Goal: Transaction & Acquisition: Purchase product/service

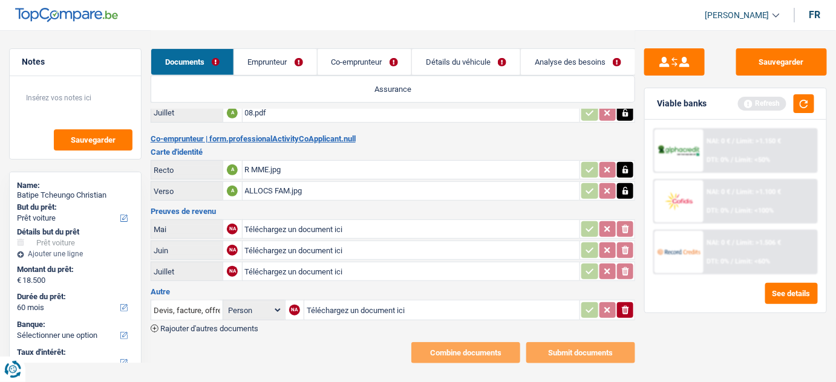
click at [312, 187] on div "ALLOCS FAM.jpg" at bounding box center [411, 191] width 333 height 18
click at [287, 164] on div "R MME.jpg" at bounding box center [411, 170] width 333 height 18
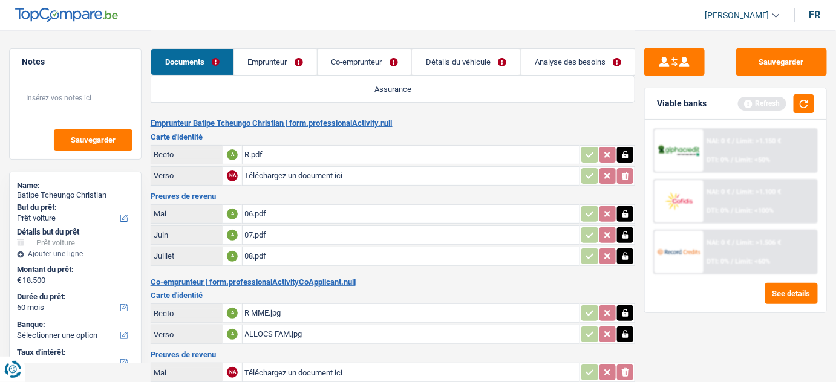
click at [367, 73] on link "Co-emprunteur" at bounding box center [365, 62] width 94 height 26
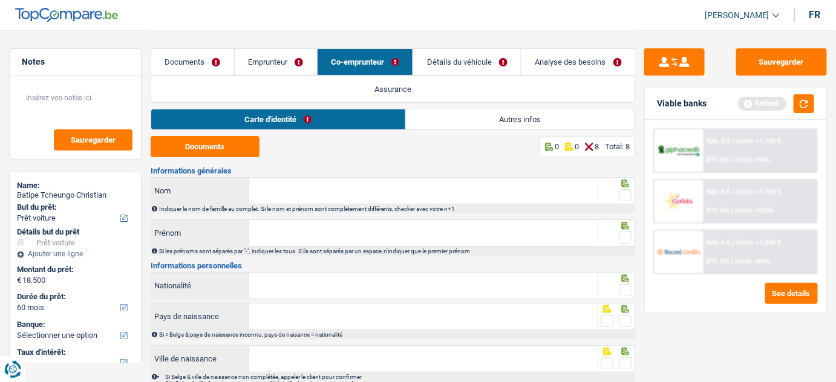
click at [444, 122] on link "Autres infos" at bounding box center [520, 120] width 229 height 20
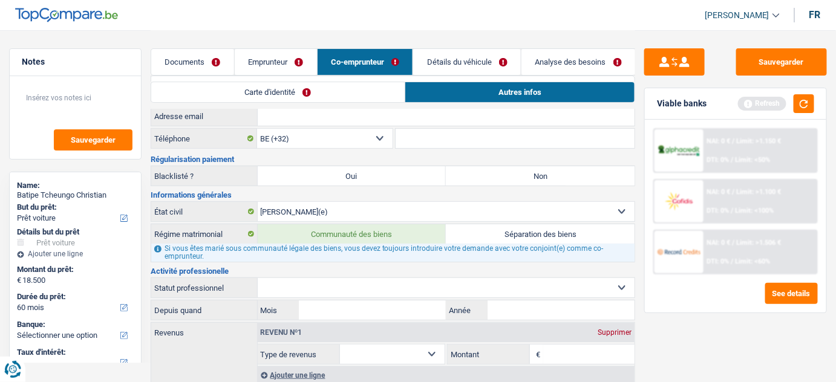
scroll to position [156, 0]
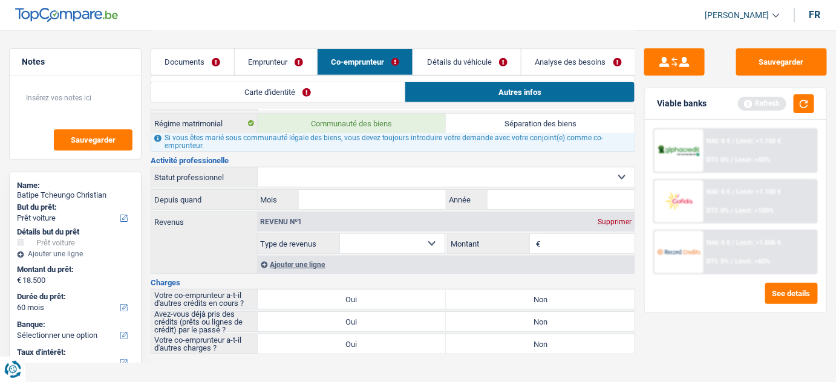
click at [415, 250] on select "Allocation d'handicap Allocations chômage Allocations familiales Chèques repas …" at bounding box center [392, 243] width 105 height 19
select select "familyAllowances"
click at [340, 234] on select "Allocation d'handicap Allocations chômage Allocations familiales Chèques repas …" at bounding box center [392, 243] width 105 height 19
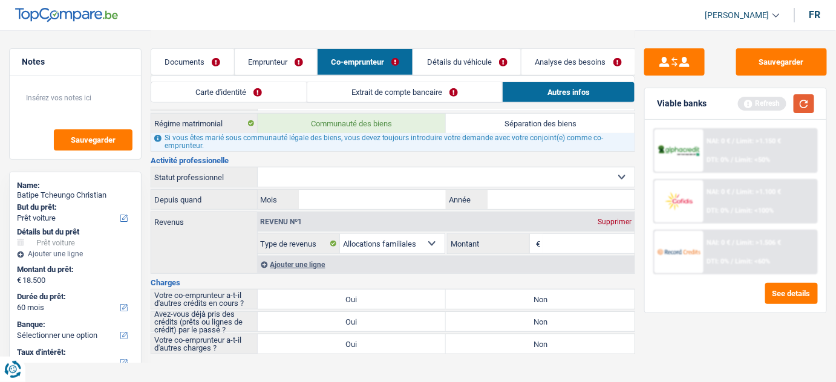
click at [804, 105] on button "button" at bounding box center [804, 103] width 21 height 19
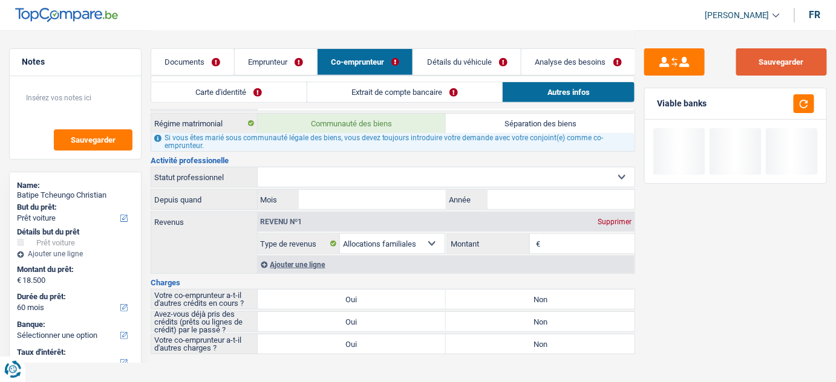
drag, startPoint x: 786, startPoint y: 62, endPoint x: 239, endPoint y: 64, distance: 546.5
click at [784, 62] on button "Sauvegarder" at bounding box center [781, 61] width 91 height 27
click at [226, 64] on link "Documents" at bounding box center [192, 62] width 83 height 26
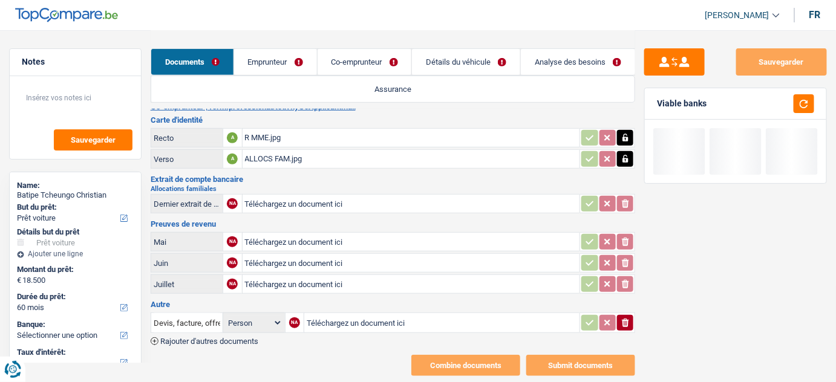
scroll to position [195, 0]
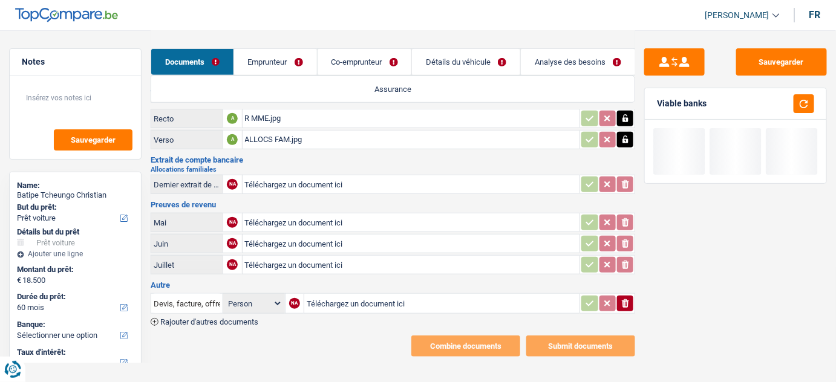
click at [622, 141] on icon "button" at bounding box center [626, 140] width 10 height 12
click at [622, 141] on icon "ionicons-v5-e" at bounding box center [626, 140] width 10 height 12
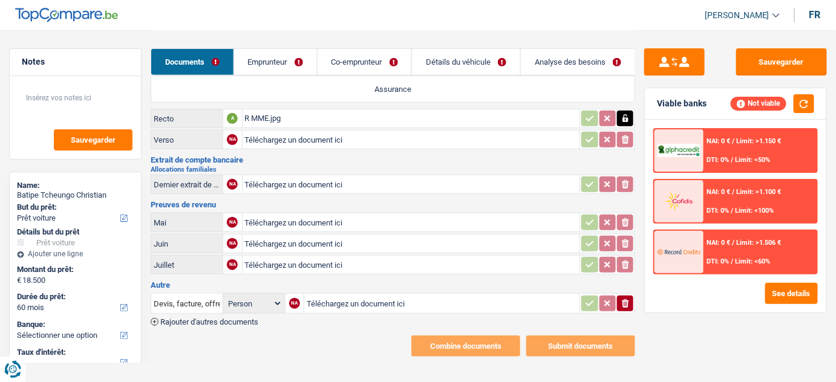
click at [353, 179] on input "Téléchargez un document ici" at bounding box center [411, 184] width 333 height 18
type input "C:\fakepath\ALLOCS FAM.jpg"
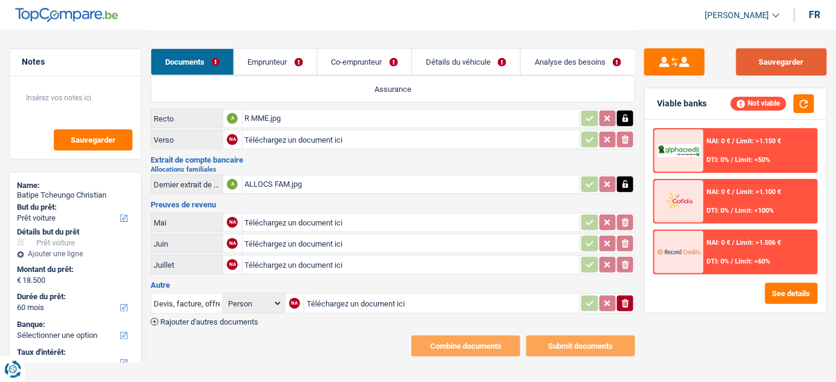
click at [782, 67] on button "Sauvegarder" at bounding box center [781, 61] width 91 height 27
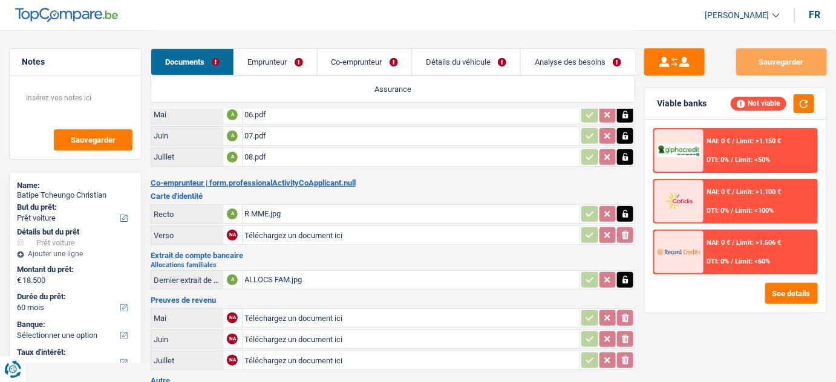
scroll to position [0, 0]
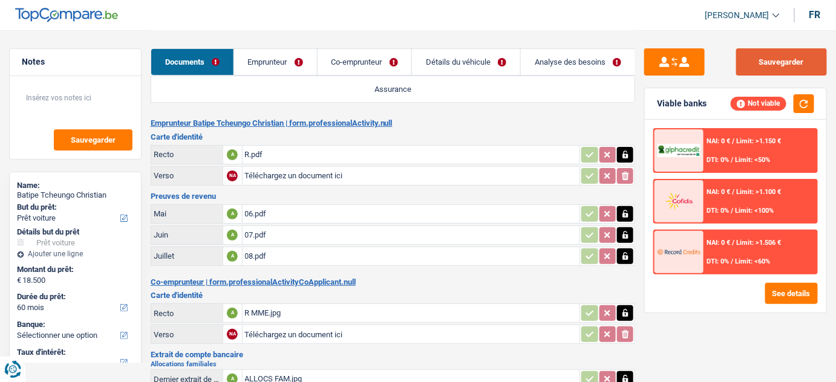
click at [776, 64] on button "Sauvegarder" at bounding box center [781, 61] width 91 height 27
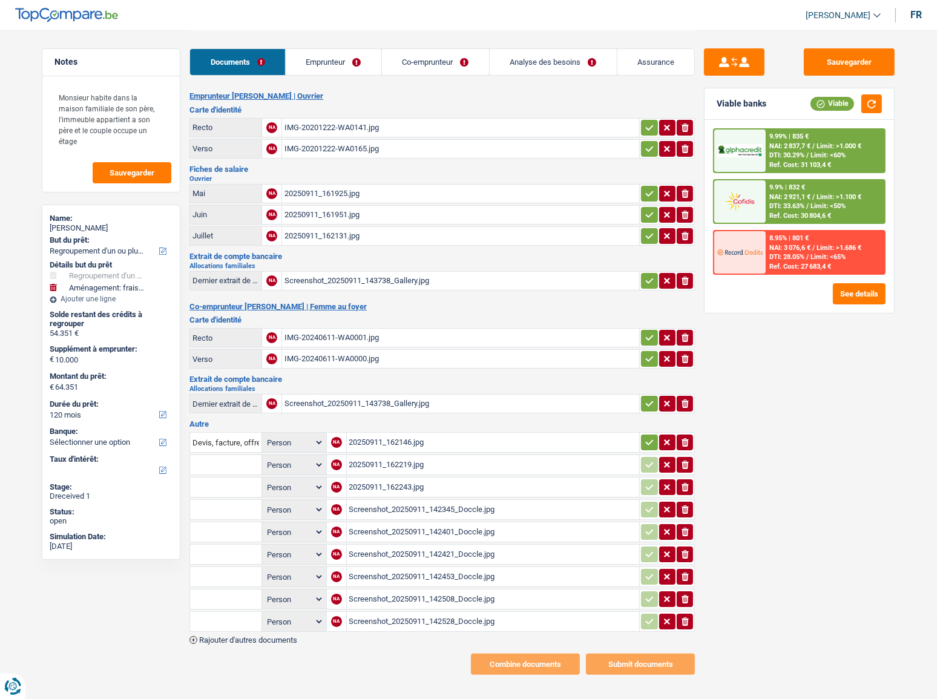
click at [376, 54] on link "Emprunteur" at bounding box center [334, 62] width 96 height 26
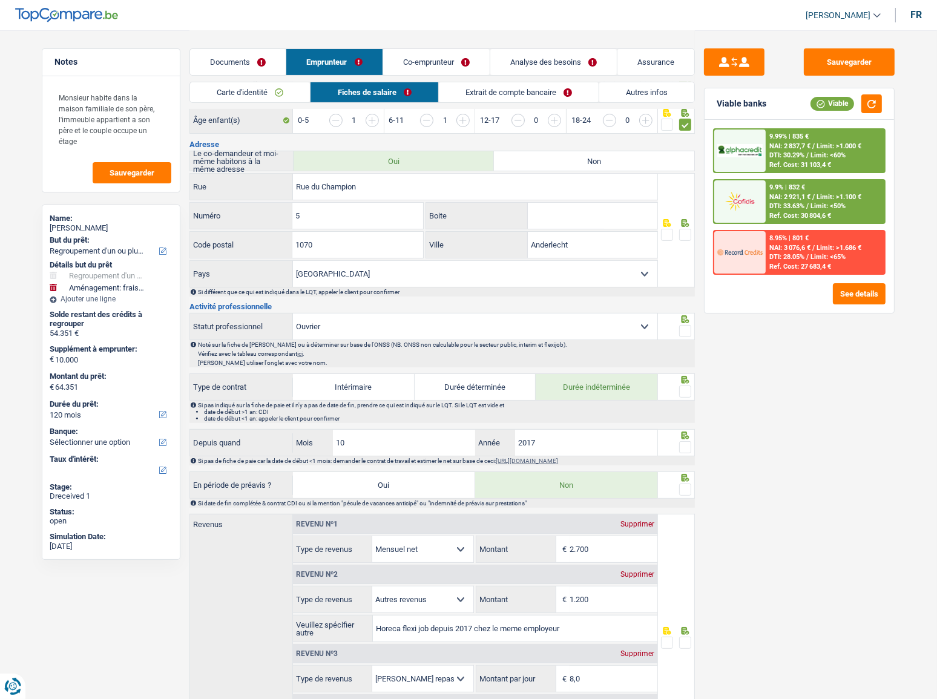
scroll to position [275, 0]
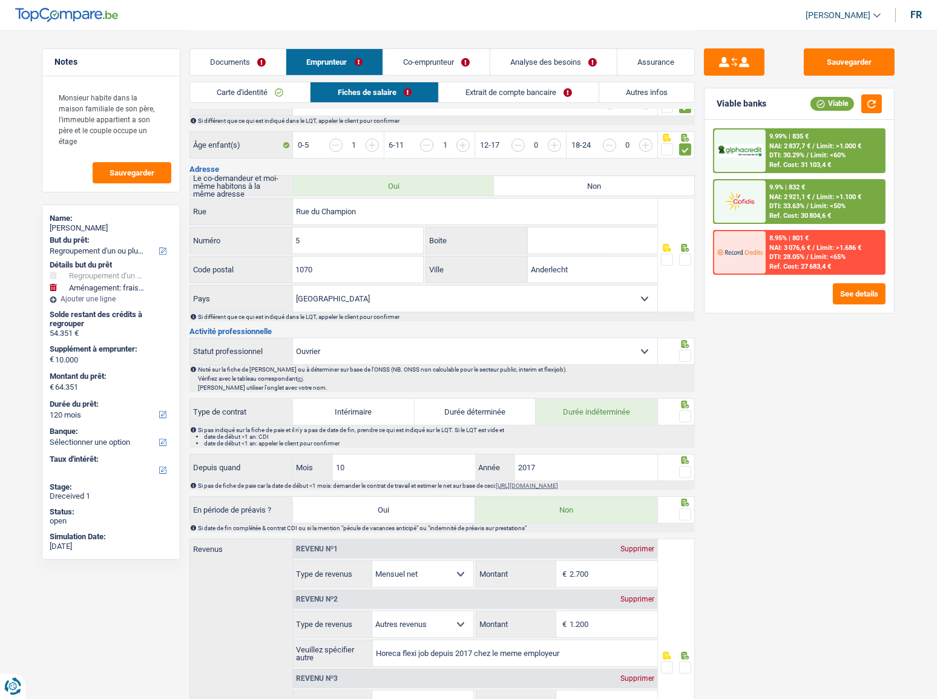
click at [689, 256] on span at bounding box center [685, 260] width 12 height 12
click at [0, 0] on input "radio" at bounding box center [0, 0] width 0 height 0
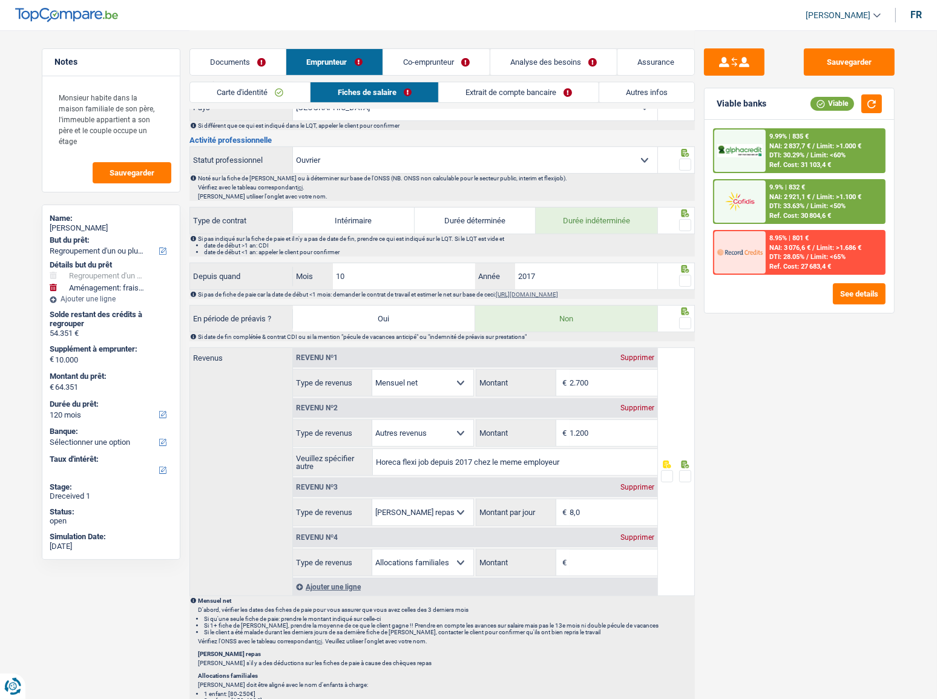
scroll to position [440, 0]
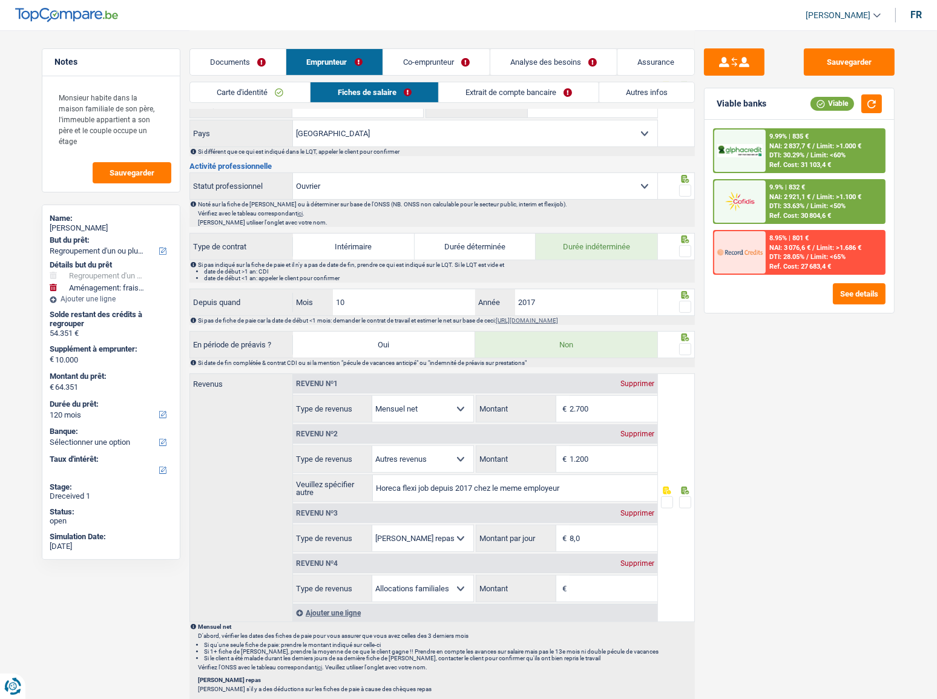
click at [682, 185] on span at bounding box center [685, 191] width 12 height 12
click at [0, 0] on input "radio" at bounding box center [0, 0] width 0 height 0
click at [685, 249] on span at bounding box center [685, 251] width 12 height 12
click at [0, 0] on input "radio" at bounding box center [0, 0] width 0 height 0
drag, startPoint x: 383, startPoint y: 302, endPoint x: 274, endPoint y: 296, distance: 109.1
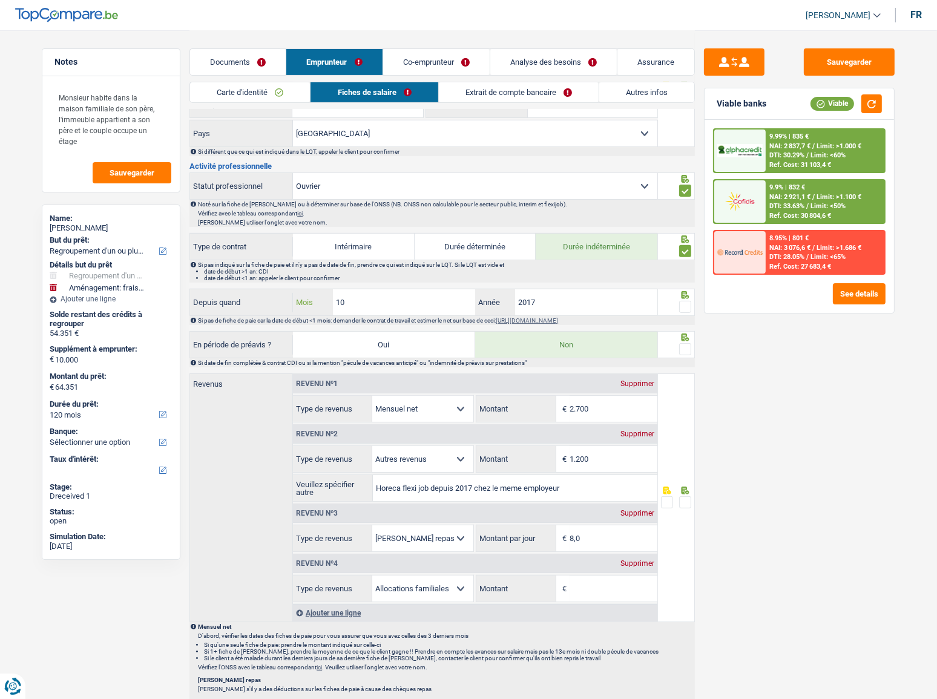
click at [276, 296] on div "Depuis quand 10 Mois / 2017 Année" at bounding box center [423, 302] width 467 height 26
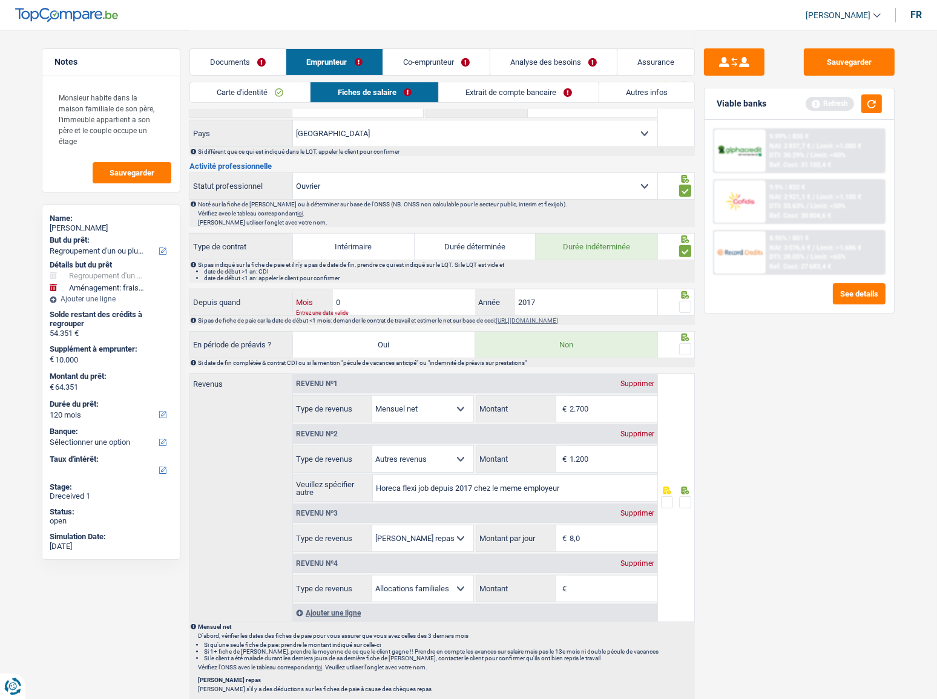
type input "09"
click at [680, 304] on span at bounding box center [685, 307] width 12 height 12
click at [0, 0] on input "radio" at bounding box center [0, 0] width 0 height 0
click at [679, 343] on span at bounding box center [685, 349] width 12 height 12
click at [0, 0] on input "radio" at bounding box center [0, 0] width 0 height 0
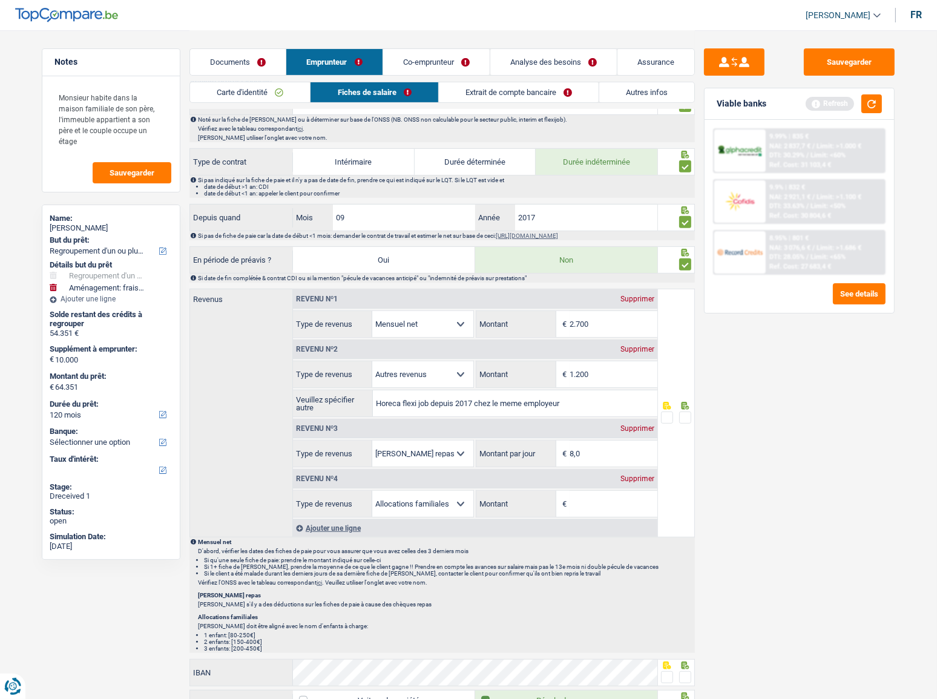
scroll to position [550, 0]
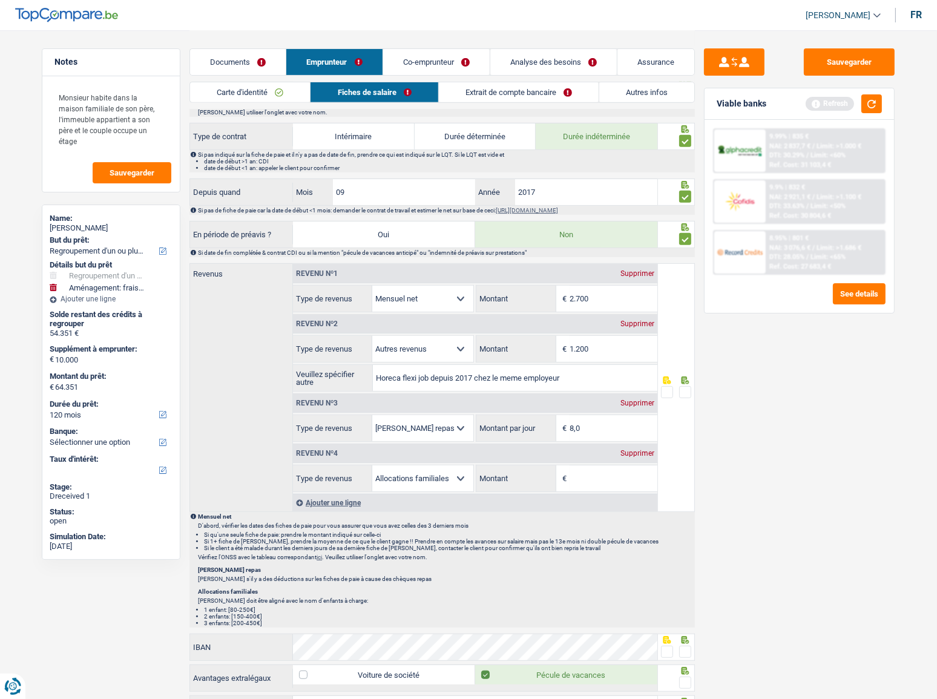
click at [231, 61] on link "Documents" at bounding box center [238, 62] width 96 height 26
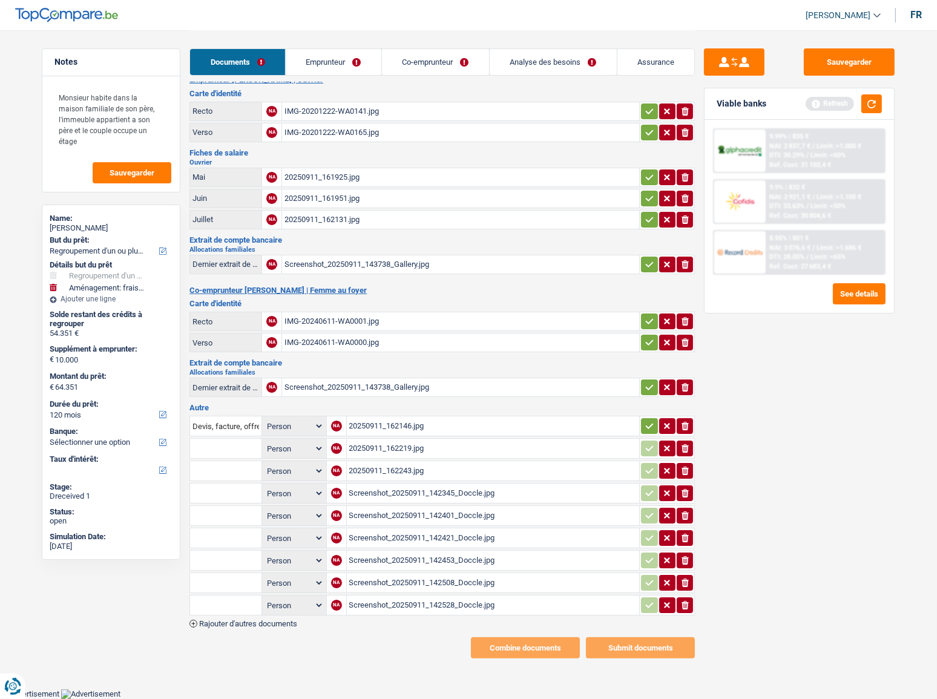
scroll to position [0, 0]
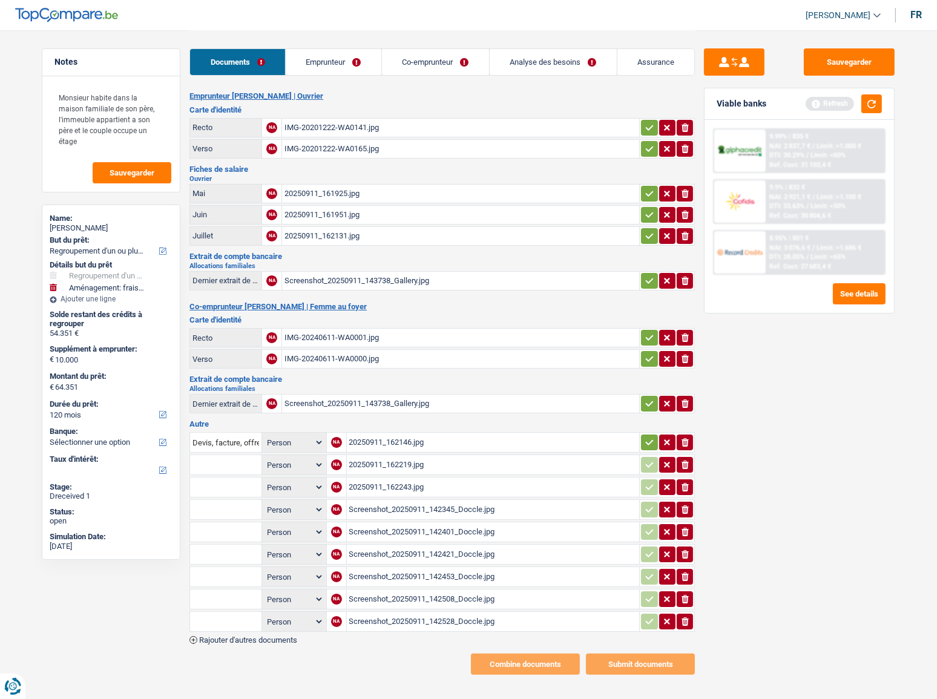
click at [448, 382] on div "20250911_162146.jpg" at bounding box center [493, 442] width 288 height 18
click at [425, 382] on div "20250911_162219.jpg" at bounding box center [493, 465] width 288 height 18
click at [344, 61] on link "Emprunteur" at bounding box center [334, 62] width 96 height 26
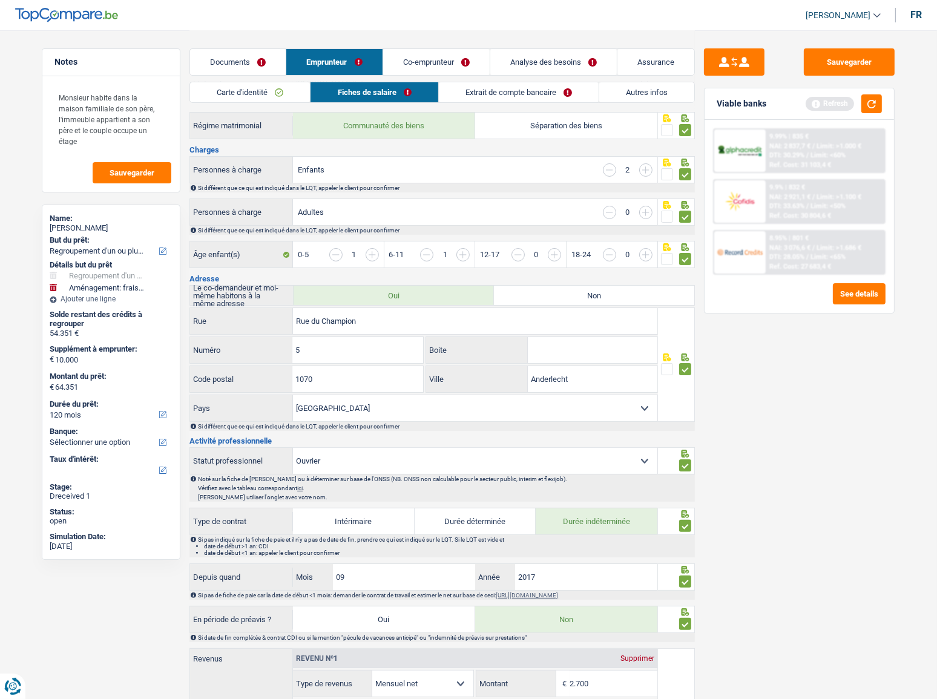
scroll to position [385, 0]
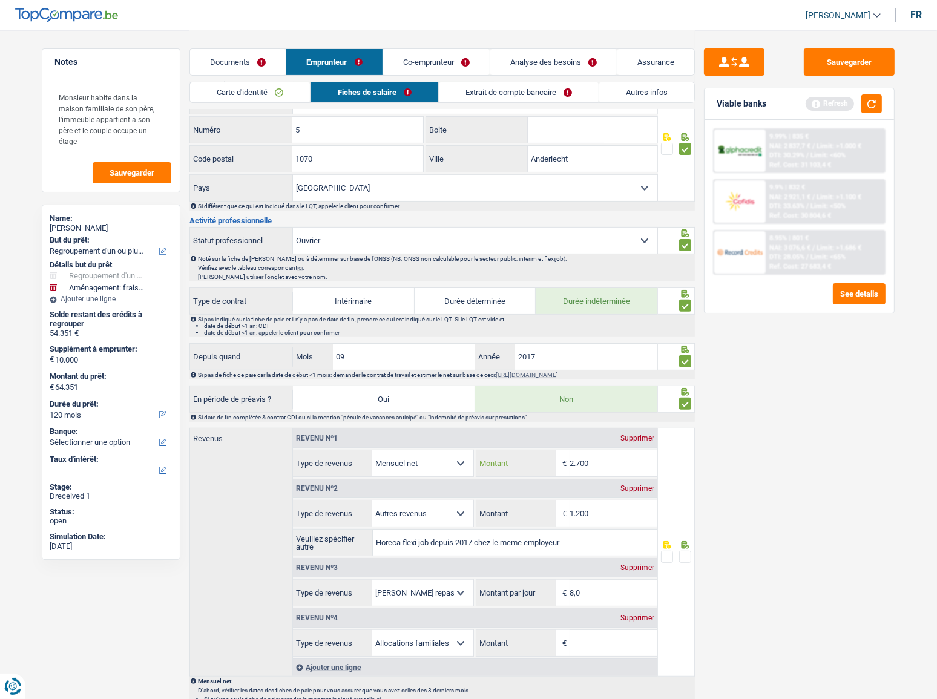
drag, startPoint x: 602, startPoint y: 466, endPoint x: 489, endPoint y: 454, distance: 113.8
click at [489, 382] on div "2.700 € Montant" at bounding box center [566, 463] width 180 height 26
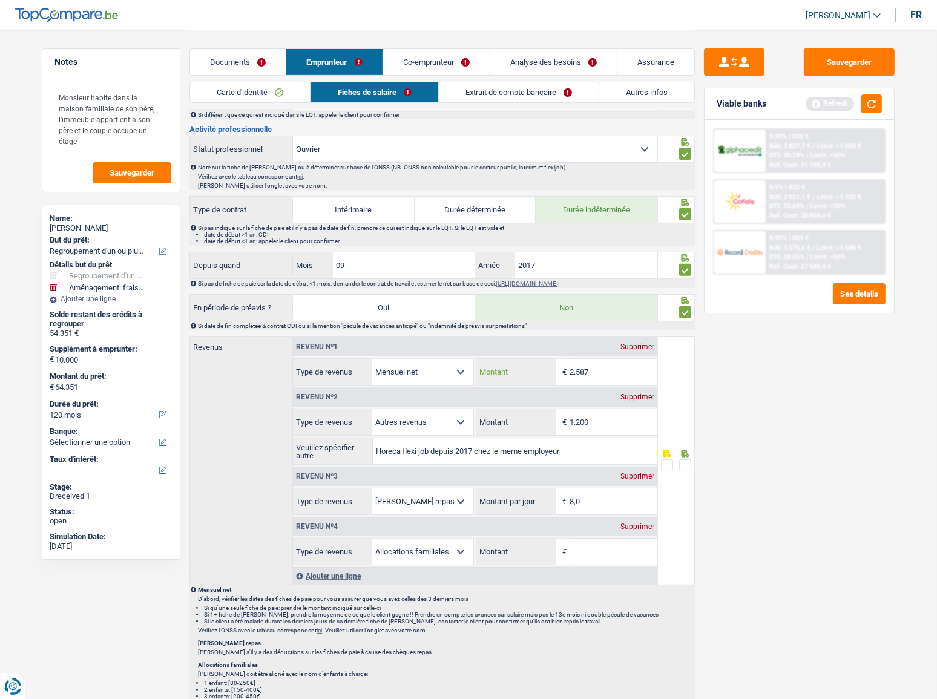
scroll to position [551, 0]
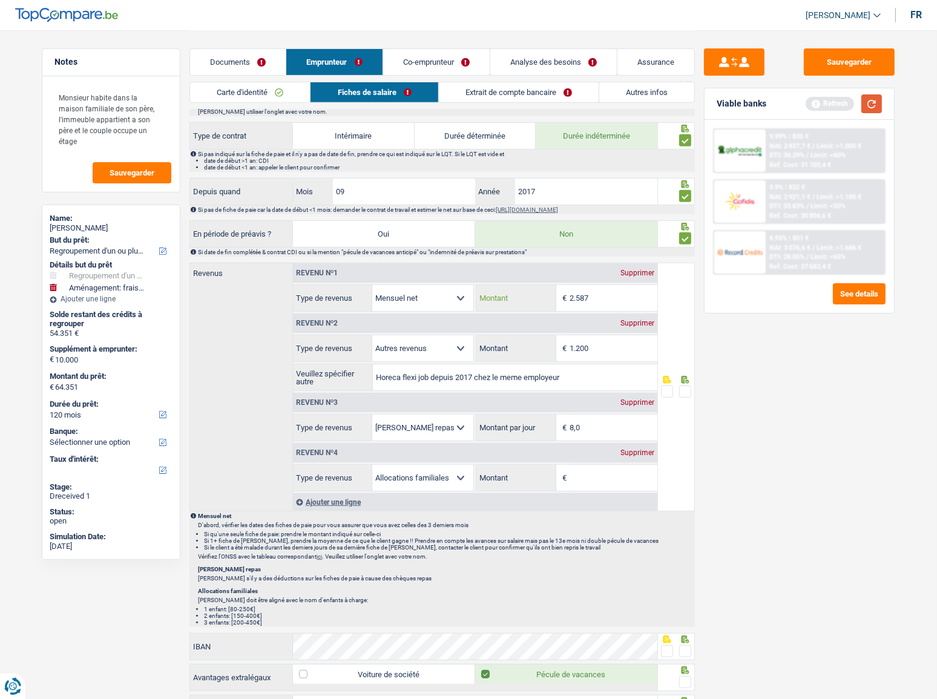
type input "2.587"
click at [836, 102] on button "button" at bounding box center [871, 103] width 21 height 19
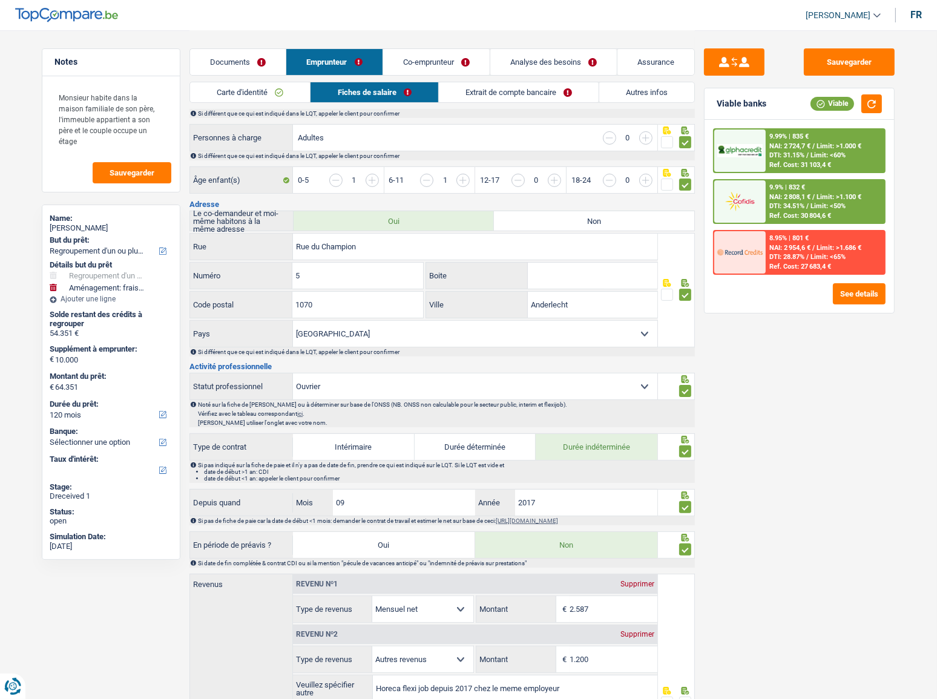
scroll to position [220, 0]
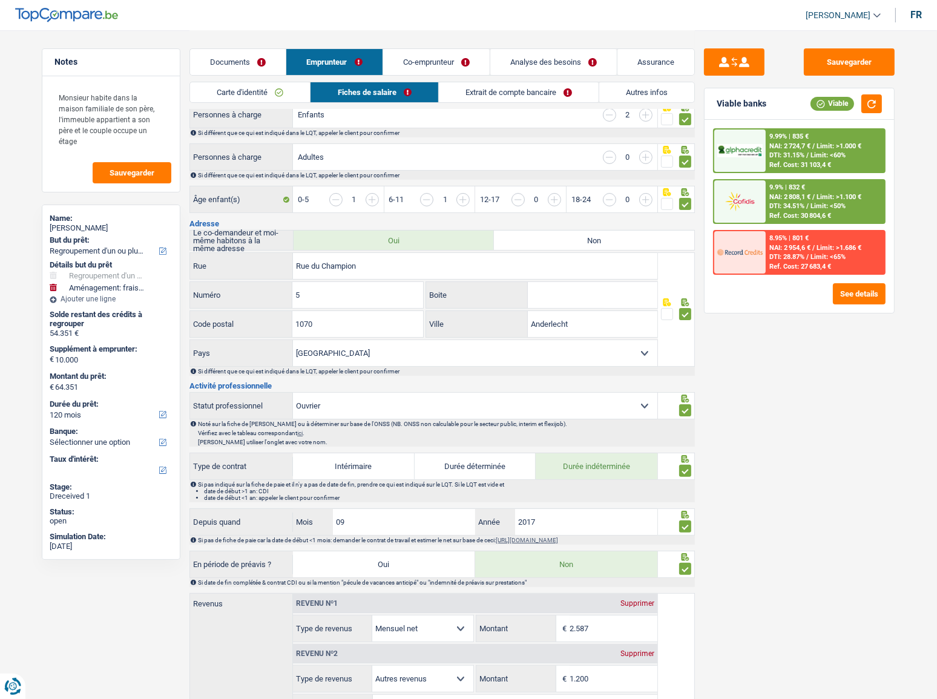
click at [249, 65] on link "Documents" at bounding box center [238, 62] width 96 height 26
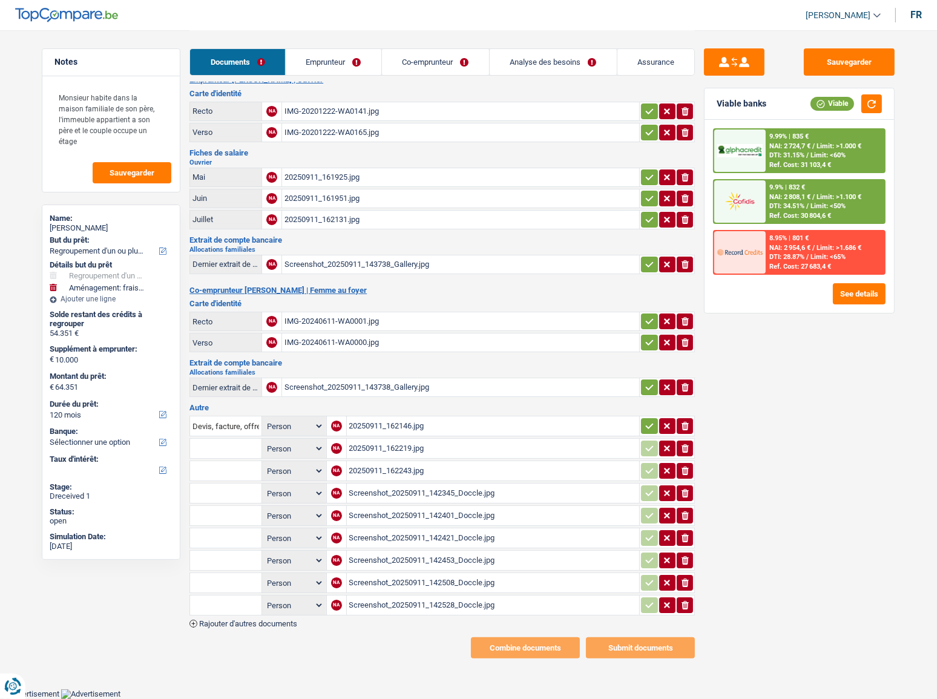
scroll to position [0, 0]
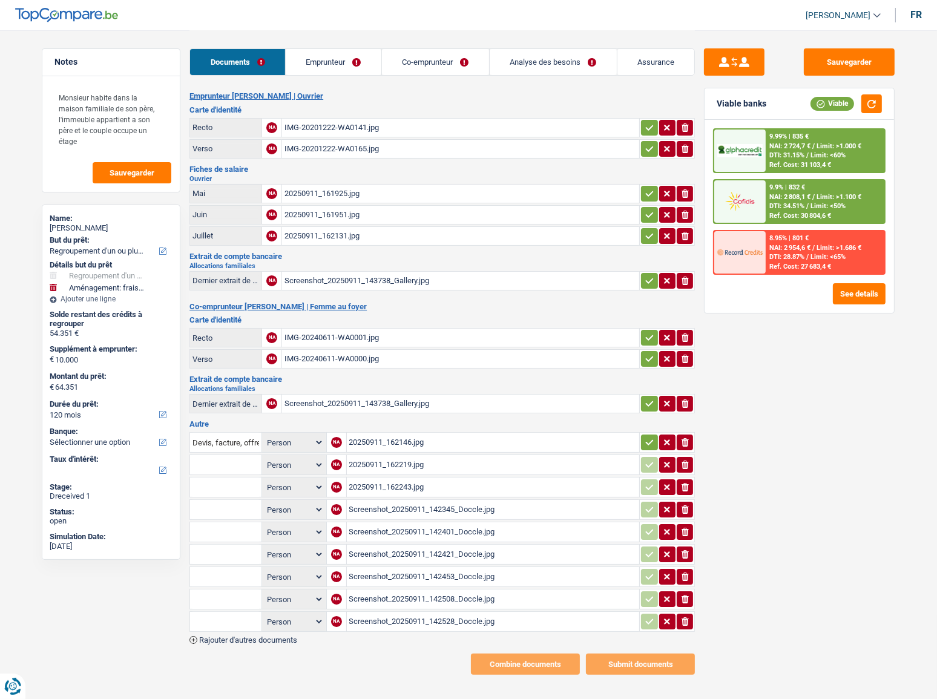
click at [428, 382] on div "Screenshot_20250911_142401_Doccle.jpg" at bounding box center [493, 532] width 288 height 18
click at [444, 382] on div "Screenshot_20250911_142421_Doccle.jpg" at bounding box center [493, 554] width 288 height 18
click at [458, 382] on div "Screenshot_20250911_142508_Doccle.jpg" at bounding box center [493, 599] width 288 height 18
click at [523, 382] on div "Screenshot_20250911_142528_Doccle.jpg" at bounding box center [493, 621] width 288 height 18
drag, startPoint x: 349, startPoint y: 44, endPoint x: 348, endPoint y: 50, distance: 6.7
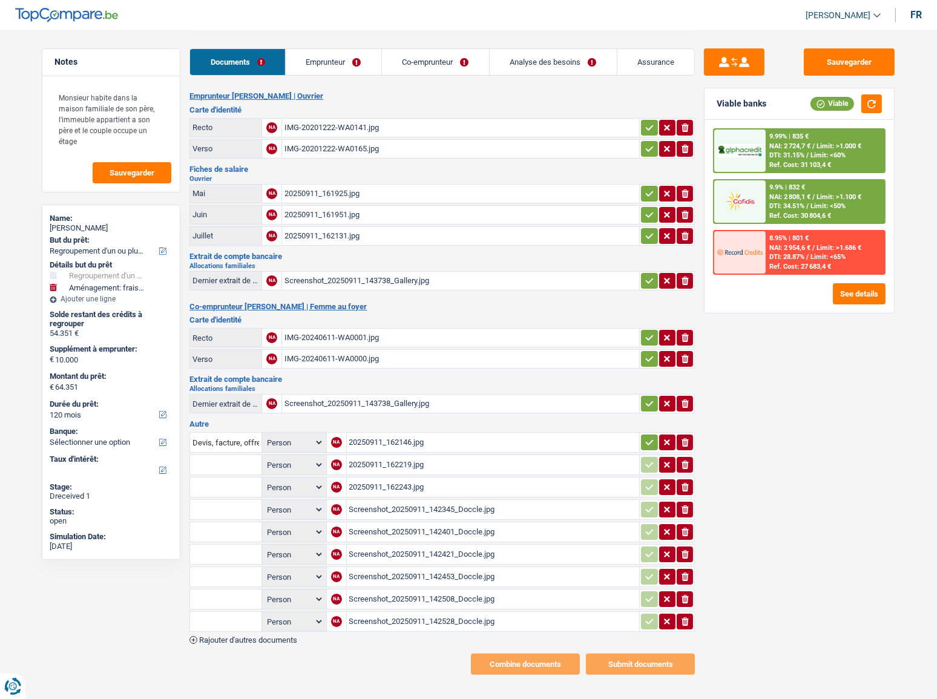
click at [349, 44] on div "Documents Emprunteur Co-emprunteur Analyse des besoins Assurance" at bounding box center [441, 55] width 505 height 51
click at [348, 57] on link "Emprunteur" at bounding box center [334, 62] width 96 height 26
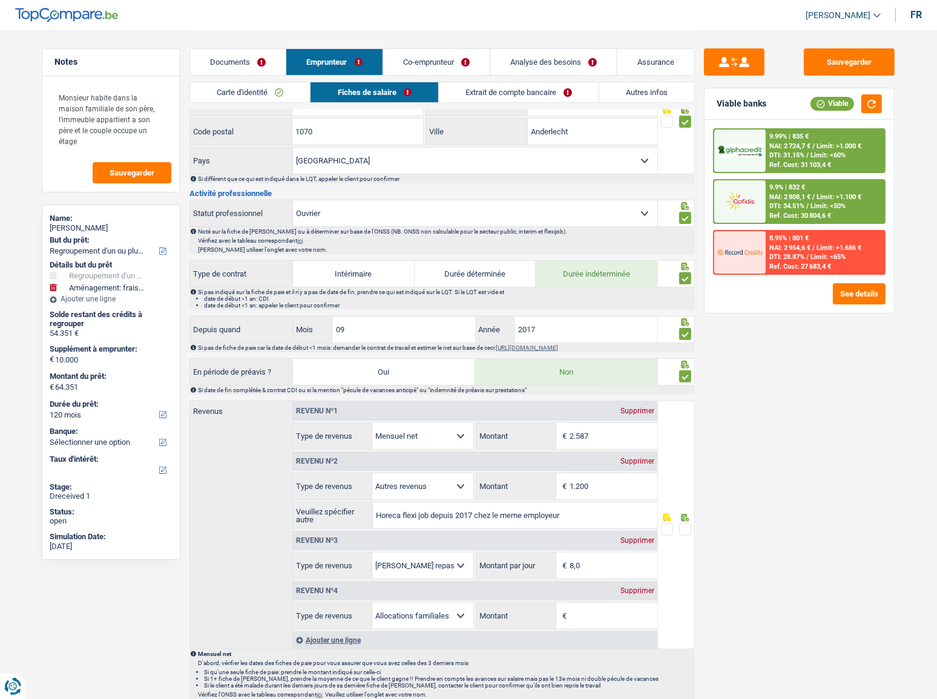
scroll to position [495, 0]
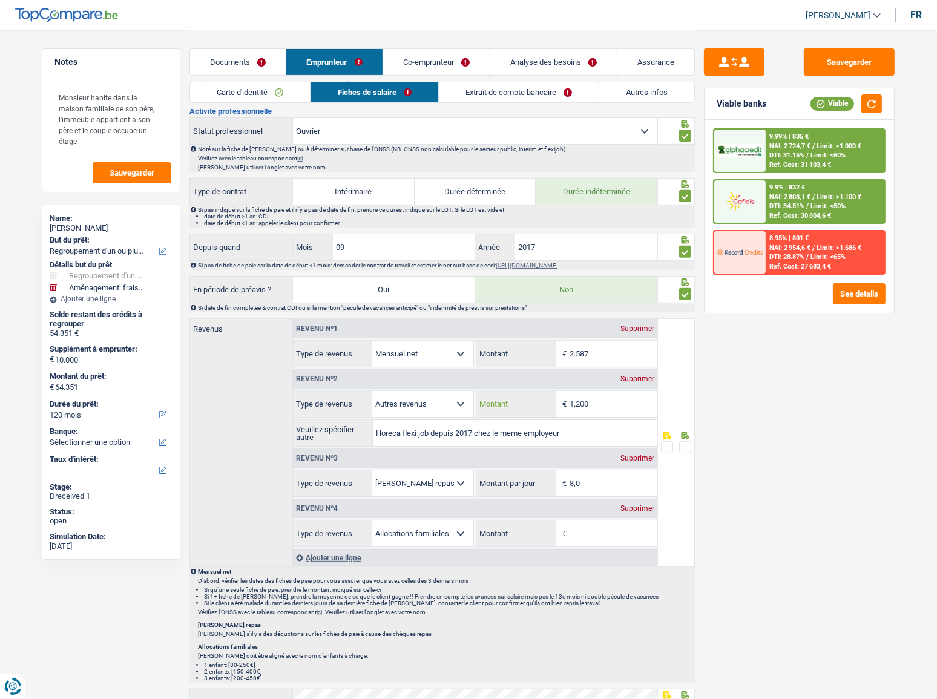
drag, startPoint x: 597, startPoint y: 409, endPoint x: 522, endPoint y: 398, distance: 75.3
click at [522, 382] on div "1.200 € Montant" at bounding box center [566, 404] width 180 height 26
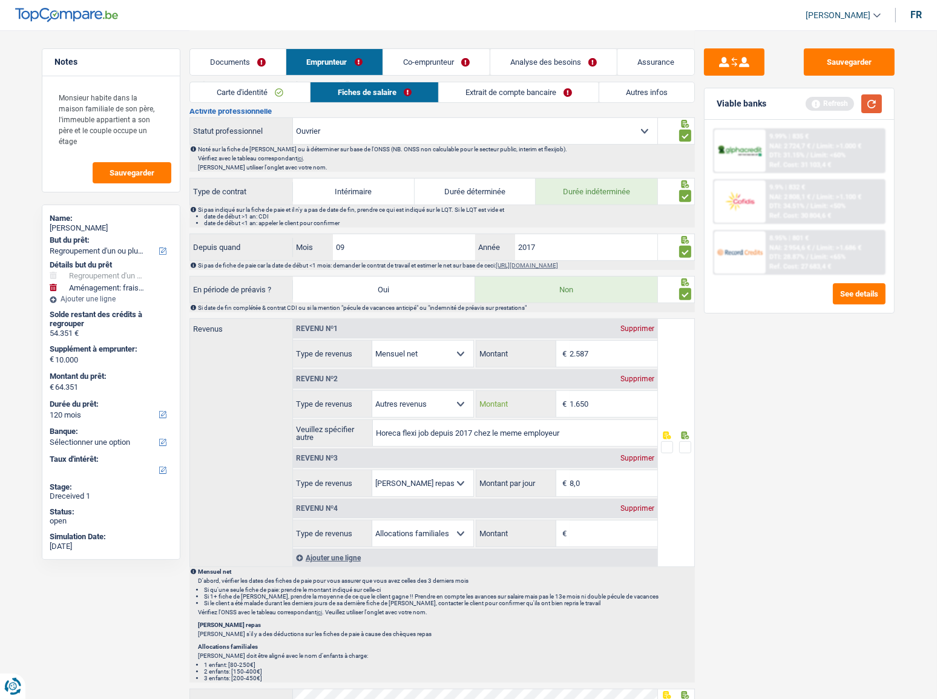
type input "1.650"
click at [836, 107] on button "button" at bounding box center [871, 103] width 21 height 19
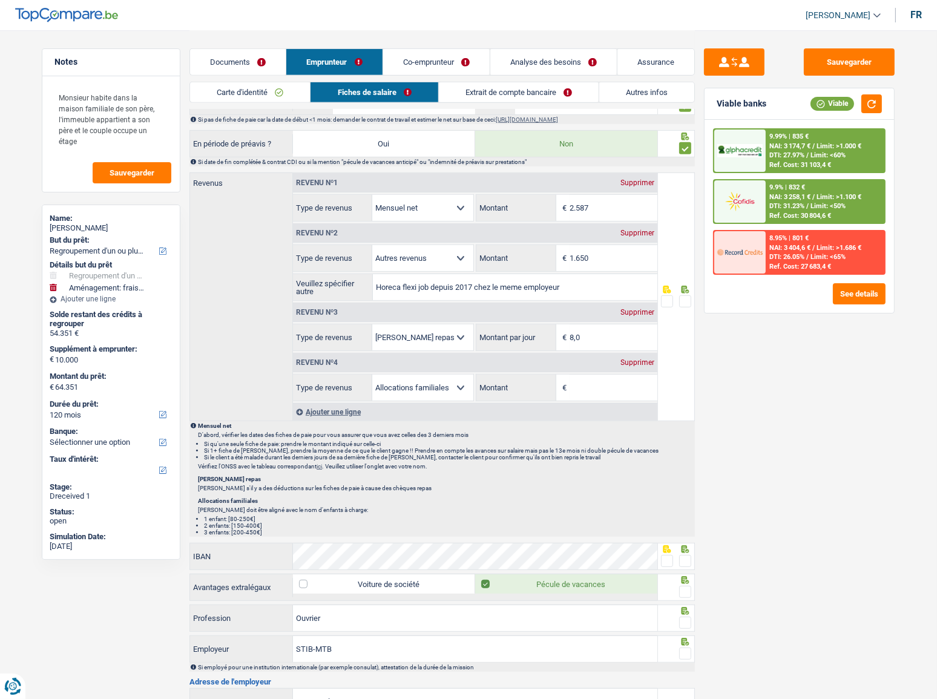
scroll to position [660, 0]
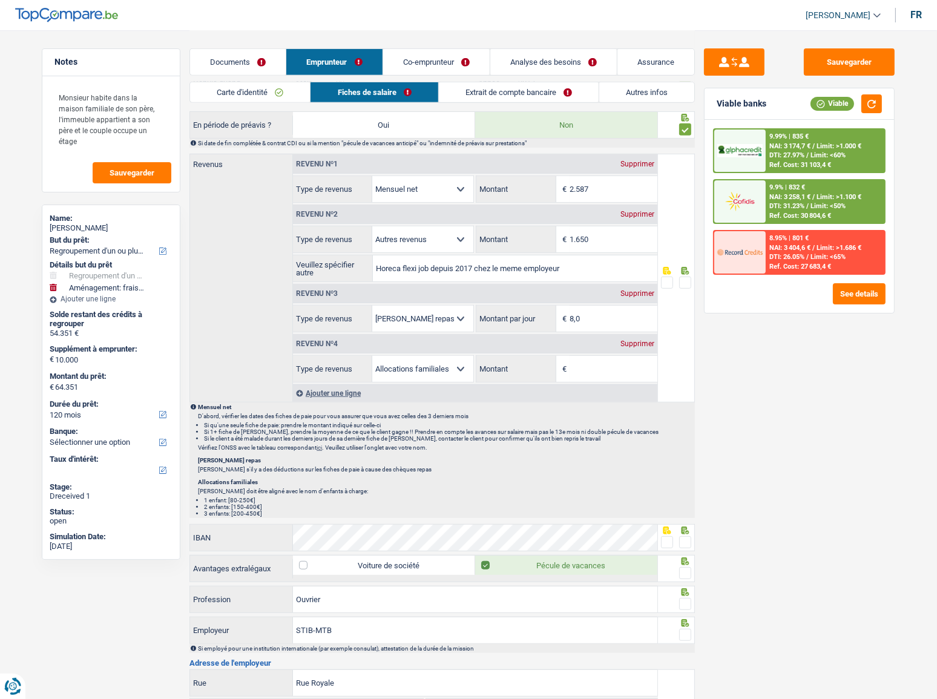
drag, startPoint x: 638, startPoint y: 340, endPoint x: 768, endPoint y: 327, distance: 130.2
click at [638, 340] on div "Supprimer" at bounding box center [637, 343] width 40 height 7
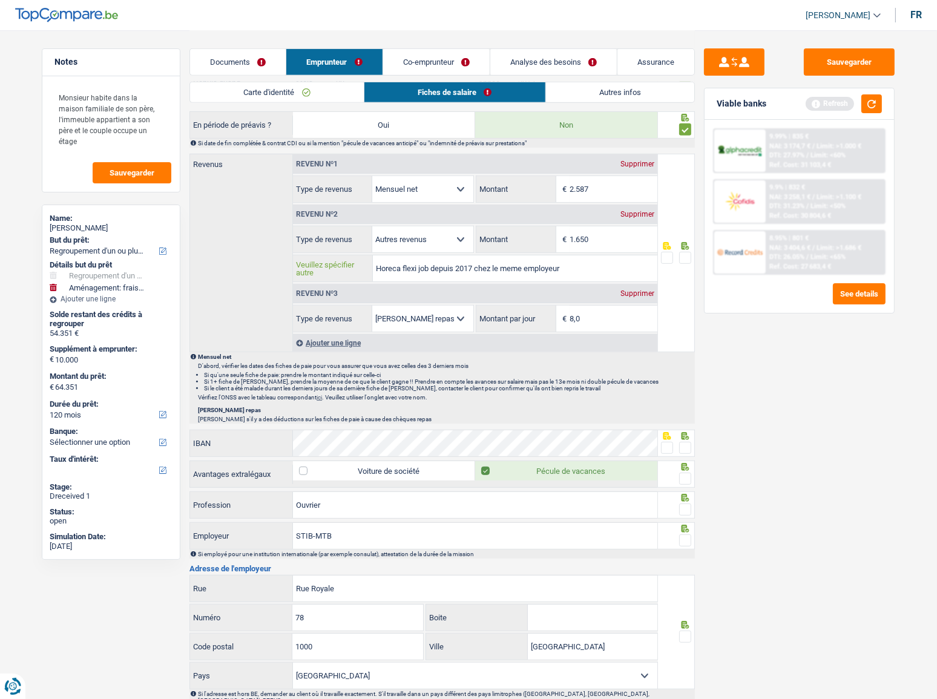
drag, startPoint x: 430, startPoint y: 266, endPoint x: 574, endPoint y: 266, distance: 144.6
click at [575, 264] on input "Horeca flexi job depuis 2017 chez le meme employeur" at bounding box center [515, 268] width 284 height 26
drag, startPoint x: 436, startPoint y: 269, endPoint x: 352, endPoint y: 260, distance: 84.0
click at [352, 260] on div "Horeca flexi job Veuillez spécifier autre" at bounding box center [475, 268] width 364 height 26
type input "FLEXIJOB thaicafe"
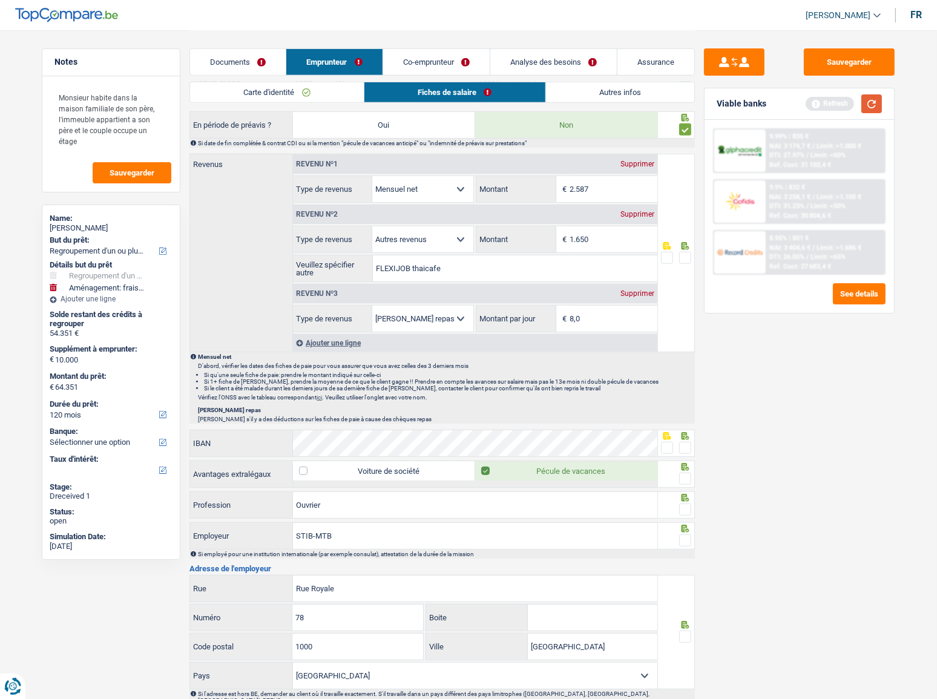
click at [836, 108] on button "button" at bounding box center [871, 103] width 21 height 19
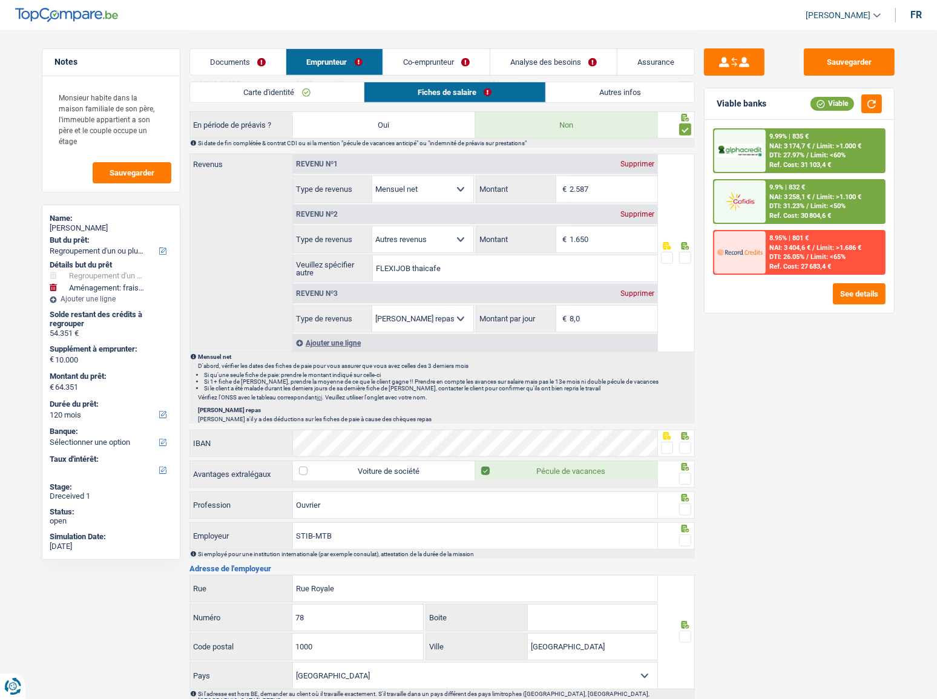
drag, startPoint x: 688, startPoint y: 250, endPoint x: 685, endPoint y: 256, distance: 6.8
click at [686, 254] on span at bounding box center [685, 258] width 12 height 12
click at [0, 0] on input "radio" at bounding box center [0, 0] width 0 height 0
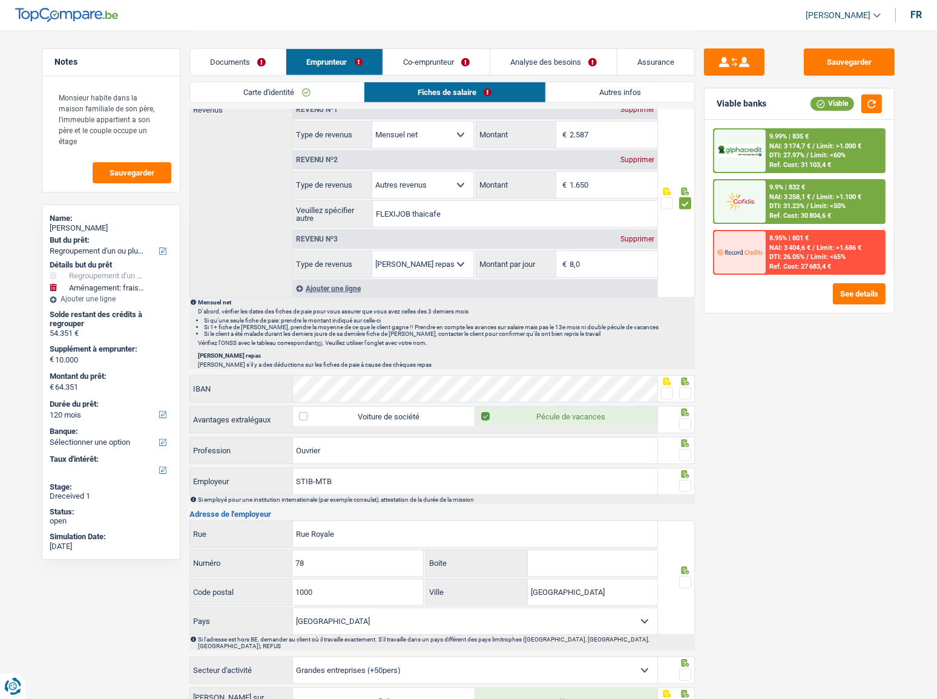
scroll to position [715, 0]
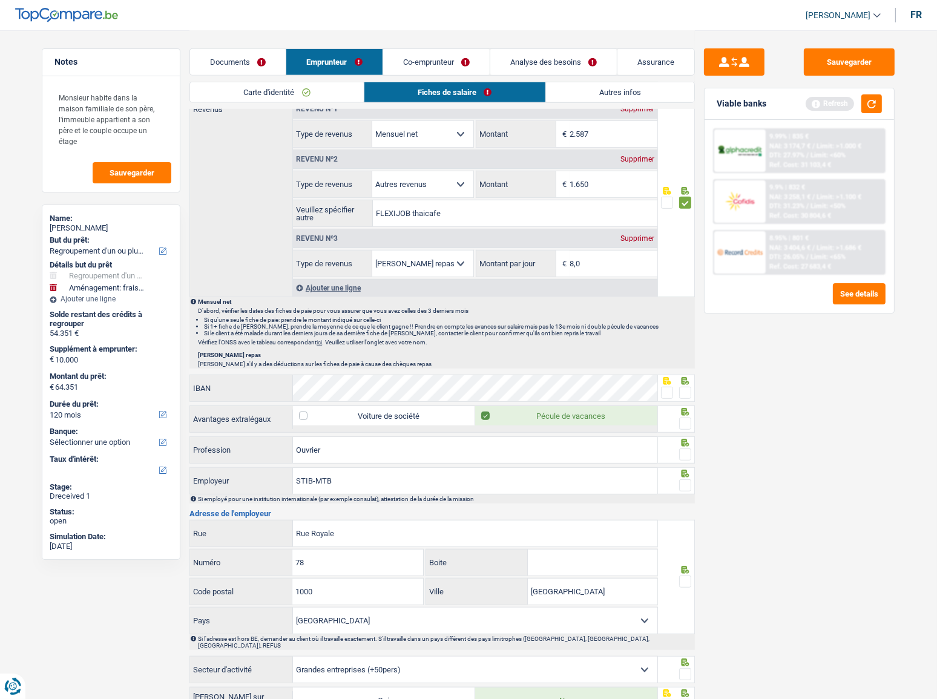
click at [684, 382] on span at bounding box center [685, 393] width 12 height 12
click at [0, 0] on input "radio" at bounding box center [0, 0] width 0 height 0
click at [836, 109] on button "button" at bounding box center [871, 103] width 21 height 19
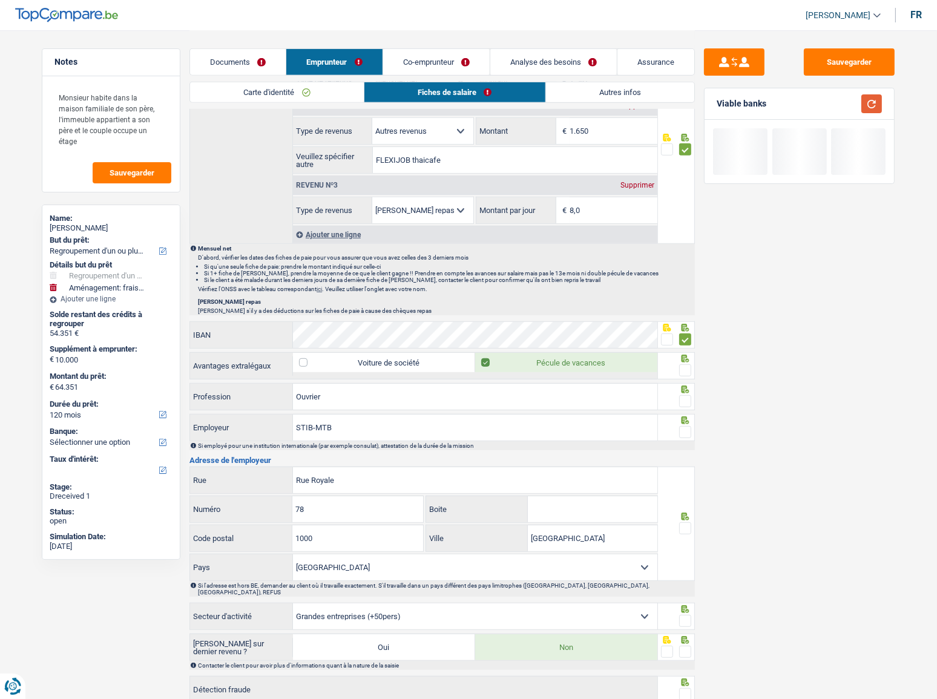
scroll to position [834, 0]
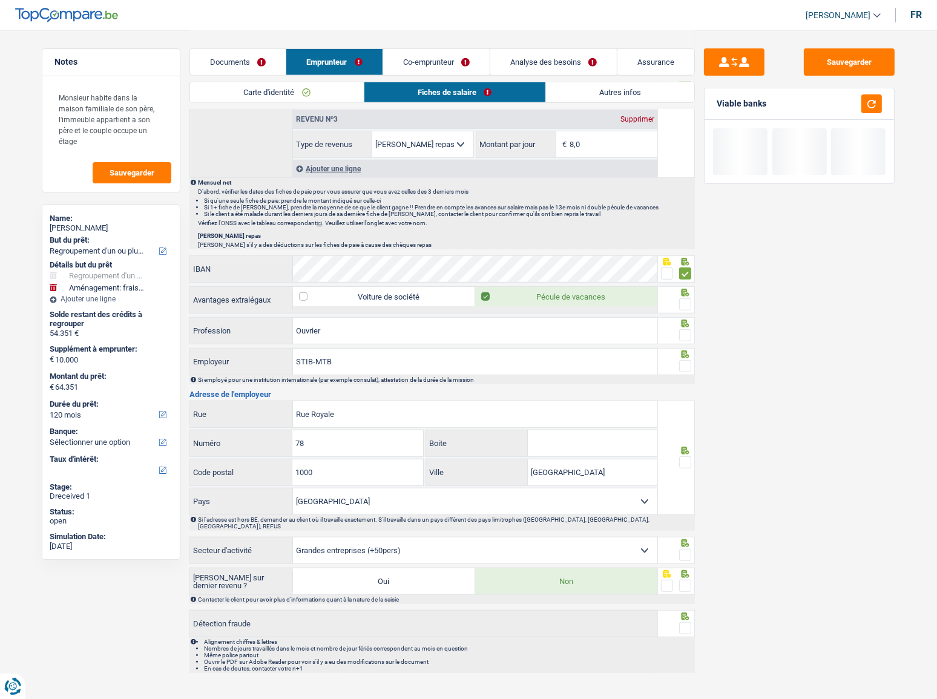
click at [683, 298] on span at bounding box center [685, 304] width 12 height 12
click at [0, 0] on input "radio" at bounding box center [0, 0] width 0 height 0
click at [609, 332] on input "Ouvrier" at bounding box center [475, 331] width 364 height 26
click at [688, 332] on span at bounding box center [685, 335] width 12 height 12
click at [0, 0] on input "radio" at bounding box center [0, 0] width 0 height 0
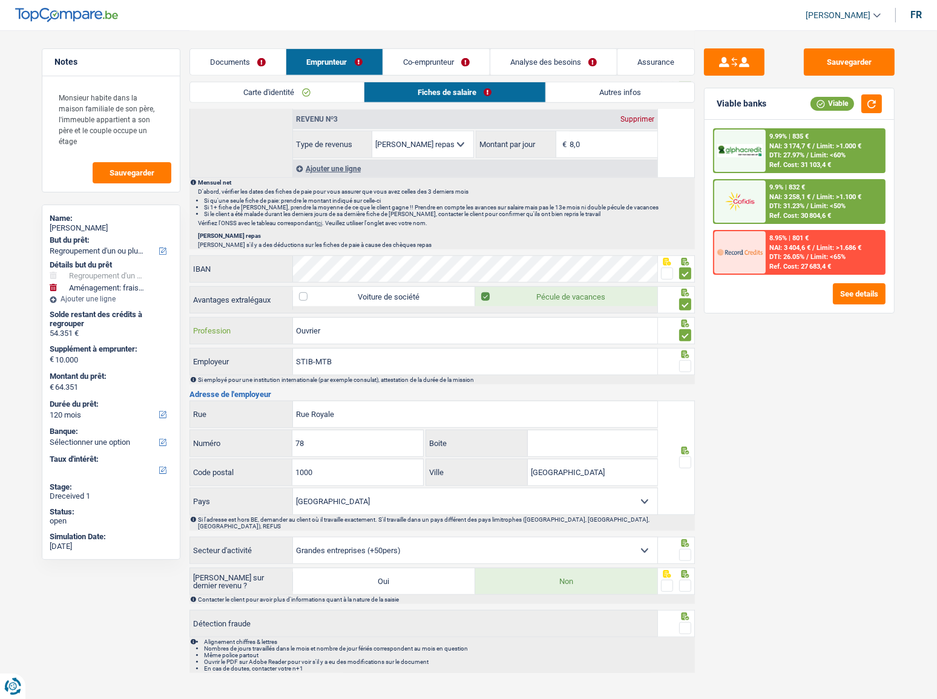
click at [332, 323] on input "Ouvrier" at bounding box center [475, 331] width 364 height 26
drag, startPoint x: 332, startPoint y: 323, endPoint x: 273, endPoint y: 323, distance: 58.7
click at [273, 323] on div "Ouvrier Profession" at bounding box center [423, 331] width 467 height 26
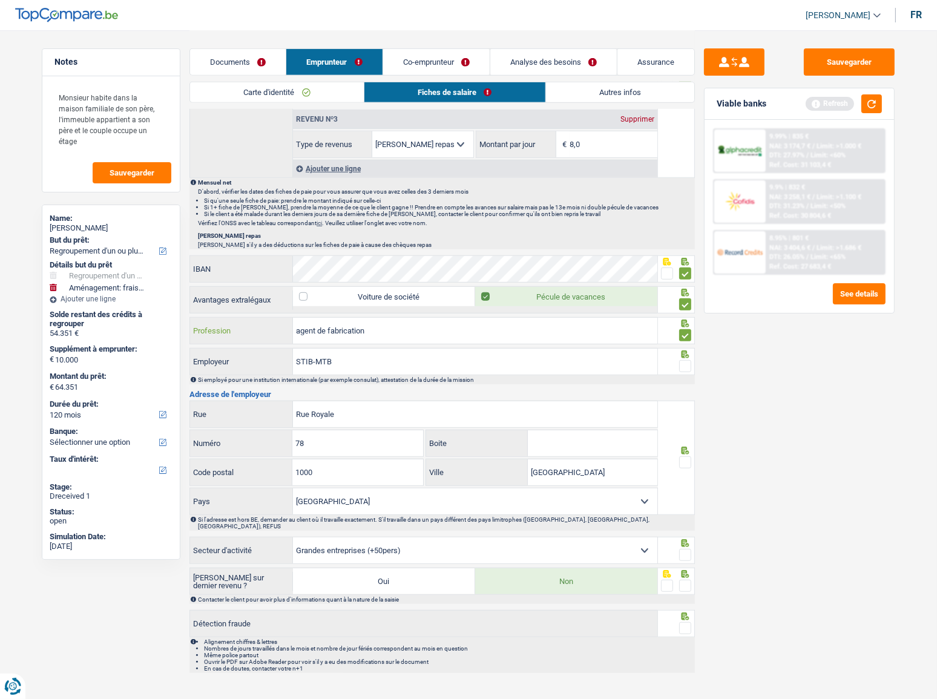
type input "agent de fabrication"
click at [692, 362] on div at bounding box center [677, 361] width 38 height 27
click at [690, 364] on span at bounding box center [685, 366] width 12 height 12
click at [0, 0] on input "radio" at bounding box center [0, 0] width 0 height 0
drag, startPoint x: 430, startPoint y: 369, endPoint x: 312, endPoint y: 357, distance: 118.6
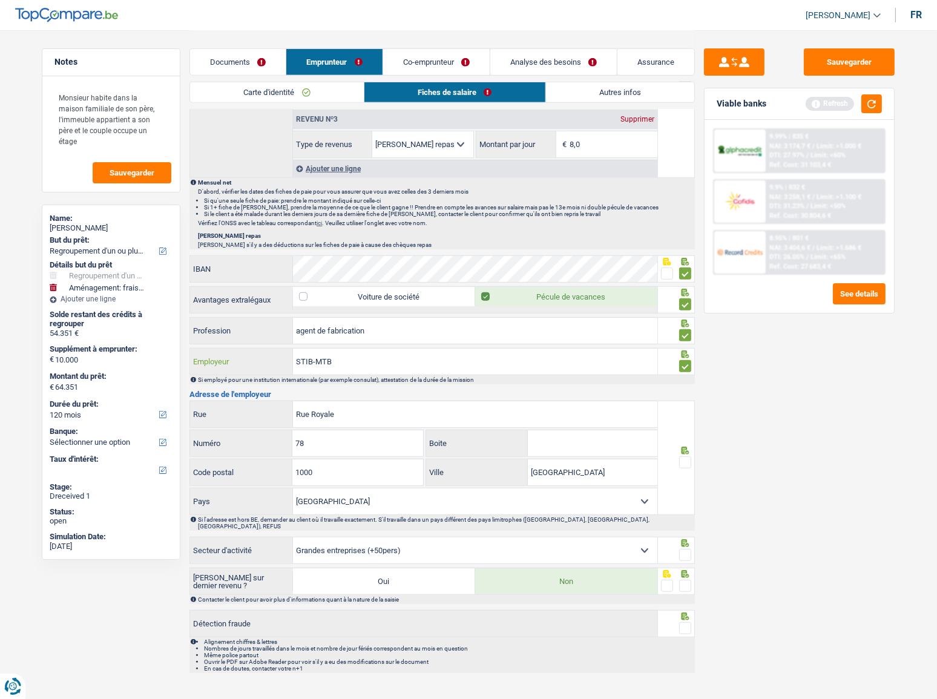
click at [312, 357] on input "STIB-MTB" at bounding box center [475, 362] width 364 height 26
click at [739, 382] on div "Sauvegarder Viable banks Refresh 9.99% | 835 € NAI: 3 174,7 € / Limit: >1.000 €…" at bounding box center [799, 363] width 209 height 631
drag, startPoint x: 370, startPoint y: 354, endPoint x: 313, endPoint y: 353, distance: 57.5
click at [313, 353] on input "STIB-MTB" at bounding box center [475, 362] width 364 height 26
type input "STIB"
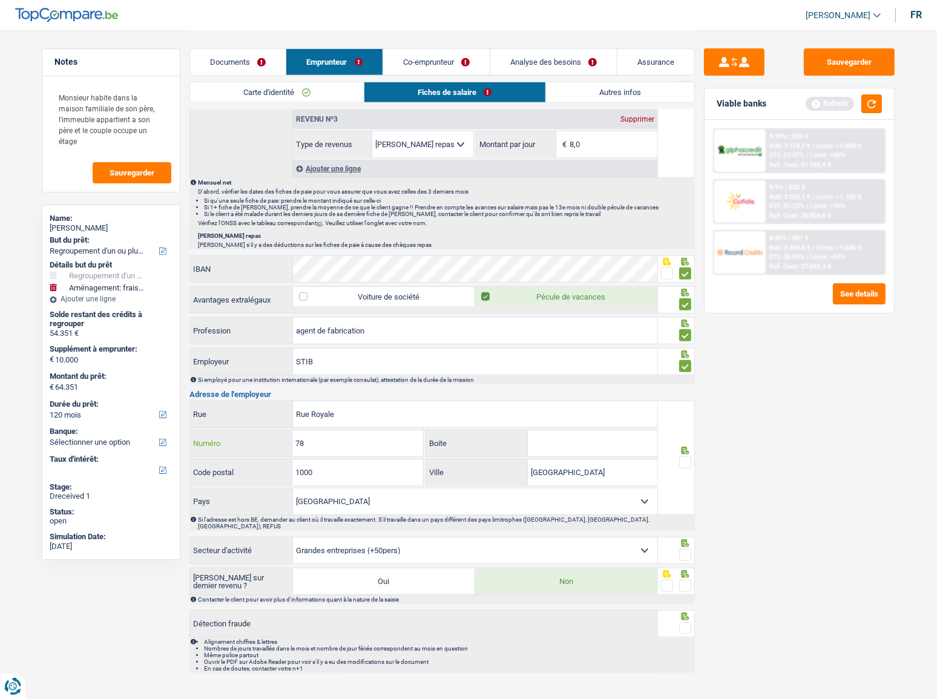
click at [381, 382] on input "78" at bounding box center [357, 443] width 130 height 26
type input "76"
click at [685, 382] on span at bounding box center [685, 462] width 12 height 12
click at [0, 0] on input "radio" at bounding box center [0, 0] width 0 height 0
drag, startPoint x: 685, startPoint y: 545, endPoint x: 690, endPoint y: 560, distance: 16.1
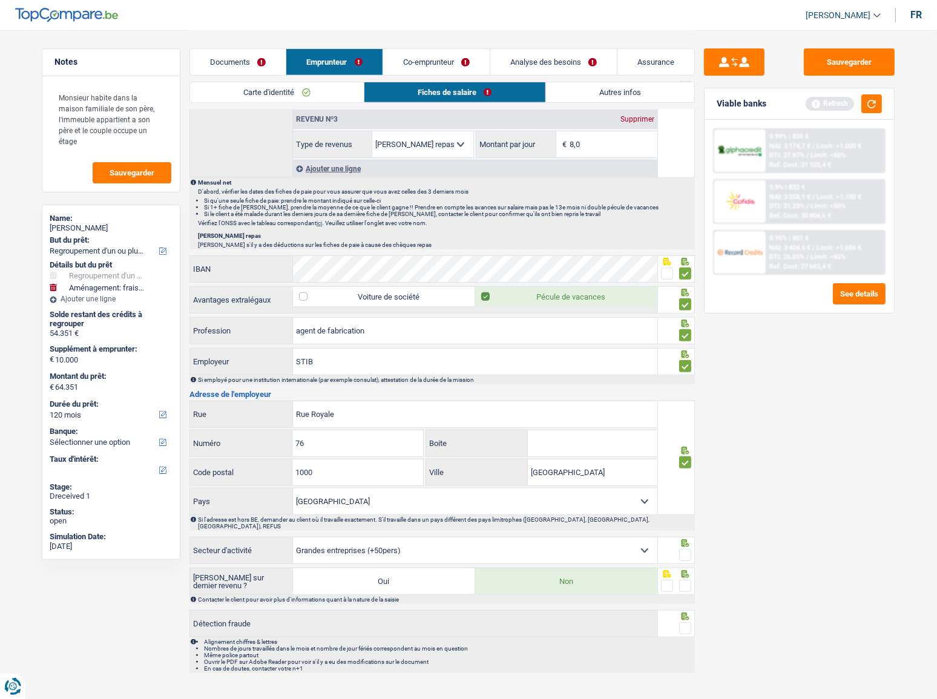
click at [688, 382] on span at bounding box center [685, 555] width 12 height 12
click at [0, 0] on input "radio" at bounding box center [0, 0] width 0 height 0
click at [684, 382] on span at bounding box center [685, 586] width 12 height 12
click at [0, 0] on input "radio" at bounding box center [0, 0] width 0 height 0
drag, startPoint x: 680, startPoint y: 605, endPoint x: 682, endPoint y: 615, distance: 10.6
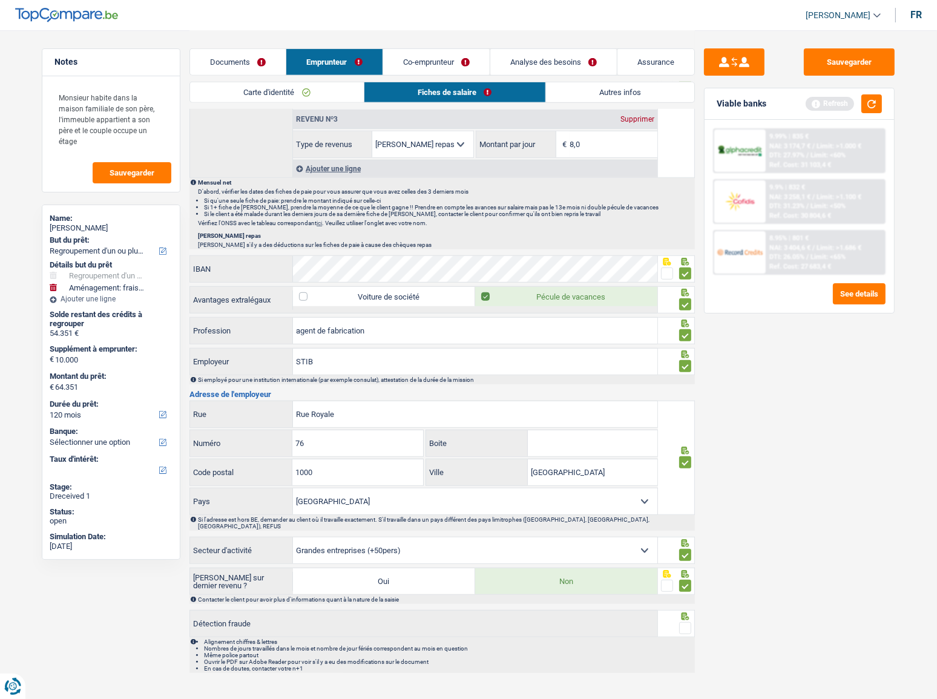
click at [681, 382] on icon at bounding box center [685, 616] width 12 height 8
click at [683, 382] on span at bounding box center [685, 628] width 12 height 12
click at [0, 0] on input "radio" at bounding box center [0, 0] width 0 height 0
click at [836, 101] on button "button" at bounding box center [871, 103] width 21 height 19
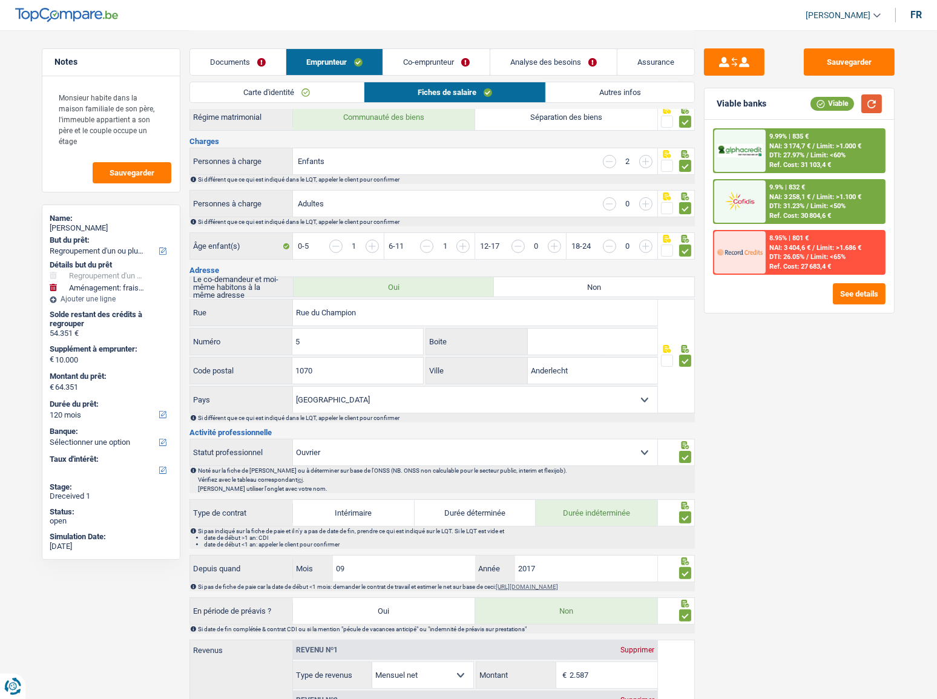
scroll to position [0, 0]
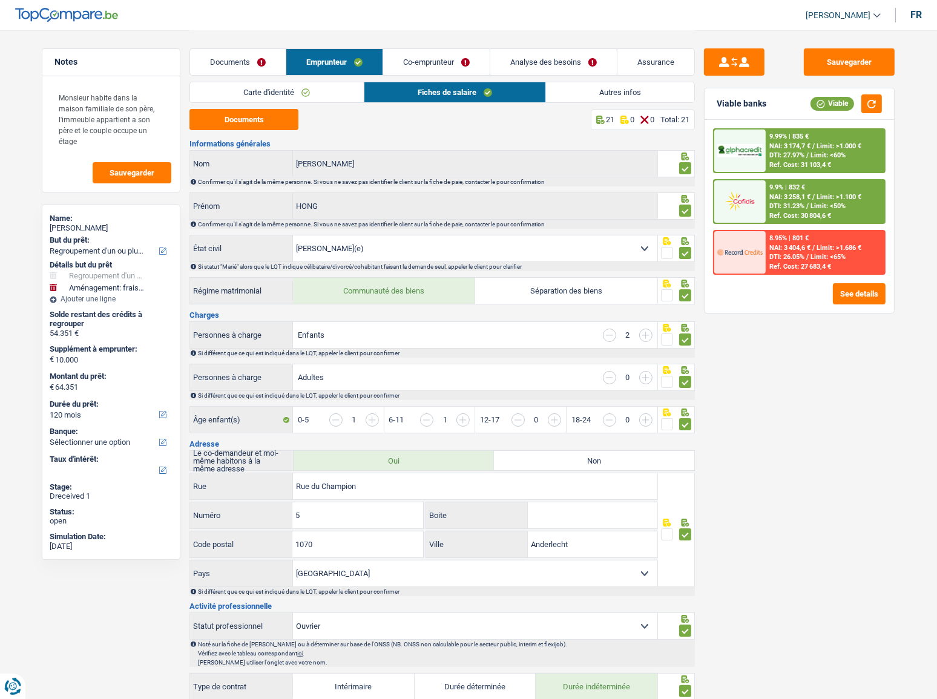
drag, startPoint x: 458, startPoint y: 66, endPoint x: 336, endPoint y: 94, distance: 124.9
click at [458, 66] on link "Co-emprunteur" at bounding box center [436, 62] width 107 height 26
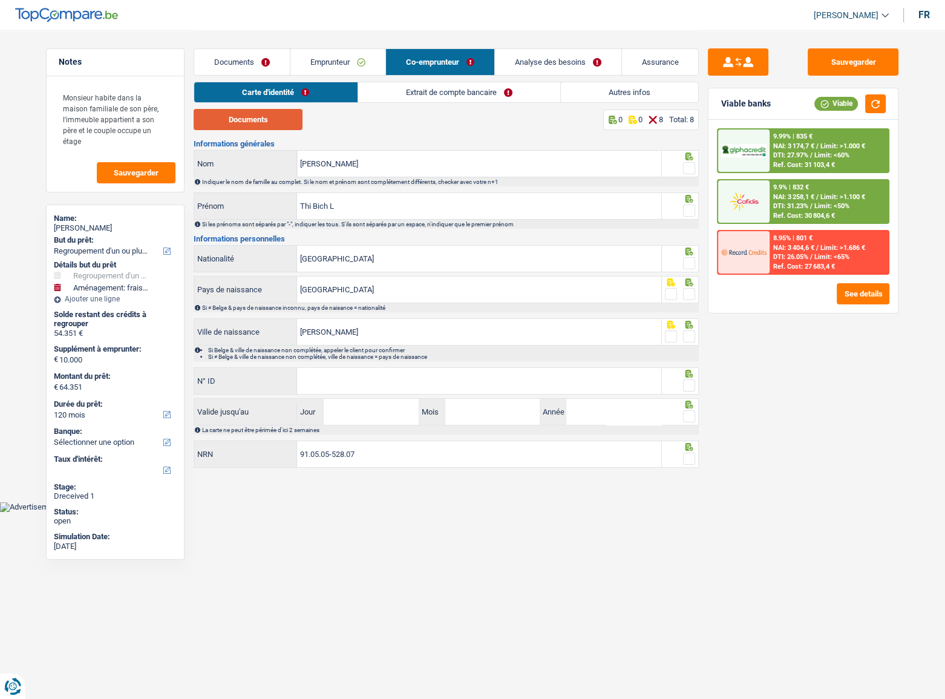
click at [267, 119] on button "Documents" at bounding box center [248, 119] width 109 height 21
click at [689, 163] on span at bounding box center [689, 168] width 12 height 12
click at [0, 0] on input "radio" at bounding box center [0, 0] width 0 height 0
click at [689, 207] on span at bounding box center [689, 211] width 12 height 12
click at [0, 0] on input "radio" at bounding box center [0, 0] width 0 height 0
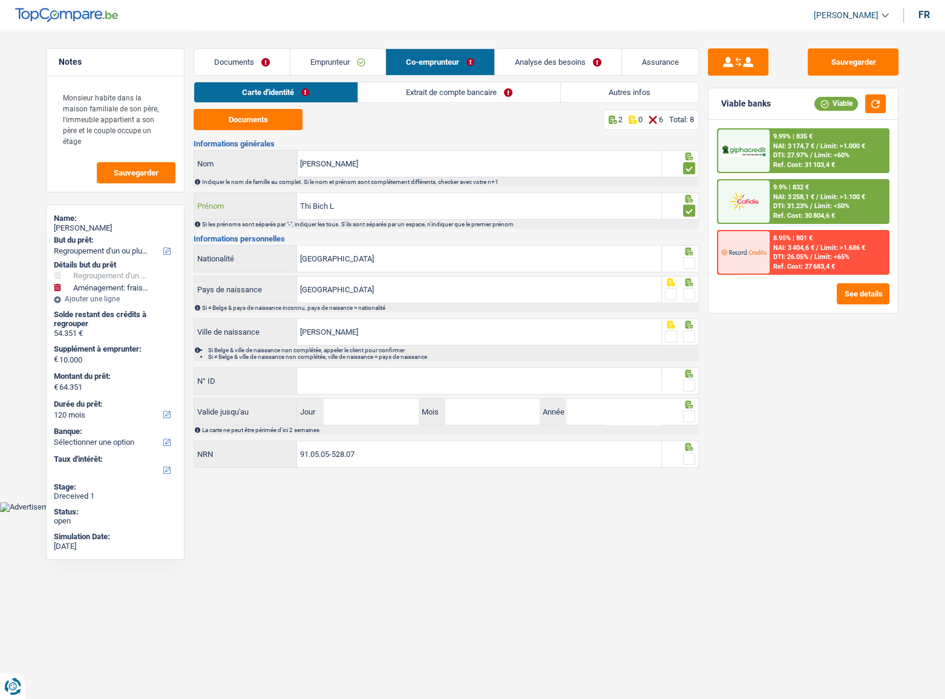
drag, startPoint x: 375, startPoint y: 208, endPoint x: 309, endPoint y: 209, distance: 66.6
click at [309, 209] on input "Thi Bich L" at bounding box center [479, 206] width 364 height 26
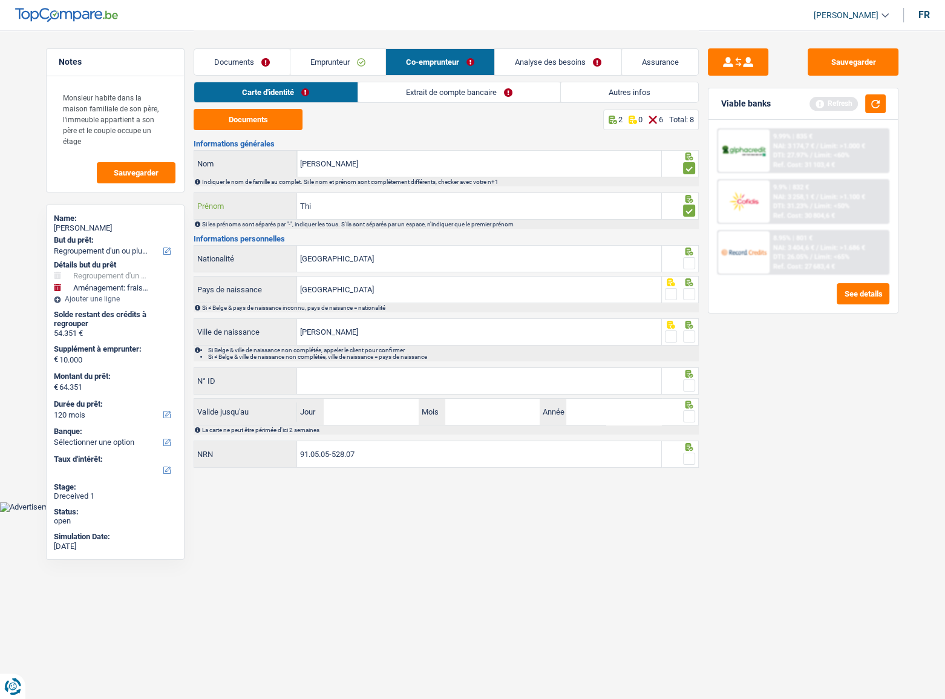
type input "Thi"
click at [690, 263] on span at bounding box center [689, 263] width 12 height 12
click at [0, 0] on input "radio" at bounding box center [0, 0] width 0 height 0
click at [419, 260] on input "[GEOGRAPHIC_DATA]" at bounding box center [479, 259] width 364 height 26
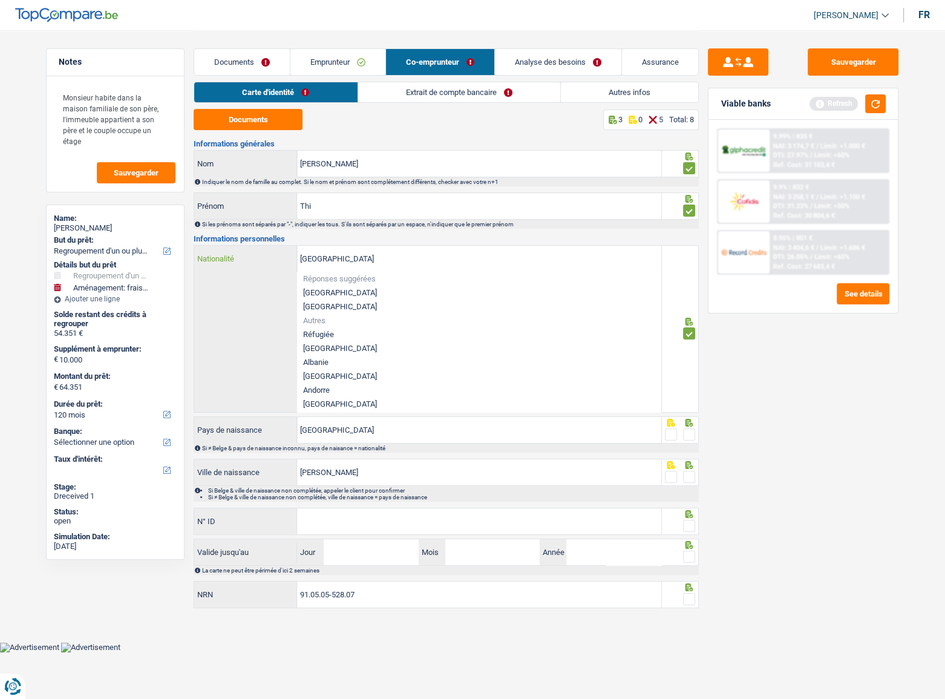
drag, startPoint x: 394, startPoint y: 259, endPoint x: 271, endPoint y: 260, distance: 123.5
click at [271, 260] on div "Belgique Nationalité" at bounding box center [427, 259] width 467 height 26
type input "vi"
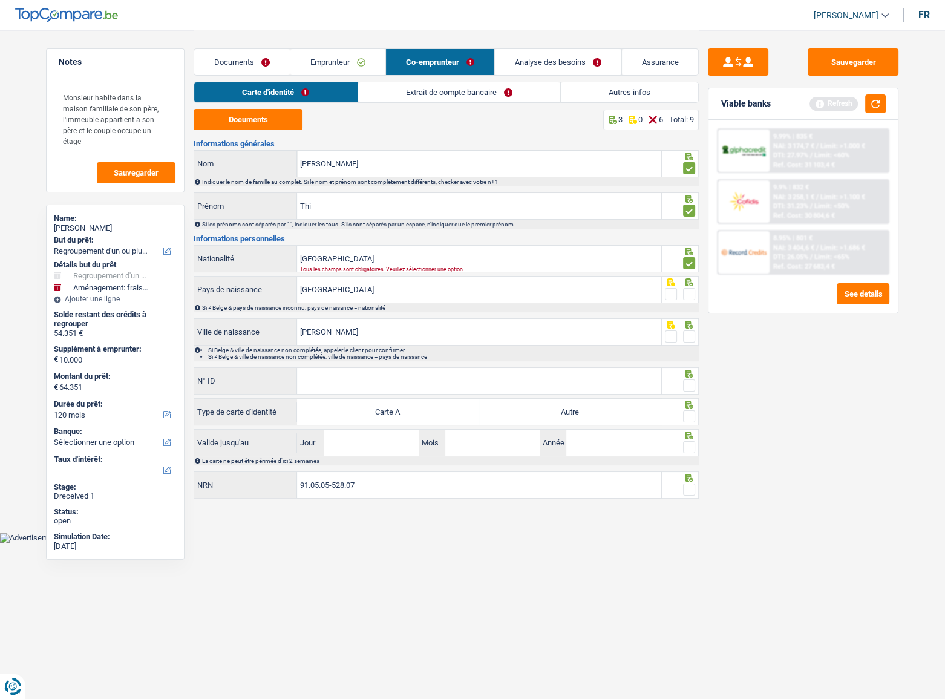
click at [781, 382] on div "Sauvegarder Viable banks Refresh 9.99% | 835 € NAI: 3 174,7 € / Limit: >1.000 €…" at bounding box center [803, 363] width 209 height 631
click at [556, 238] on h3 "Informations personnelles" at bounding box center [446, 239] width 505 height 8
click at [532, 271] on div "Tous les champs sont obligatoires. Veuillez sélectionner une option" at bounding box center [462, 269] width 324 height 5
drag, startPoint x: 396, startPoint y: 255, endPoint x: 270, endPoint y: 266, distance: 126.3
click at [270, 266] on div "vietnam Nationalité" at bounding box center [427, 259] width 467 height 26
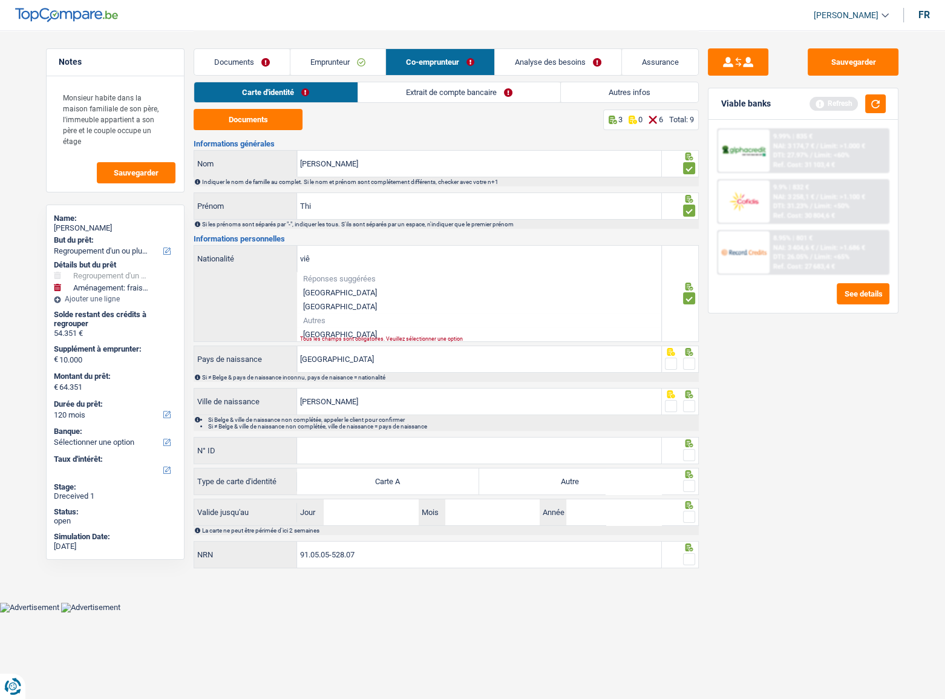
click at [345, 331] on li "Viêt Nam" at bounding box center [479, 334] width 364 height 14
type input "Viêt Nam"
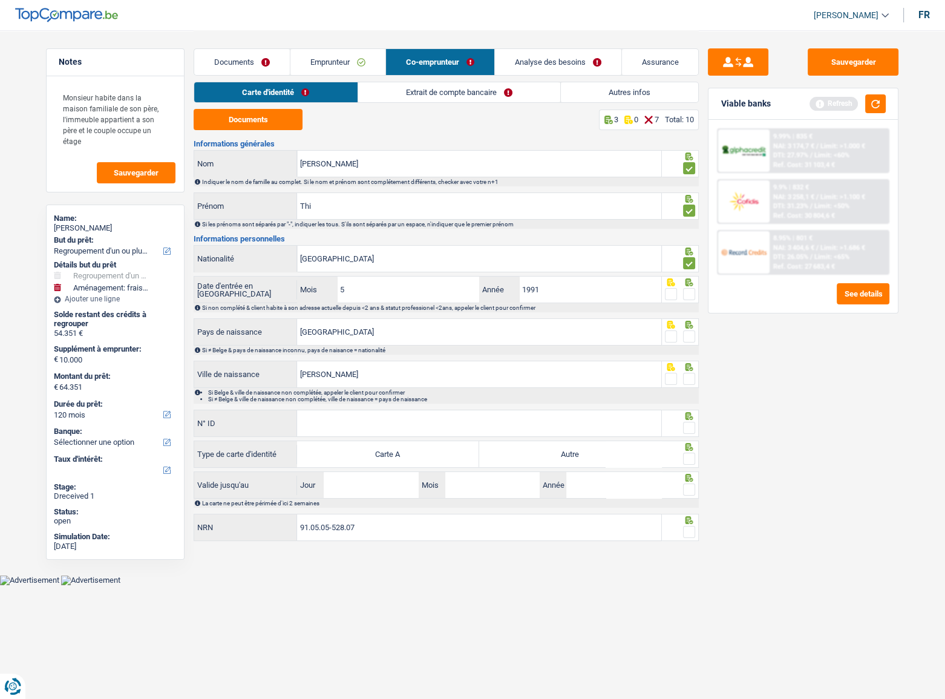
click at [689, 293] on span at bounding box center [689, 294] width 12 height 12
click at [0, 0] on input "radio" at bounding box center [0, 0] width 0 height 0
click at [694, 335] on span at bounding box center [689, 336] width 12 height 12
click at [0, 0] on input "radio" at bounding box center [0, 0] width 0 height 0
click at [691, 381] on span at bounding box center [689, 379] width 12 height 12
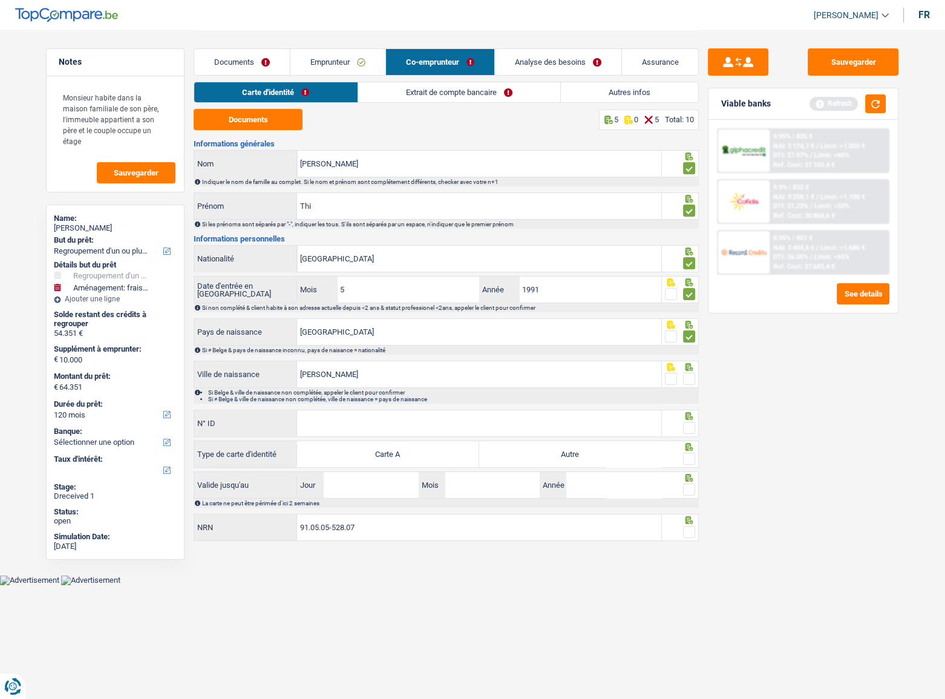
click at [0, 0] on input "radio" at bounding box center [0, 0] width 0 height 0
click at [399, 382] on input "N° ID" at bounding box center [479, 423] width 364 height 26
type input "B-5301197-50"
drag, startPoint x: 687, startPoint y: 424, endPoint x: 672, endPoint y: 430, distance: 16.5
click at [687, 382] on span at bounding box center [689, 428] width 12 height 12
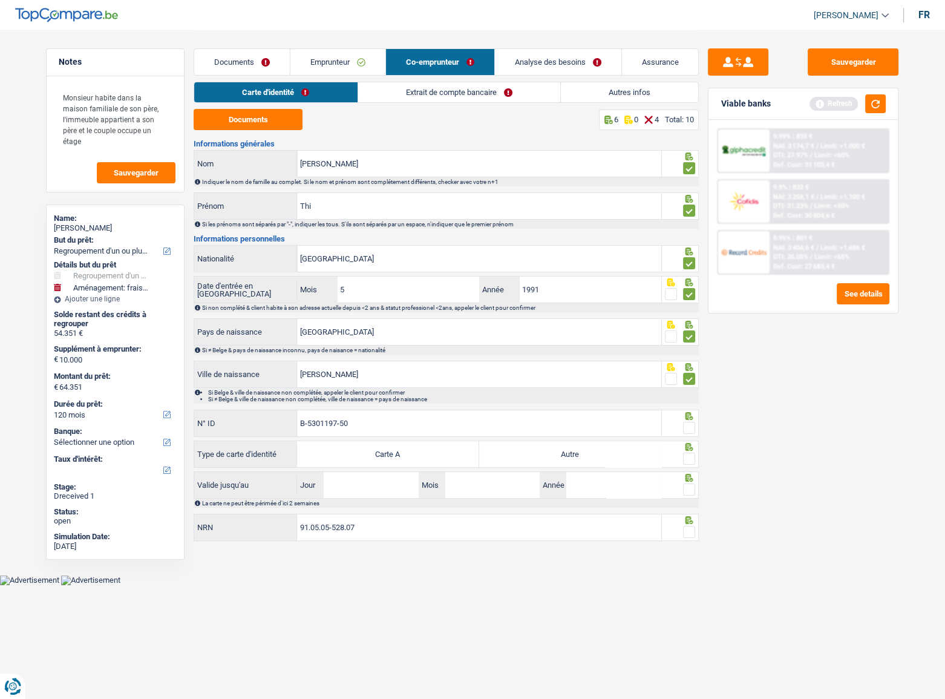
click at [0, 0] on input "radio" at bounding box center [0, 0] width 0 height 0
click at [597, 382] on label "Autre" at bounding box center [570, 454] width 182 height 26
click at [597, 382] on input "Autre" at bounding box center [570, 454] width 182 height 26
radio input "true"
drag, startPoint x: 363, startPoint y: 480, endPoint x: 389, endPoint y: 471, distance: 27.0
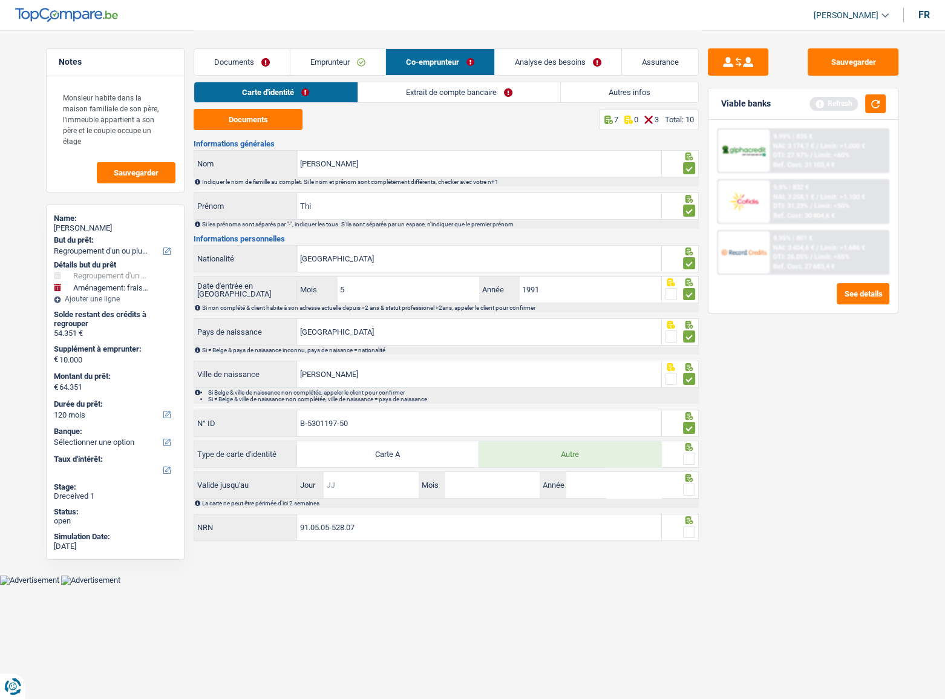
click at [363, 382] on input "Jour" at bounding box center [371, 485] width 94 height 26
drag, startPoint x: 687, startPoint y: 459, endPoint x: 671, endPoint y: 463, distance: 16.9
click at [687, 382] on span at bounding box center [689, 459] width 12 height 12
click at [0, 0] on input "radio" at bounding box center [0, 0] width 0 height 0
click at [349, 382] on input "Jour" at bounding box center [371, 485] width 94 height 26
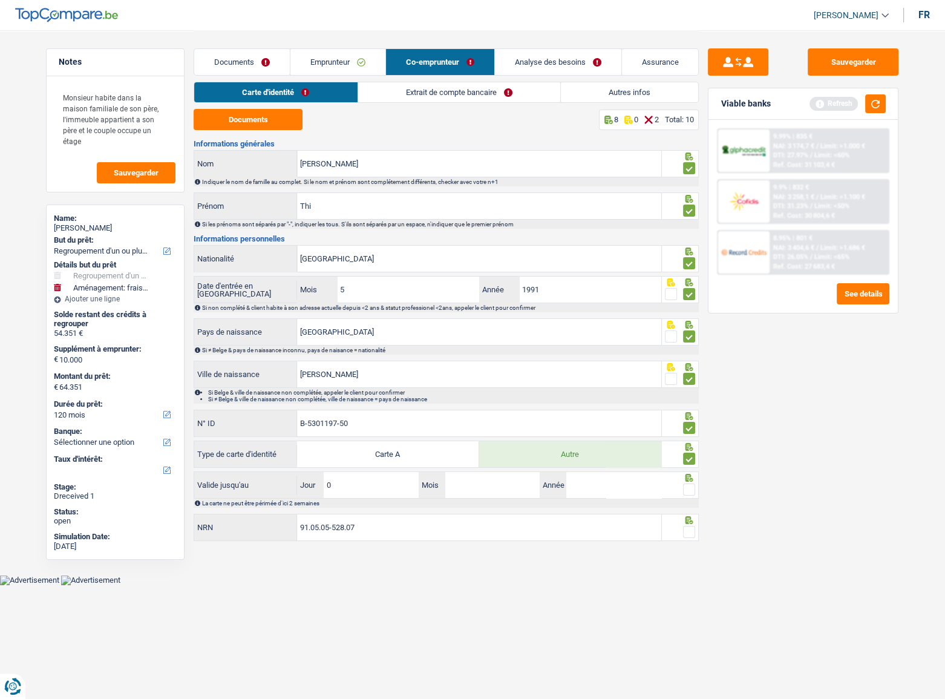
type input "09"
type input "02"
type input "2028"
drag, startPoint x: 686, startPoint y: 493, endPoint x: 681, endPoint y: 442, distance: 51.1
click at [686, 382] on span at bounding box center [689, 490] width 12 height 12
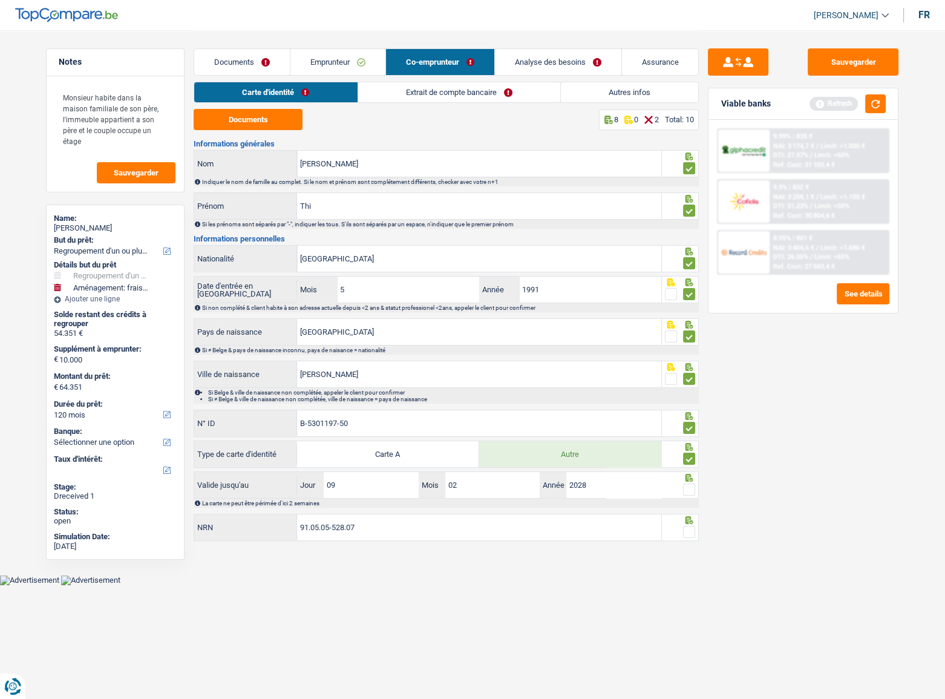
click at [0, 0] on input "radio" at bounding box center [0, 0] width 0 height 0
drag, startPoint x: 550, startPoint y: 289, endPoint x: 495, endPoint y: 278, distance: 56.3
click at [495, 278] on div "1991 Année" at bounding box center [570, 290] width 182 height 26
type input "2011"
click at [670, 295] on span at bounding box center [671, 294] width 12 height 12
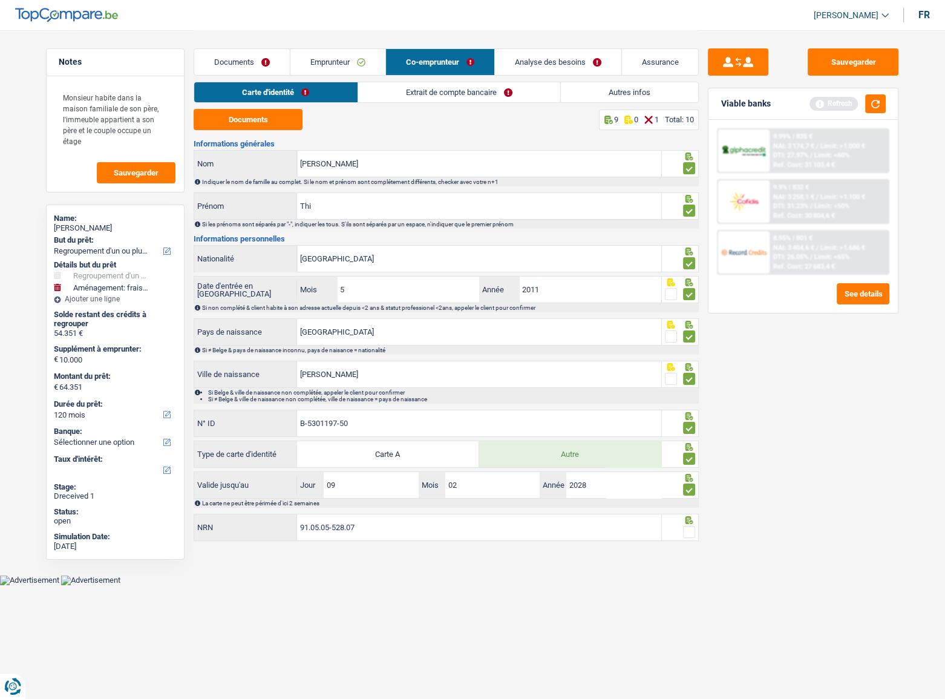
click at [0, 0] on input "radio" at bounding box center [0, 0] width 0 height 0
click at [836, 109] on button "button" at bounding box center [875, 103] width 21 height 19
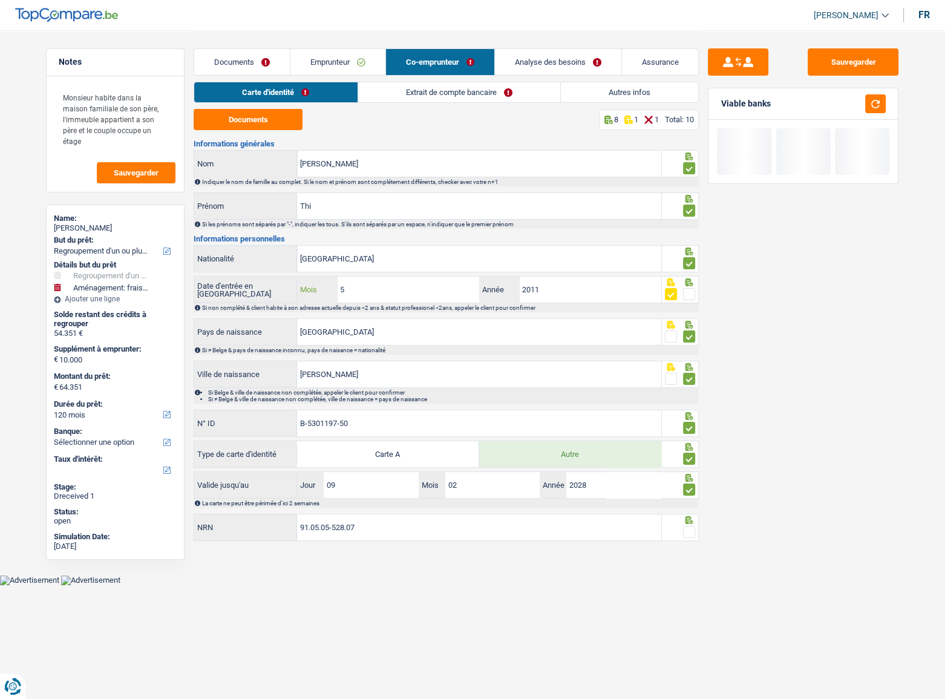
click at [364, 294] on input "5" at bounding box center [408, 290] width 142 height 26
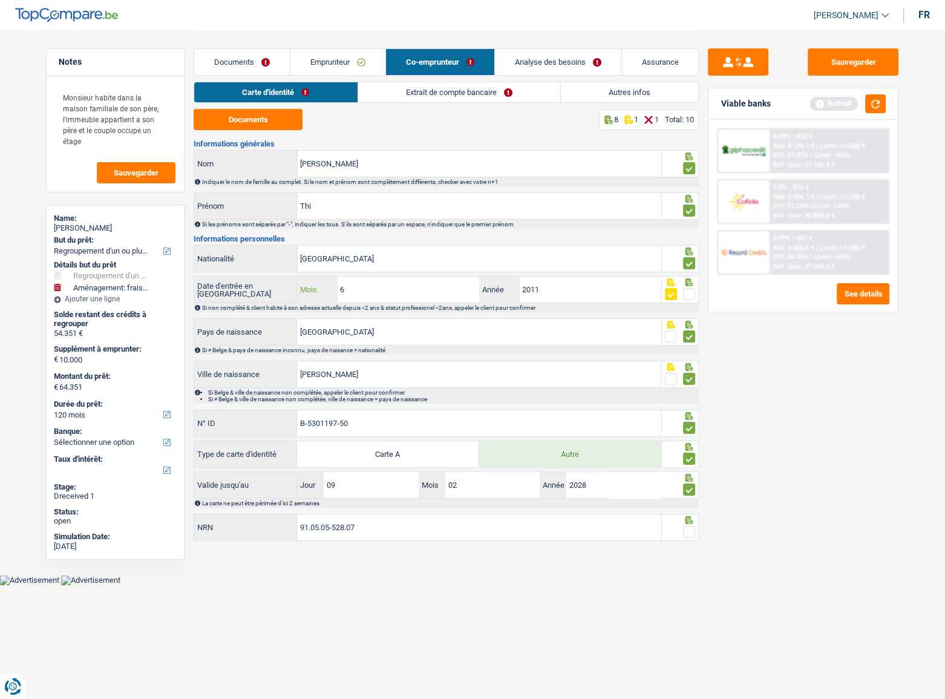
type input "6"
click at [836, 148] on span "Limit: >1.000 €" at bounding box center [843, 146] width 45 height 8
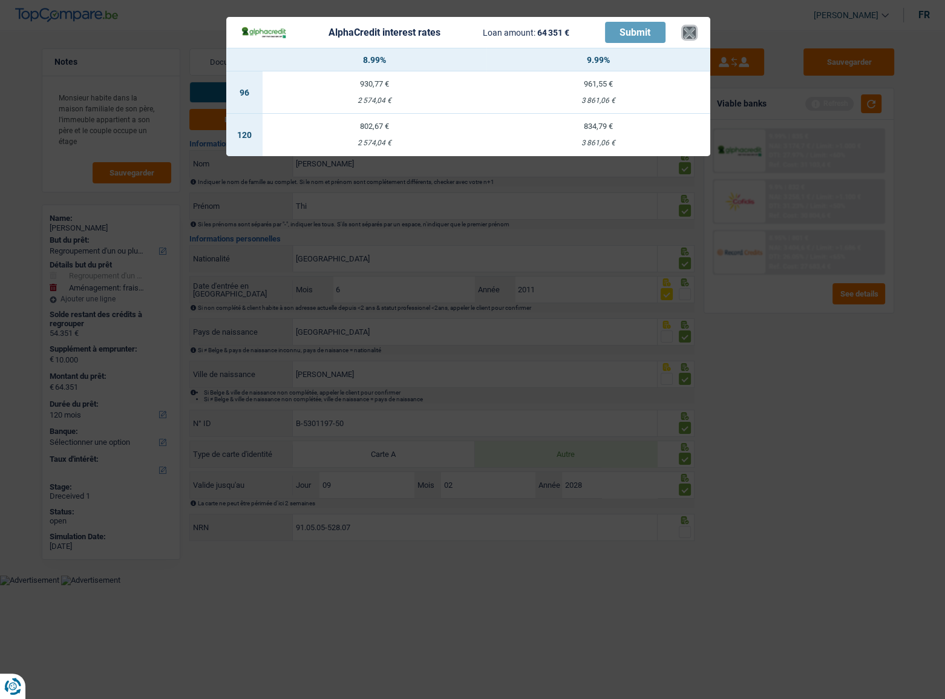
click at [693, 29] on button "×" at bounding box center [689, 33] width 13 height 12
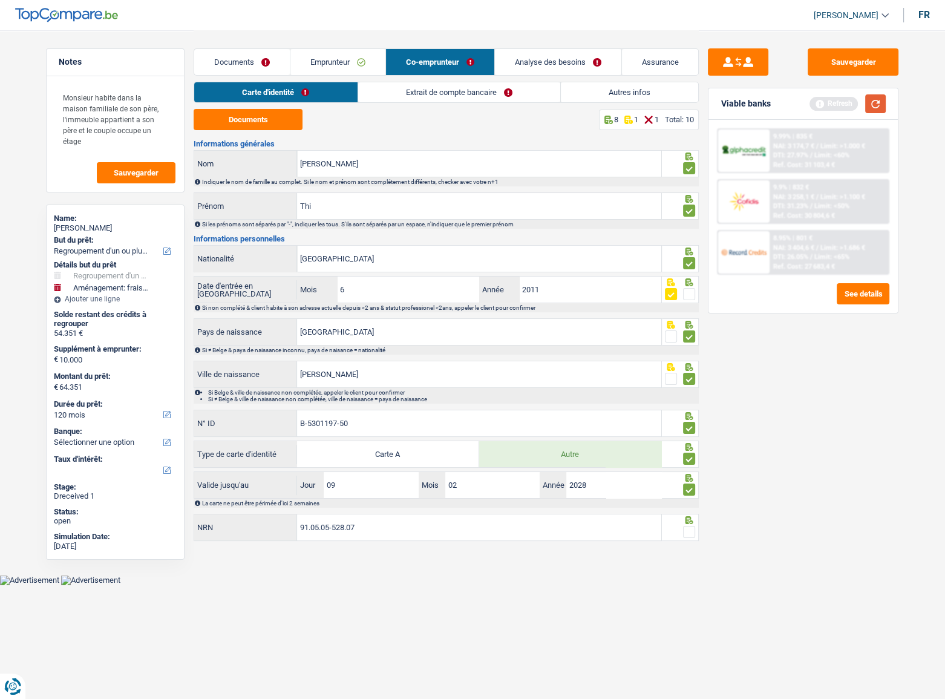
click at [836, 109] on button "button" at bounding box center [875, 103] width 21 height 19
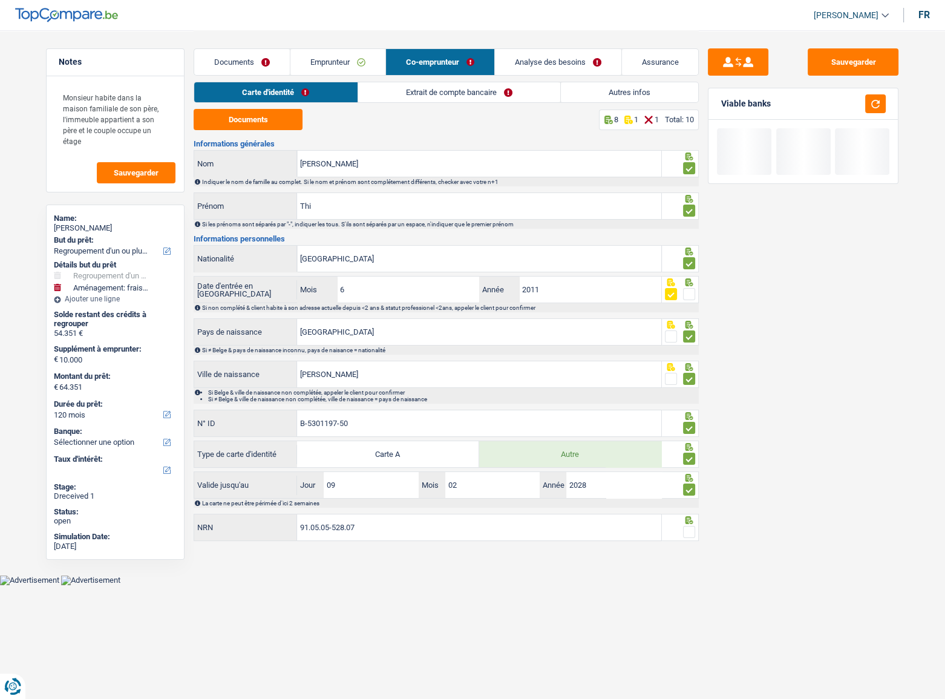
click at [690, 382] on span at bounding box center [689, 532] width 12 height 12
click at [0, 0] on input "radio" at bounding box center [0, 0] width 0 height 0
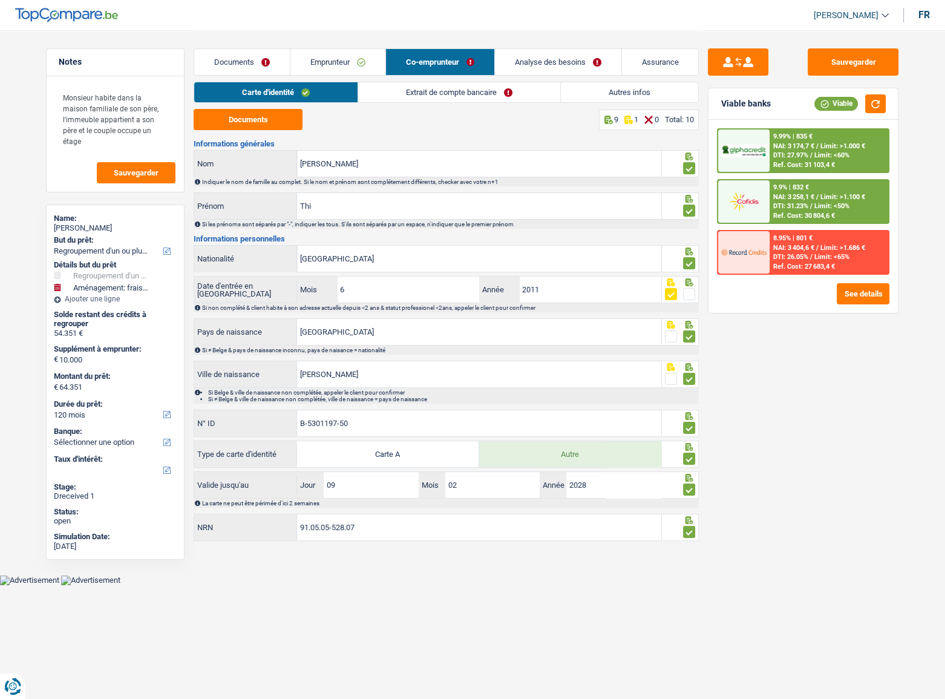
click at [491, 103] on div "Carte d'identité Extrait de compte bancaire Autres infos" at bounding box center [446, 95] width 505 height 27
click at [402, 90] on link "Extrait de compte bancaire" at bounding box center [459, 92] width 202 height 20
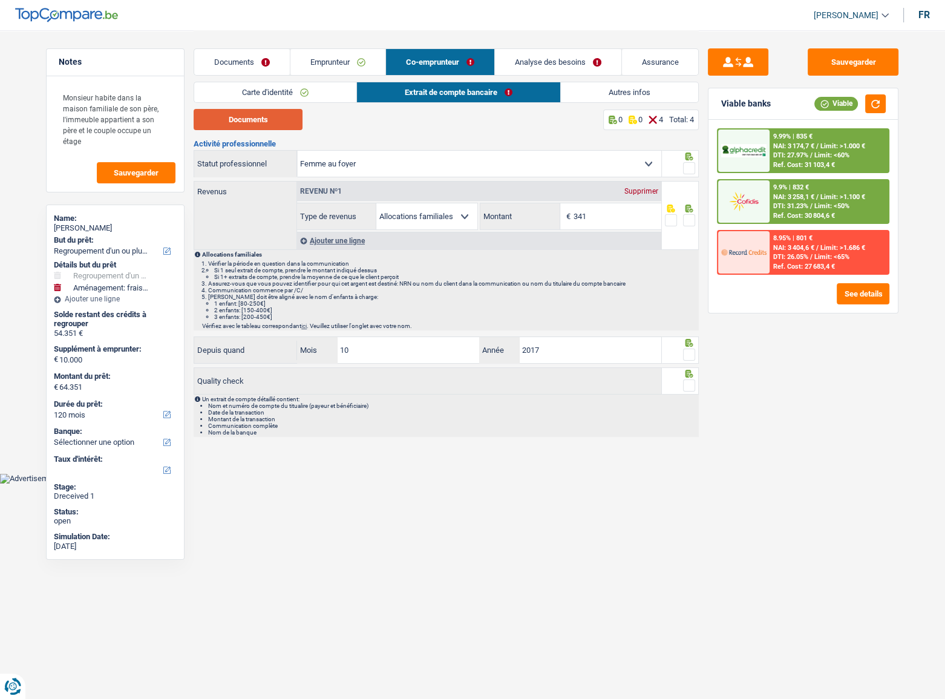
drag, startPoint x: 280, startPoint y: 121, endPoint x: 265, endPoint y: 81, distance: 42.7
click at [280, 121] on button "Documents" at bounding box center [248, 119] width 109 height 21
click at [632, 215] on input "341" at bounding box center [618, 216] width 88 height 26
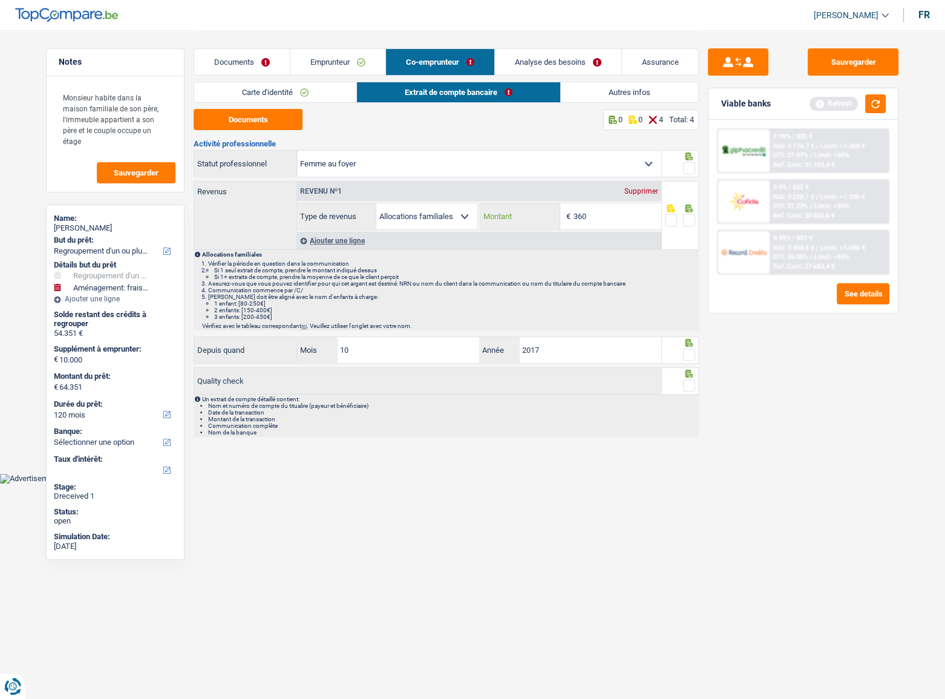
type input "360"
click at [690, 163] on span at bounding box center [689, 168] width 12 height 12
click at [0, 0] on input "radio" at bounding box center [0, 0] width 0 height 0
click at [688, 220] on span at bounding box center [689, 220] width 12 height 12
click at [0, 0] on input "radio" at bounding box center [0, 0] width 0 height 0
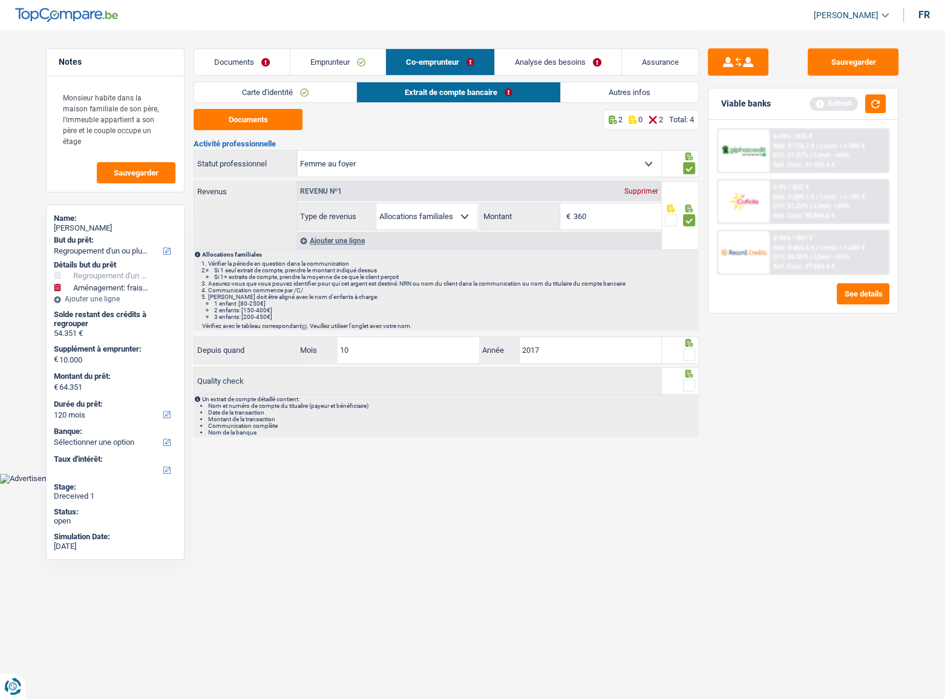
click at [686, 350] on span at bounding box center [689, 355] width 12 height 12
click at [0, 0] on input "radio" at bounding box center [0, 0] width 0 height 0
click at [680, 382] on fieldset at bounding box center [680, 385] width 31 height 15
drag, startPoint x: 689, startPoint y: 381, endPoint x: 697, endPoint y: 361, distance: 20.9
click at [690, 381] on span at bounding box center [689, 385] width 12 height 12
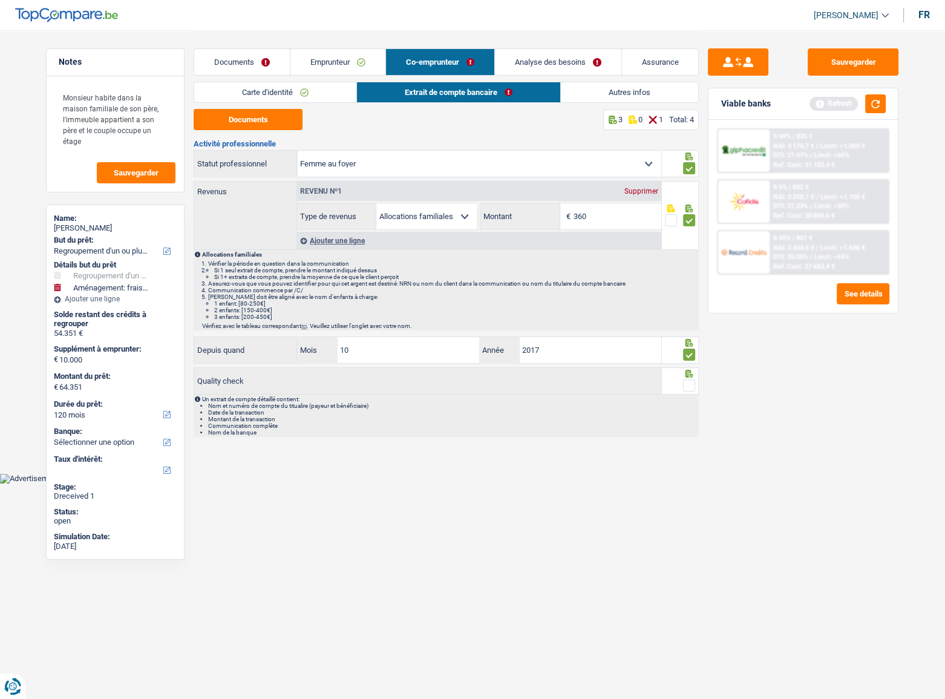
click at [0, 0] on input "radio" at bounding box center [0, 0] width 0 height 0
click at [836, 105] on button "button" at bounding box center [875, 103] width 21 height 19
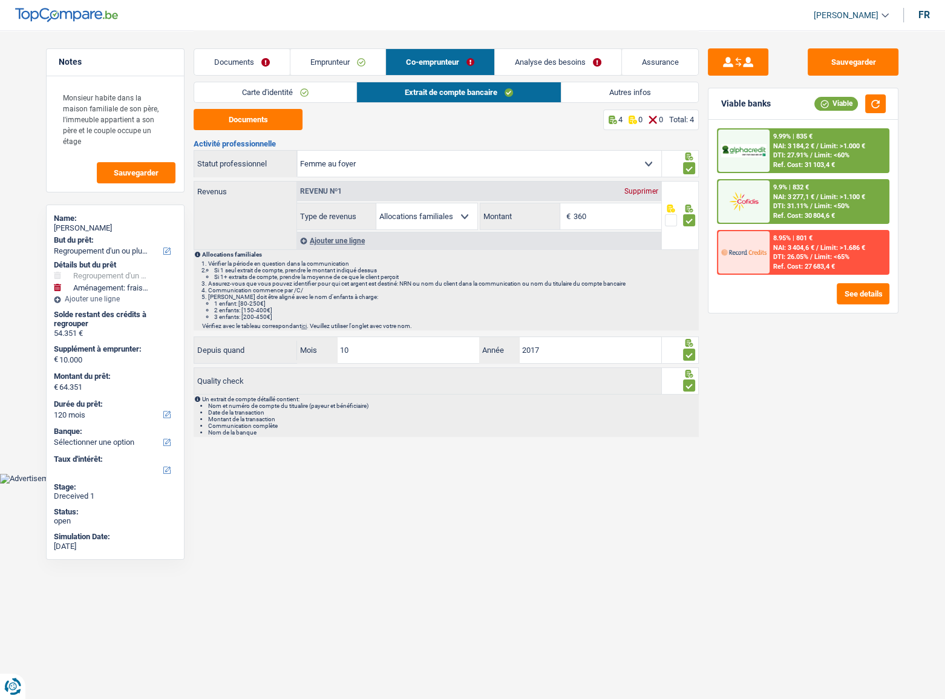
click at [598, 88] on link "Autres infos" at bounding box center [630, 92] width 137 height 20
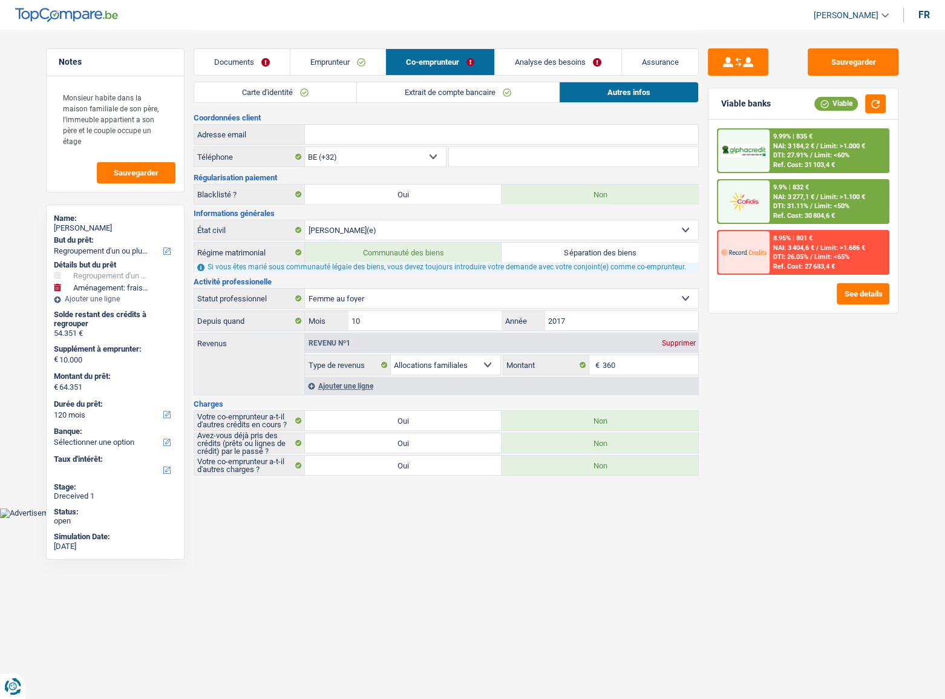
click at [367, 64] on link "Emprunteur" at bounding box center [337, 62] width 95 height 26
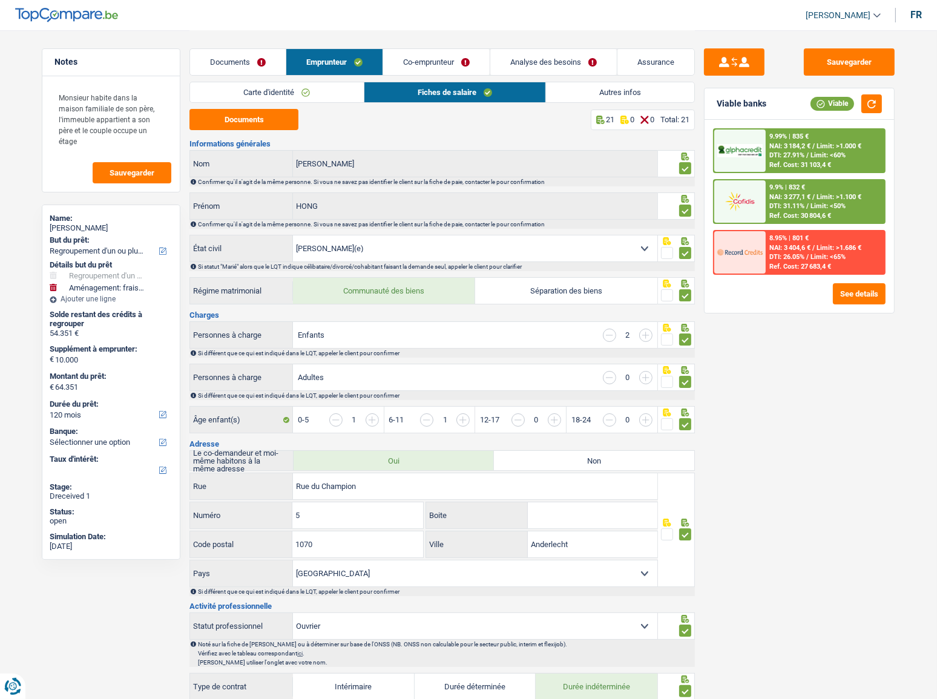
click at [617, 97] on link "Autres infos" at bounding box center [620, 92] width 148 height 20
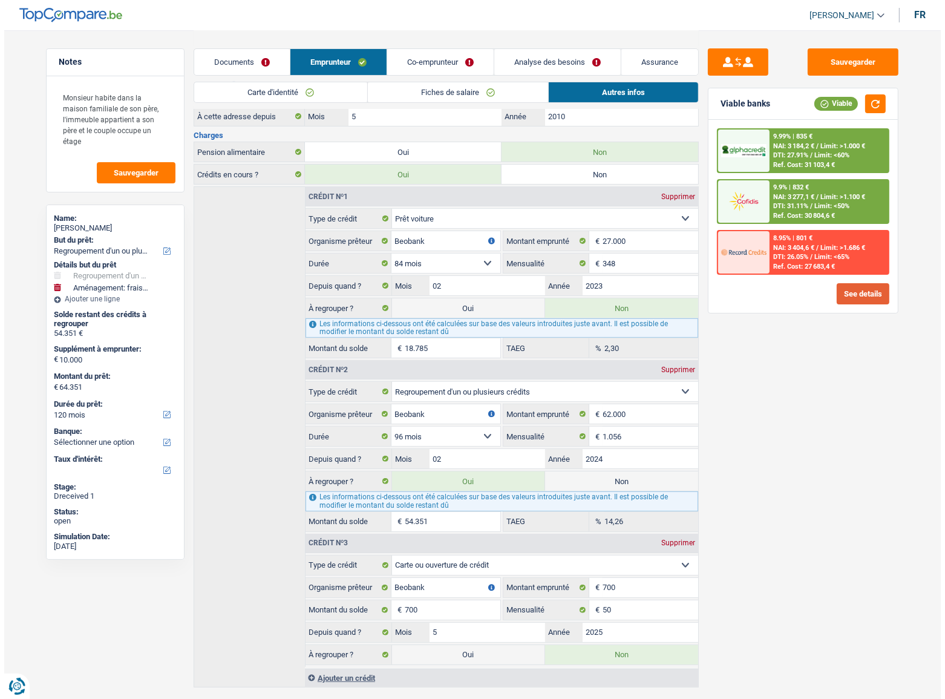
scroll to position [278, 0]
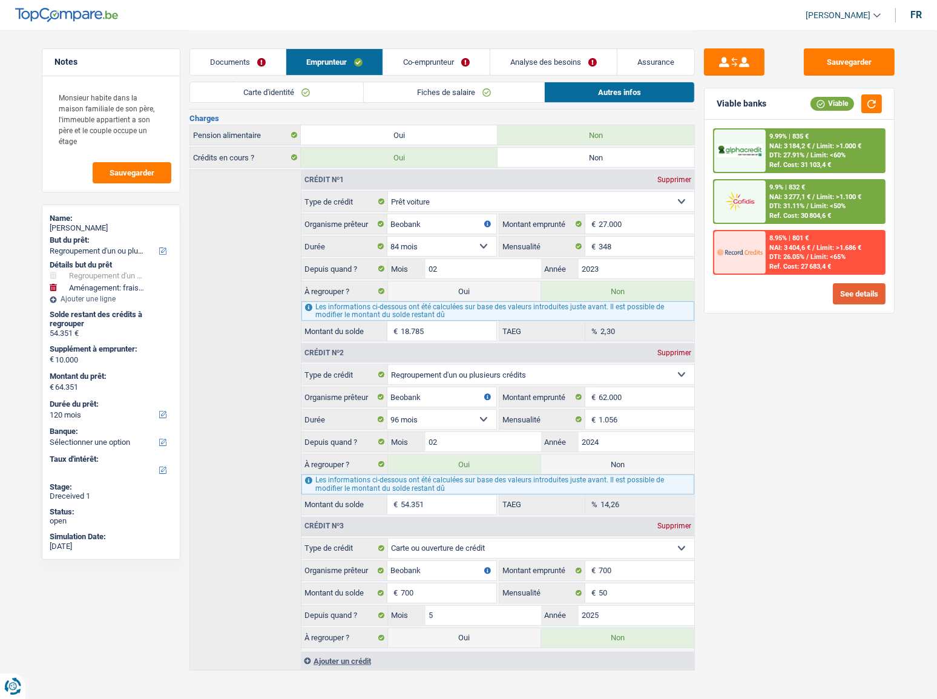
click at [836, 291] on button "See details" at bounding box center [859, 293] width 53 height 21
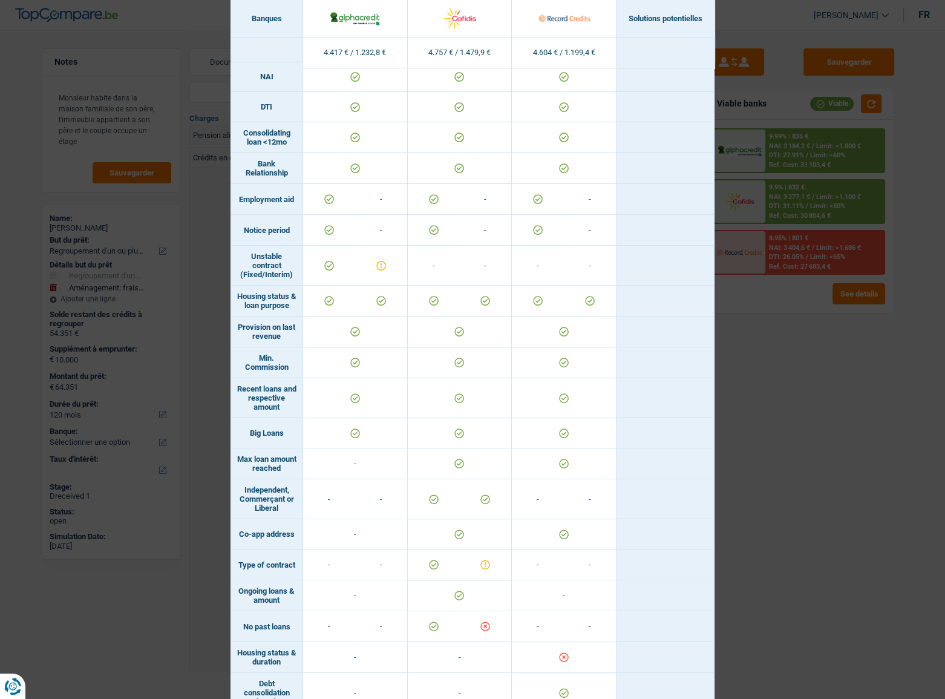
scroll to position [552, 0]
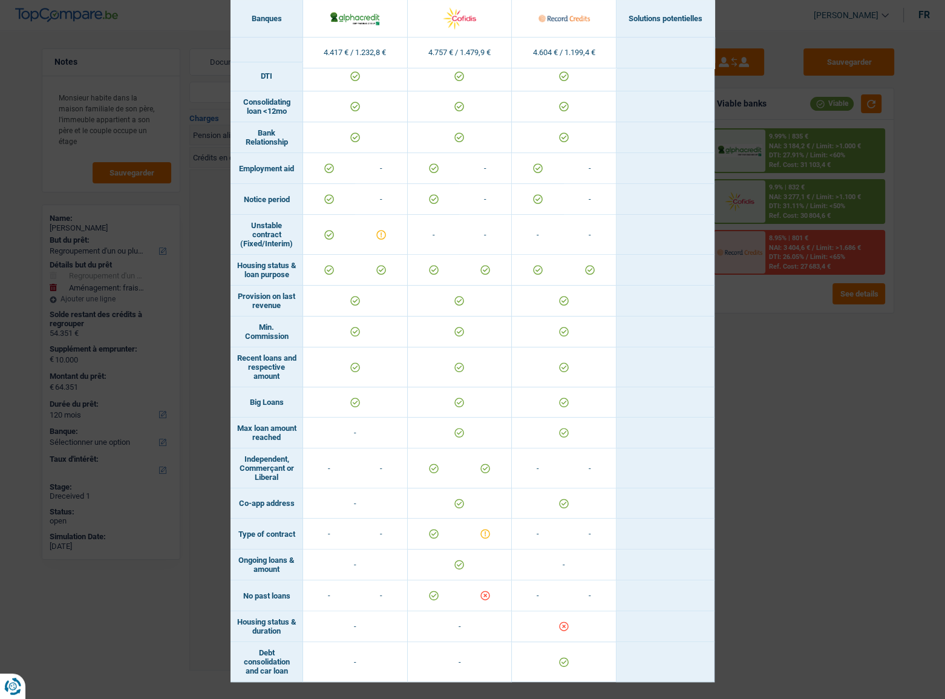
drag, startPoint x: 860, startPoint y: 484, endPoint x: 764, endPoint y: 377, distance: 143.6
click at [836, 382] on div "Banks conditions × Banques Solutions potentielles Revenus / Charges 4.417 € / 1…" at bounding box center [472, 349] width 945 height 699
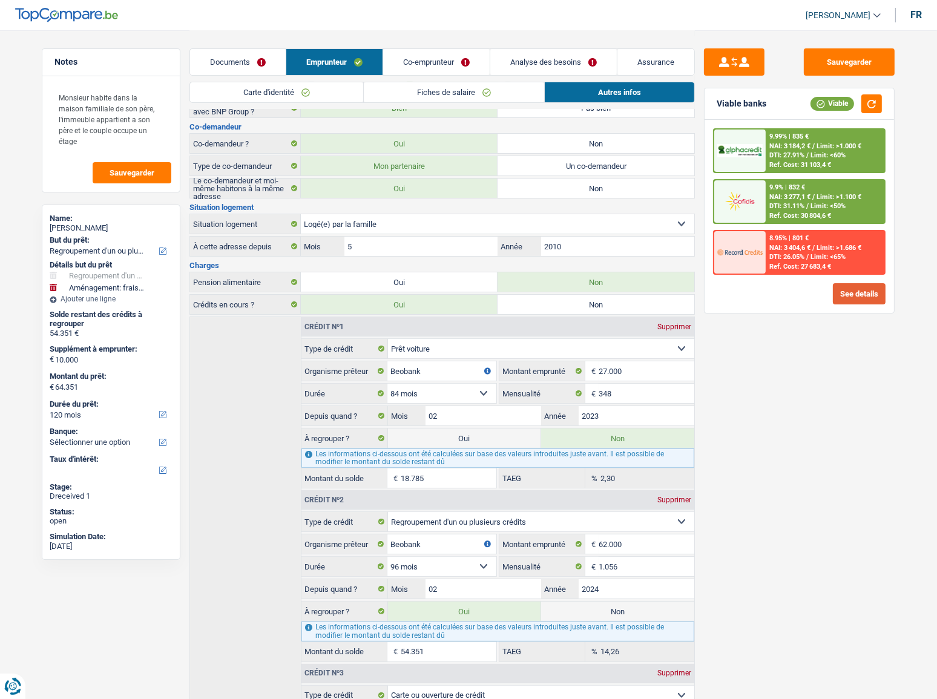
scroll to position [58, 0]
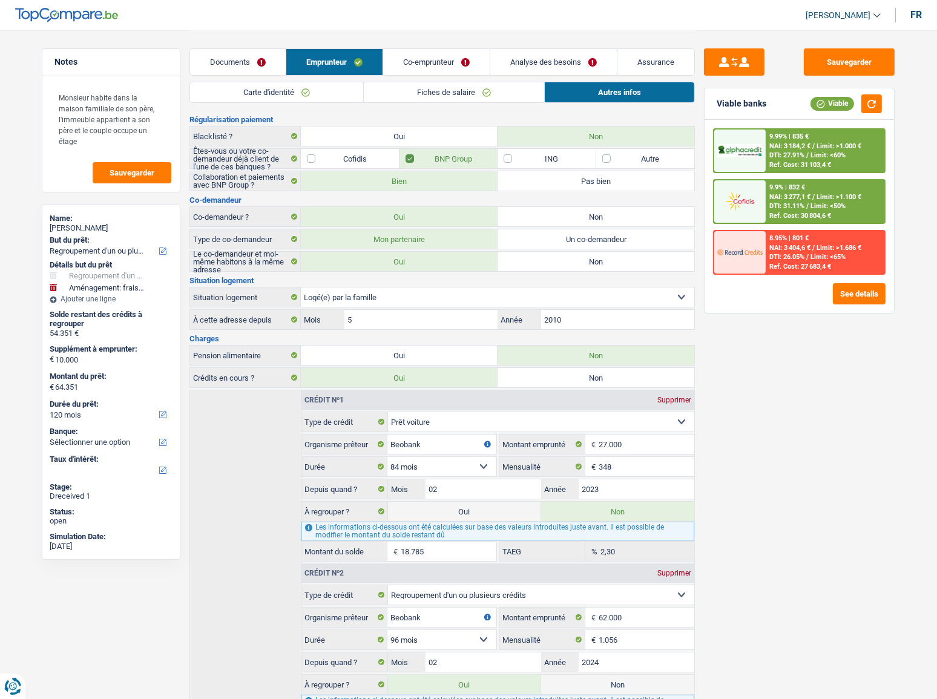
click at [574, 58] on link "Analyse des besoins" at bounding box center [553, 62] width 126 height 26
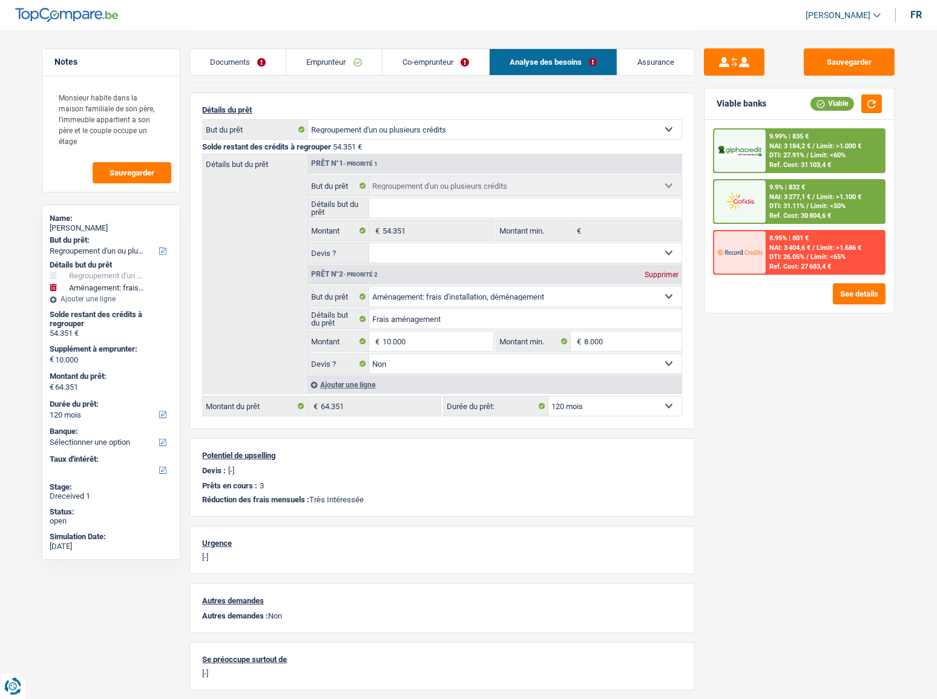
scroll to position [0, 0]
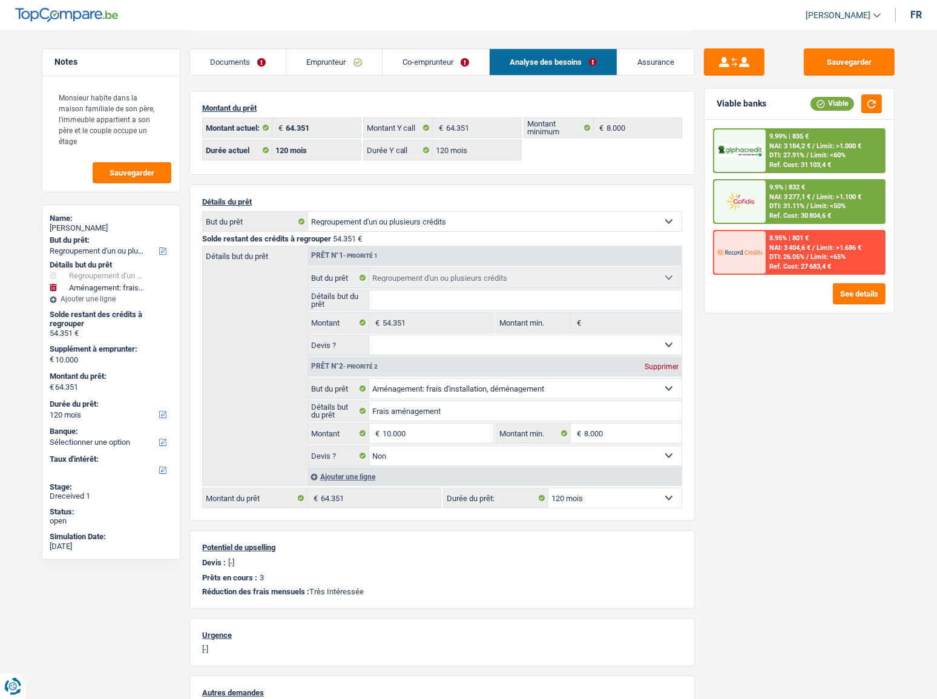
click at [784, 137] on div "9.99% | 835 €" at bounding box center [788, 137] width 39 height 8
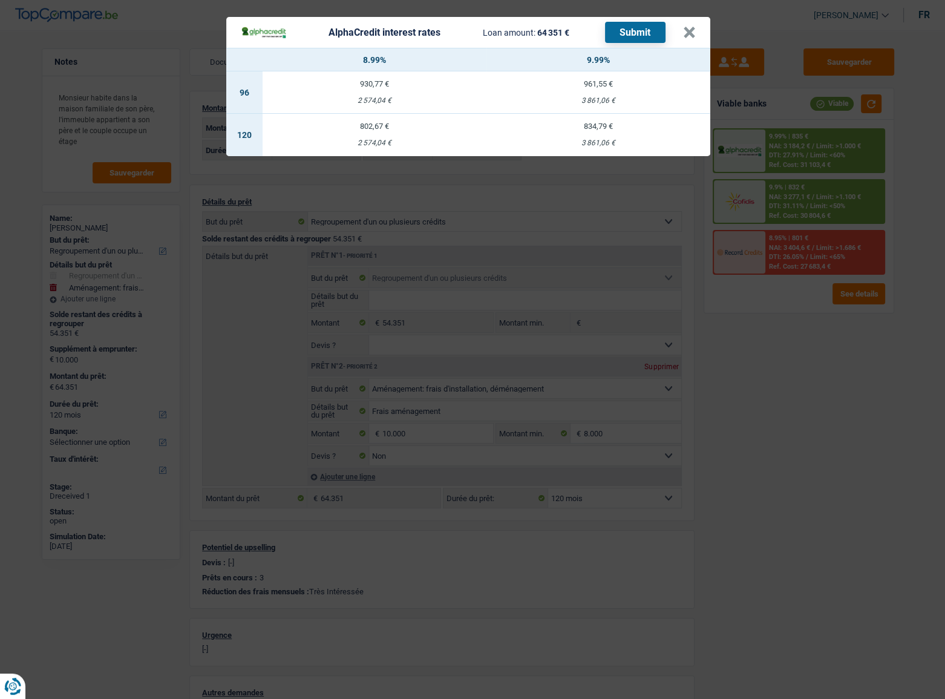
click at [380, 129] on div "802,67 €" at bounding box center [375, 126] width 224 height 8
select select "alphacredit"
type input "8,99"
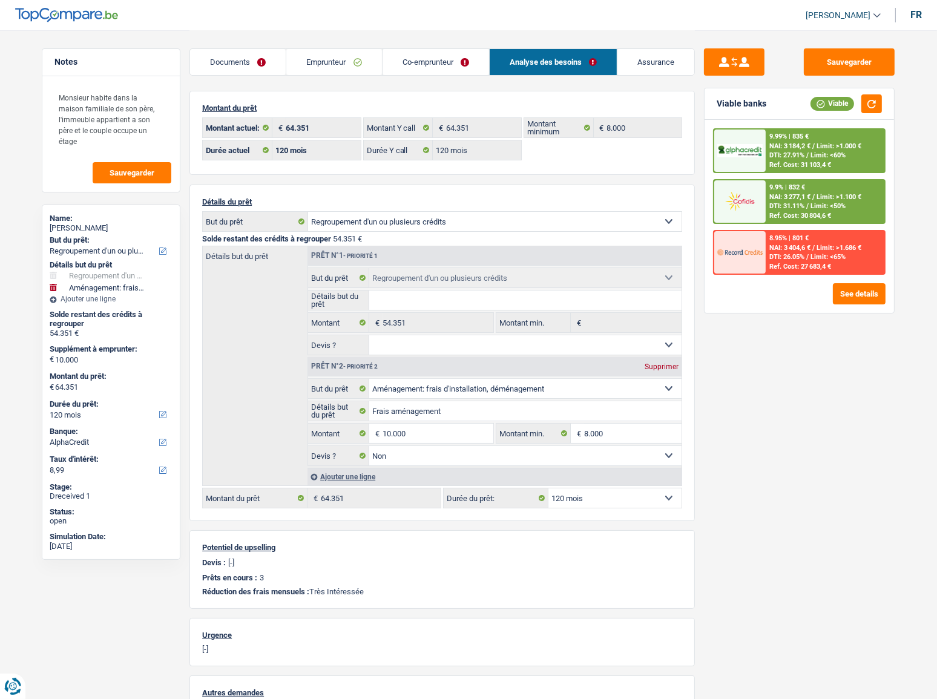
click at [805, 145] on span "NAI: 3 184,2 €" at bounding box center [789, 146] width 41 height 8
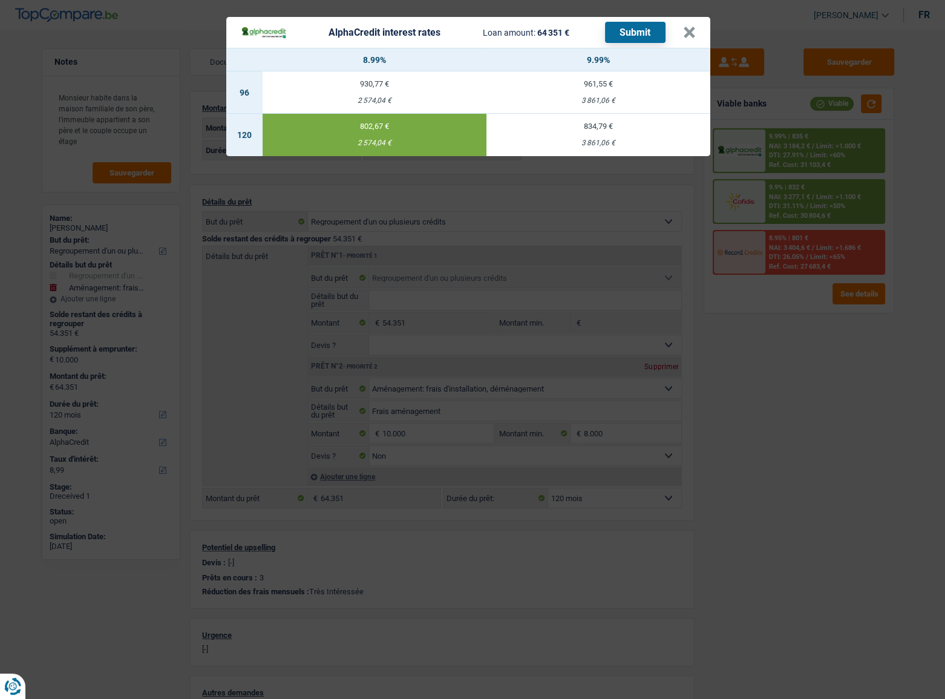
click at [644, 31] on button "Submit" at bounding box center [635, 32] width 61 height 21
drag, startPoint x: 684, startPoint y: 36, endPoint x: 667, endPoint y: 41, distance: 17.6
click at [683, 35] on button "×" at bounding box center [689, 33] width 13 height 12
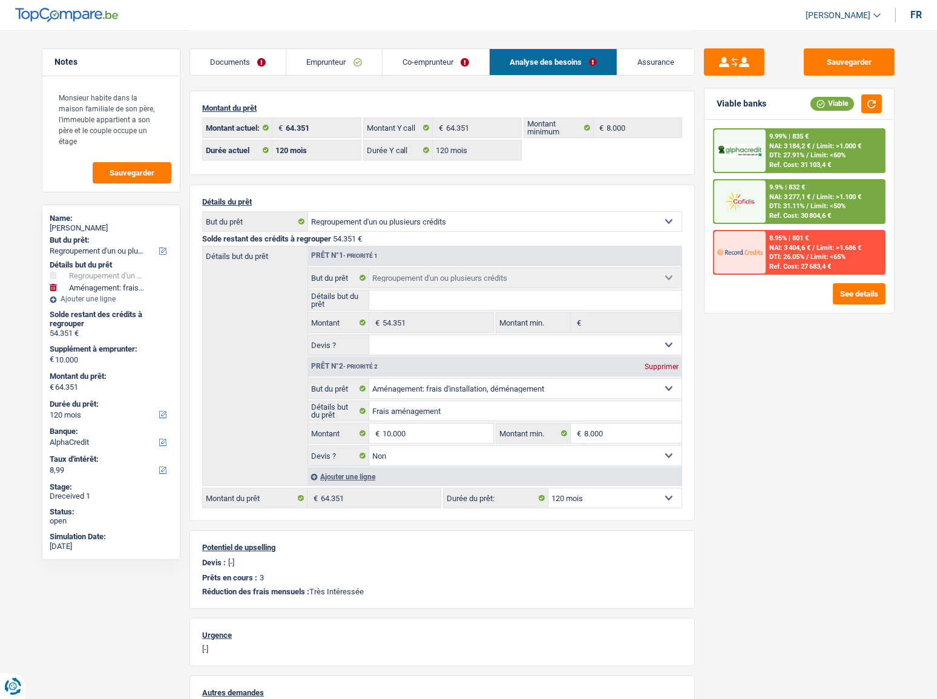
click at [433, 57] on link "Co-emprunteur" at bounding box center [435, 62] width 107 height 26
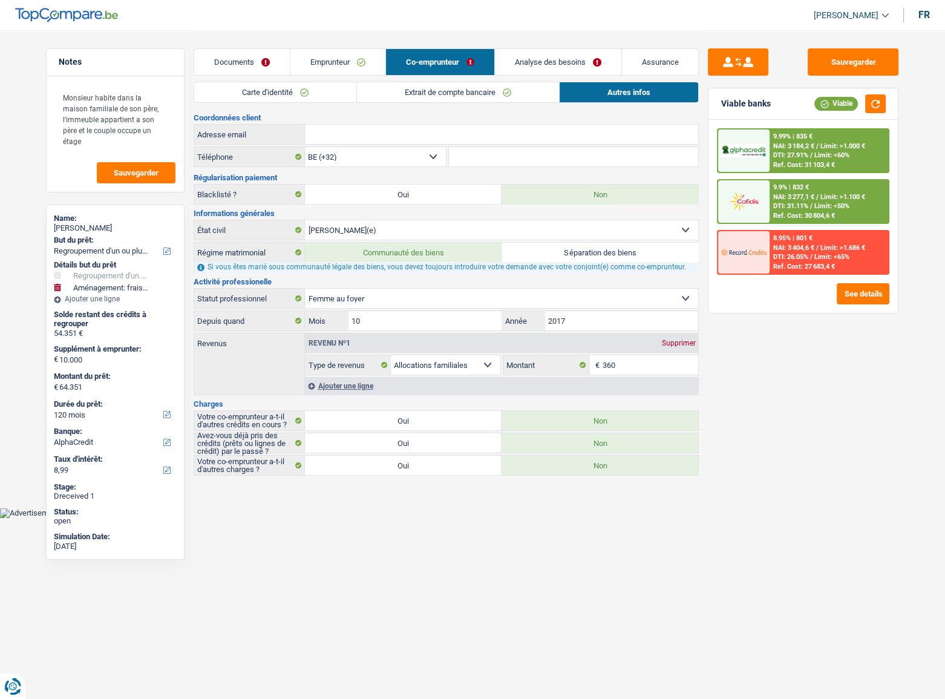
click at [787, 193] on span "NAI: 3 277,1 €" at bounding box center [793, 197] width 41 height 8
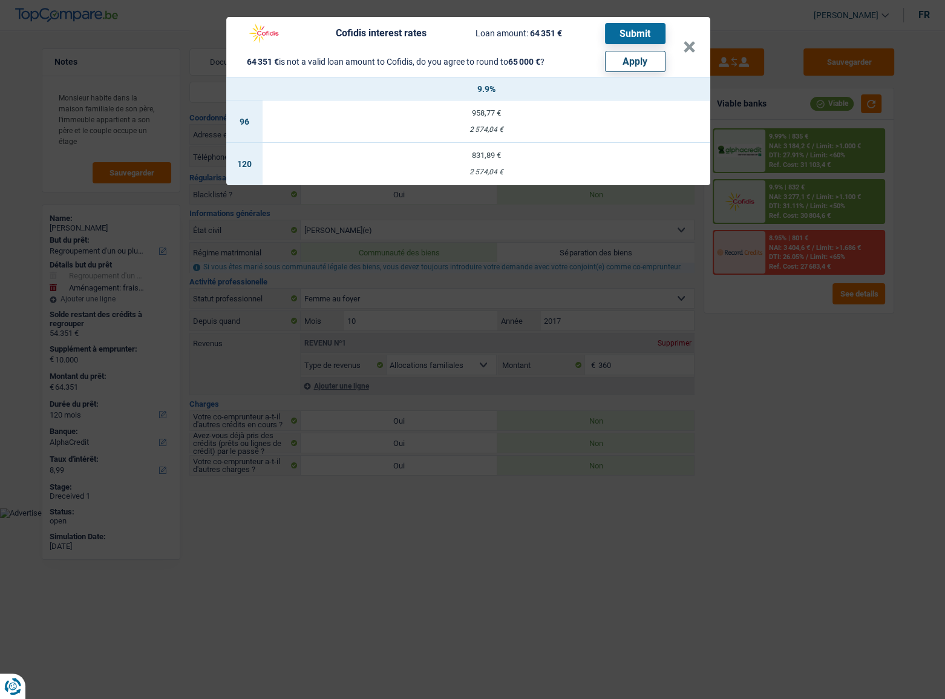
drag, startPoint x: 778, startPoint y: 384, endPoint x: 729, endPoint y: 318, distance: 82.2
click at [778, 382] on div "Cofidis interest rates Loan amount: 64 351 € Submit 64 351 € is not a valid loa…" at bounding box center [472, 349] width 945 height 699
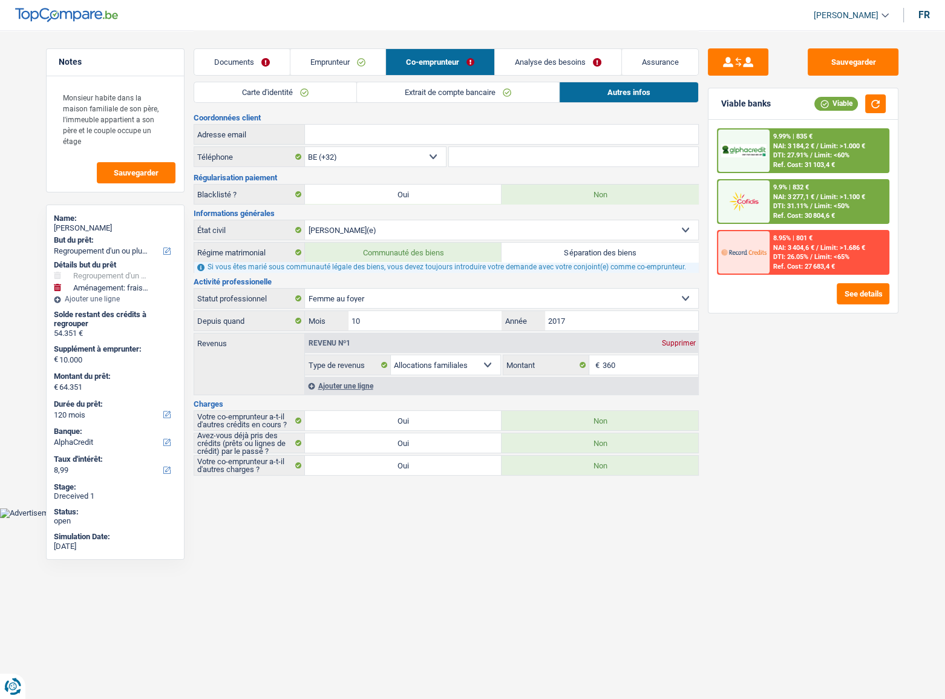
click at [349, 62] on link "Emprunteur" at bounding box center [337, 62] width 95 height 26
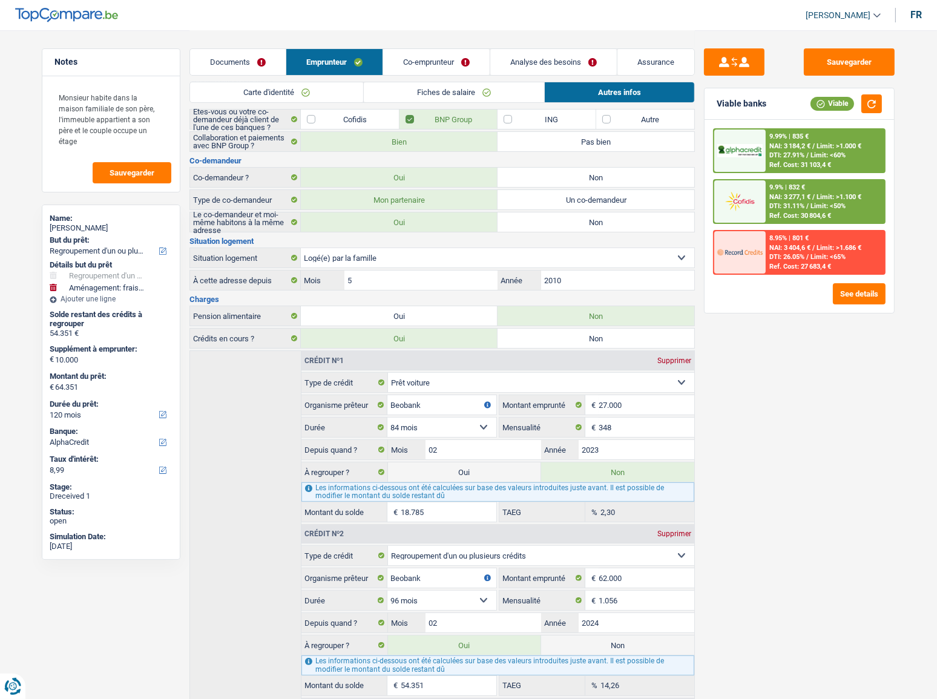
scroll to position [278, 0]
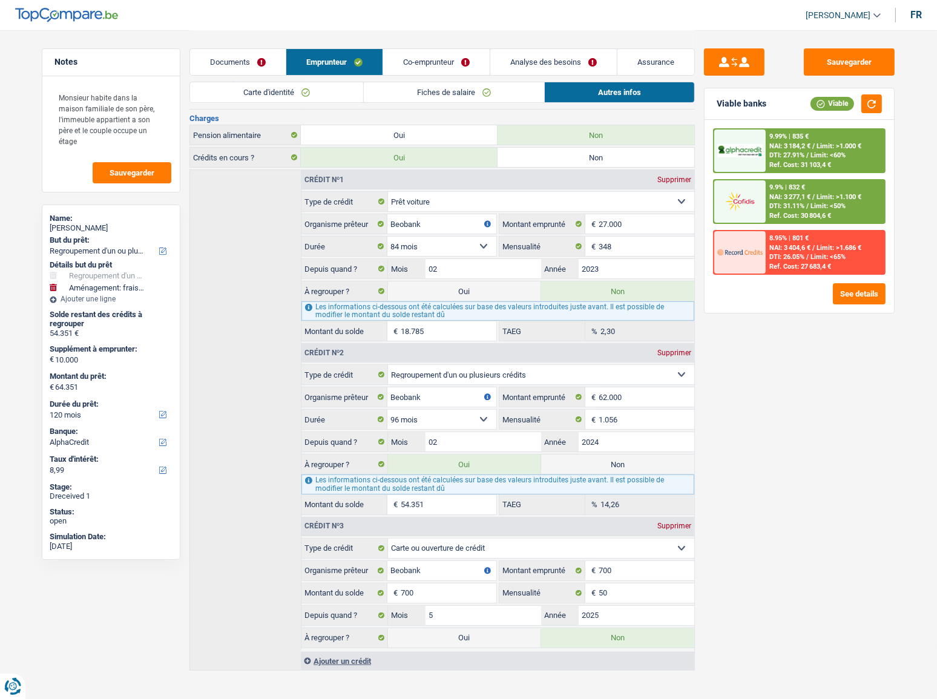
click at [541, 62] on link "Analyse des besoins" at bounding box center [553, 62] width 126 height 26
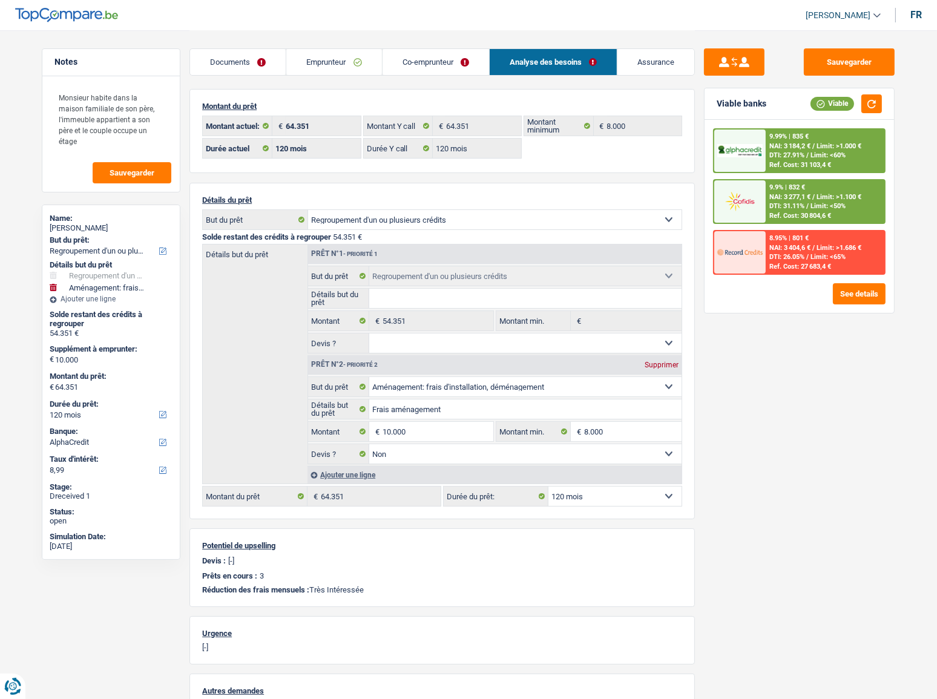
scroll to position [0, 0]
click at [245, 64] on link "Documents" at bounding box center [238, 62] width 96 height 26
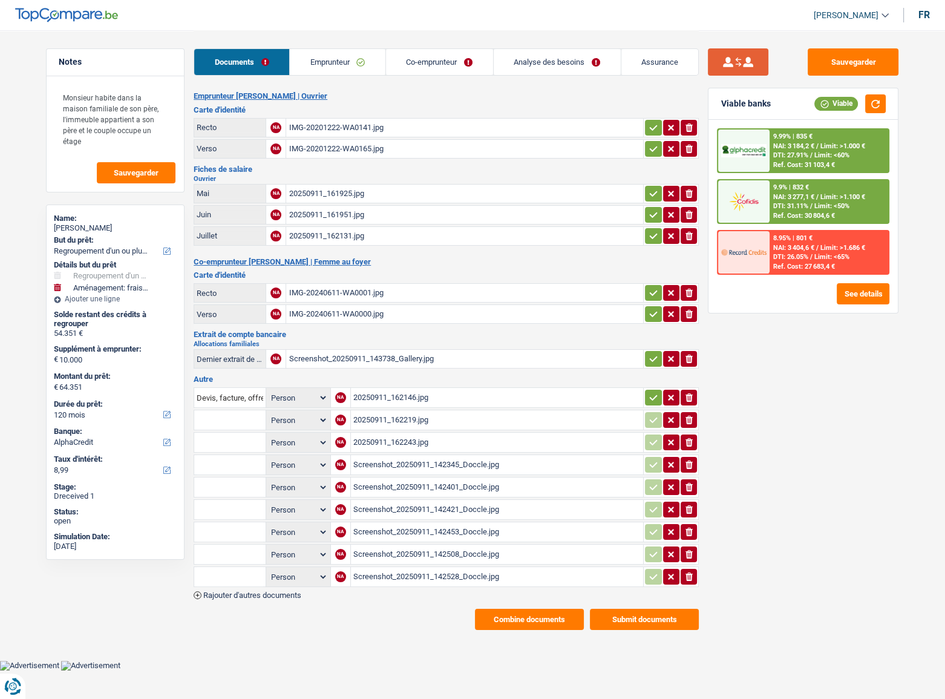
drag, startPoint x: 528, startPoint y: 61, endPoint x: 707, endPoint y: 70, distance: 179.4
click at [528, 61] on link "Analyse des besoins" at bounding box center [557, 62] width 127 height 26
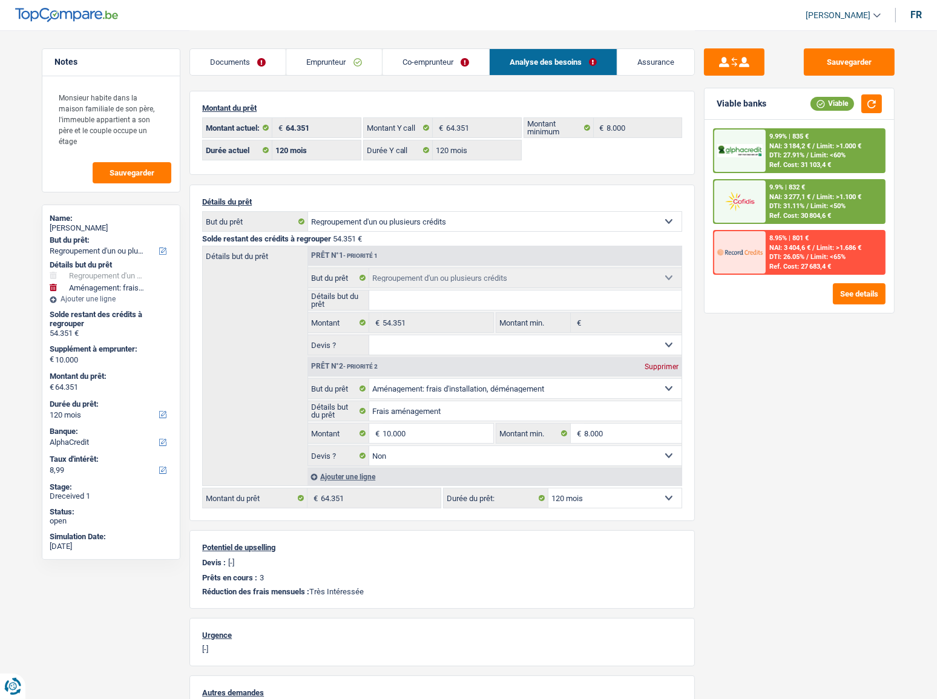
click at [784, 156] on span "DTI: 27.91%" at bounding box center [786, 155] width 35 height 8
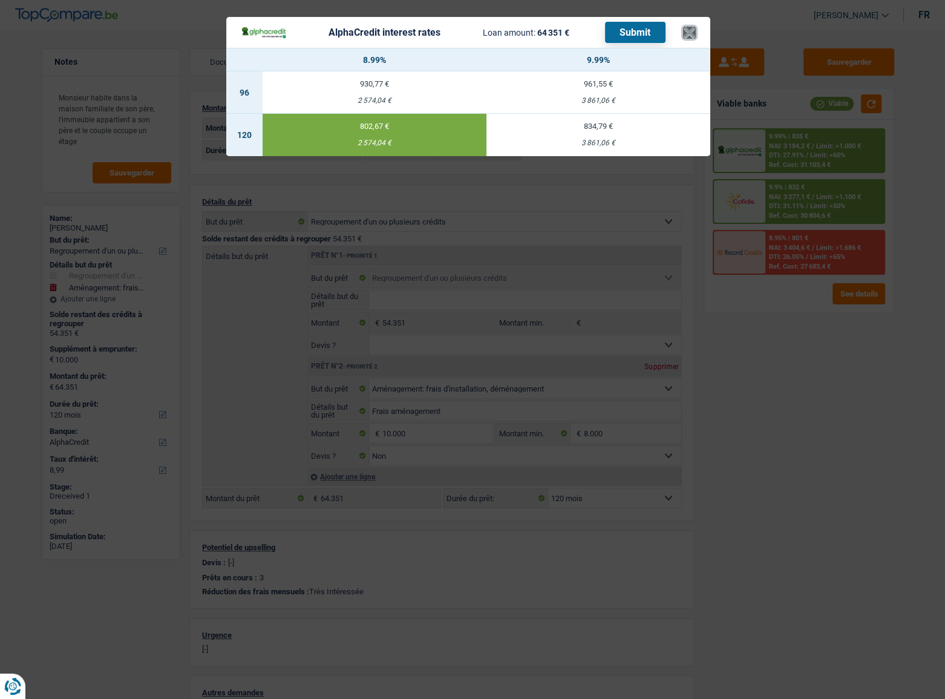
click at [688, 27] on button "×" at bounding box center [689, 33] width 13 height 12
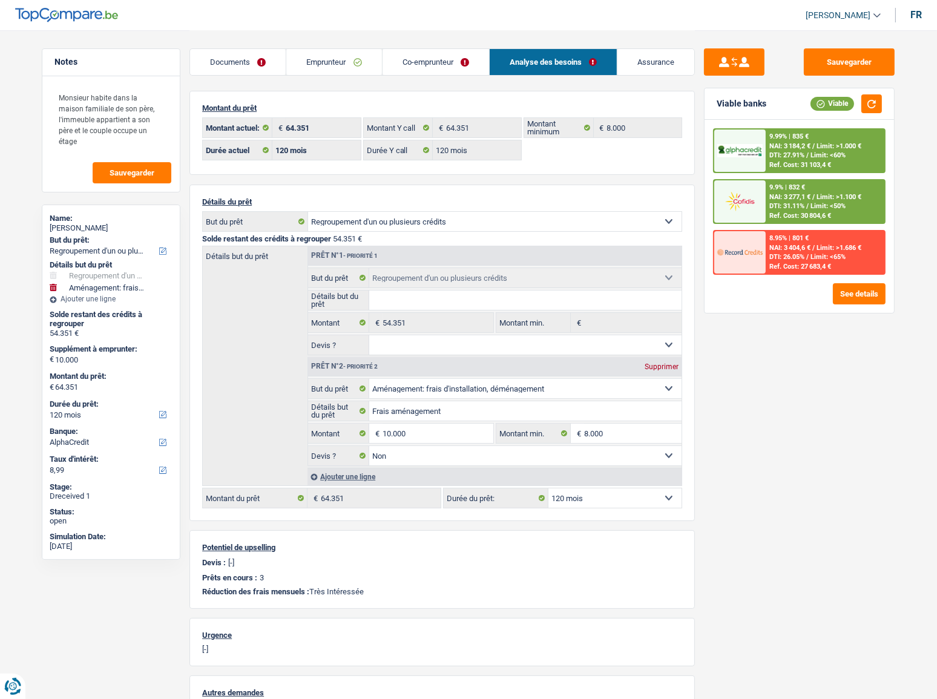
click at [813, 205] on span "Limit: <50%" at bounding box center [827, 206] width 35 height 8
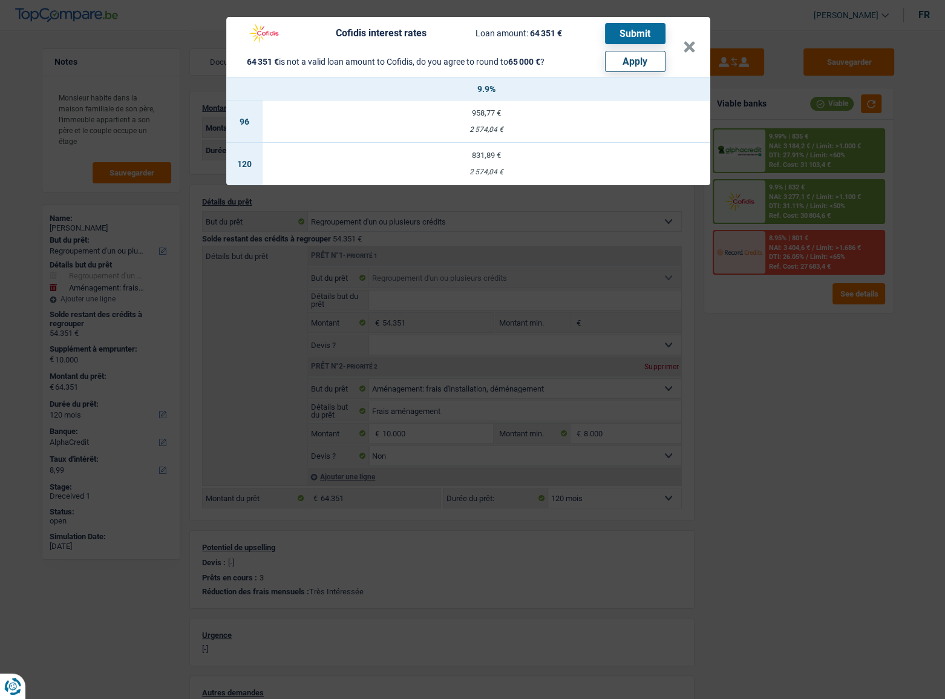
click at [649, 62] on button "Apply" at bounding box center [635, 61] width 61 height 21
type input "10.649"
type input "65.000"
select select "144"
type input "65.000"
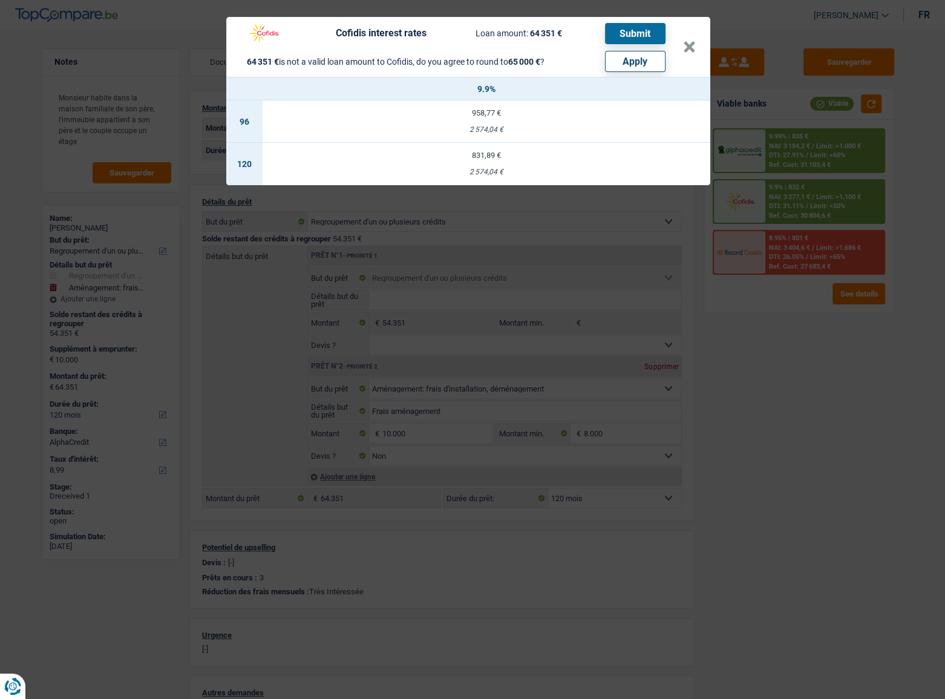
select select "144"
type input "65.000"
select select "144"
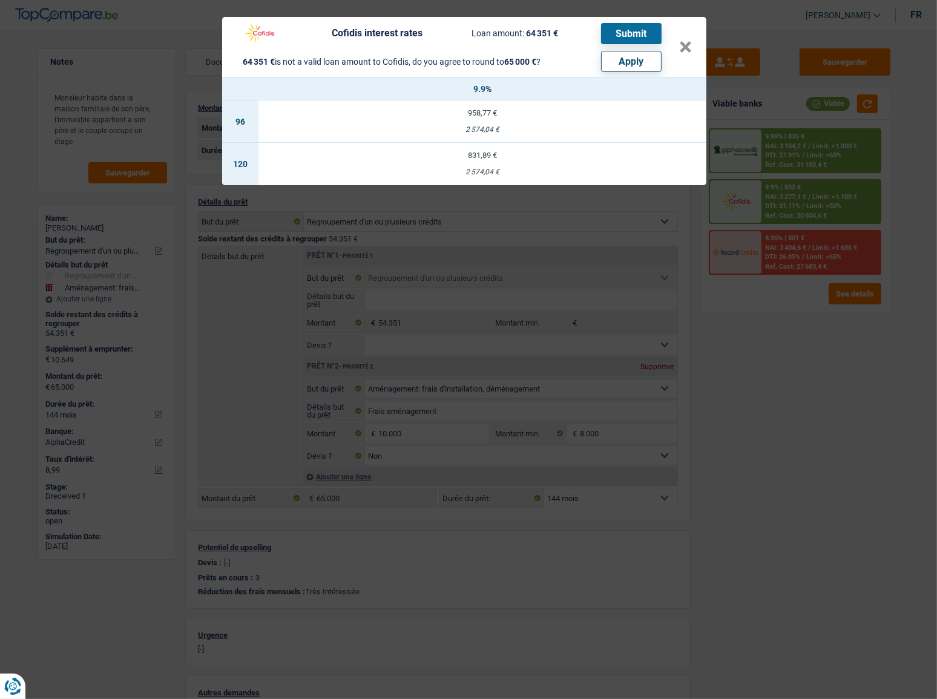
select select "other"
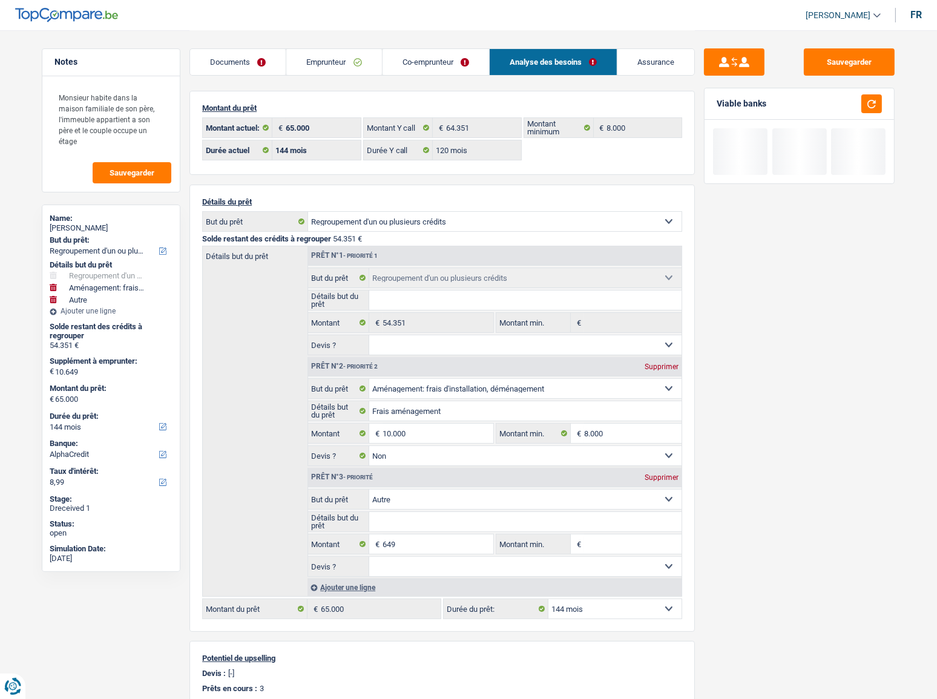
click at [584, 382] on select "12 mois 18 mois 24 mois 30 mois 36 mois 42 mois 48 mois 60 mois 72 mois 84 mois…" at bounding box center [614, 608] width 133 height 19
select select "120"
click at [548, 382] on select "12 mois 18 mois 24 mois 30 mois 36 mois 42 mois 48 mois 60 mois 72 mois 84 mois…" at bounding box center [614, 608] width 133 height 19
select select "120"
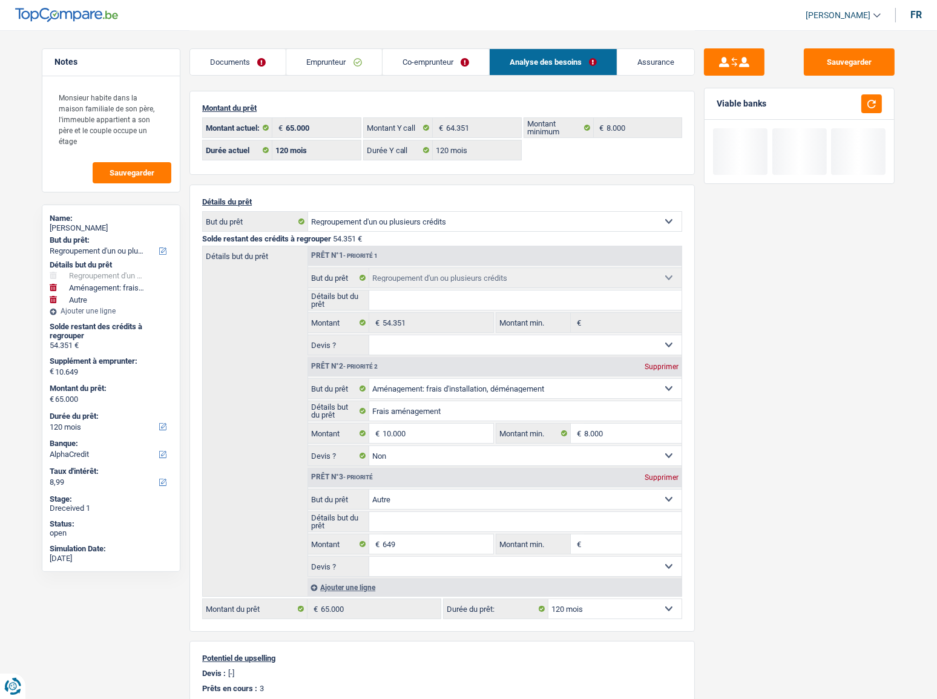
click at [346, 56] on link "Emprunteur" at bounding box center [333, 62] width 95 height 26
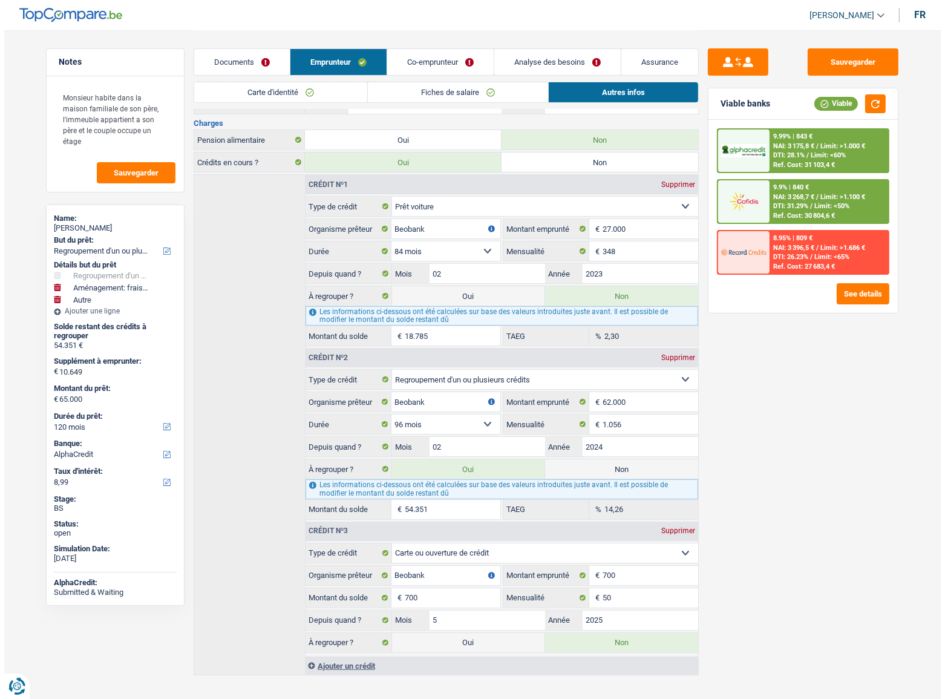
scroll to position [275, 0]
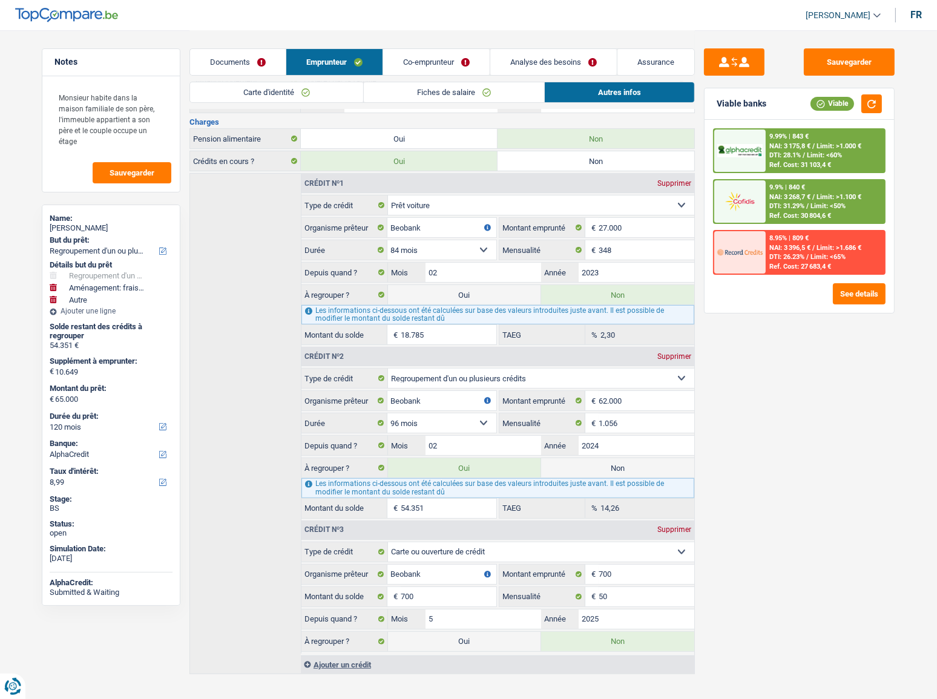
click at [779, 191] on div "9.9% | 840 € NAI: 3 268,7 € / Limit: >1.100 € DTI: 31.29% / Limit: <50% Ref. Co…" at bounding box center [825, 201] width 119 height 42
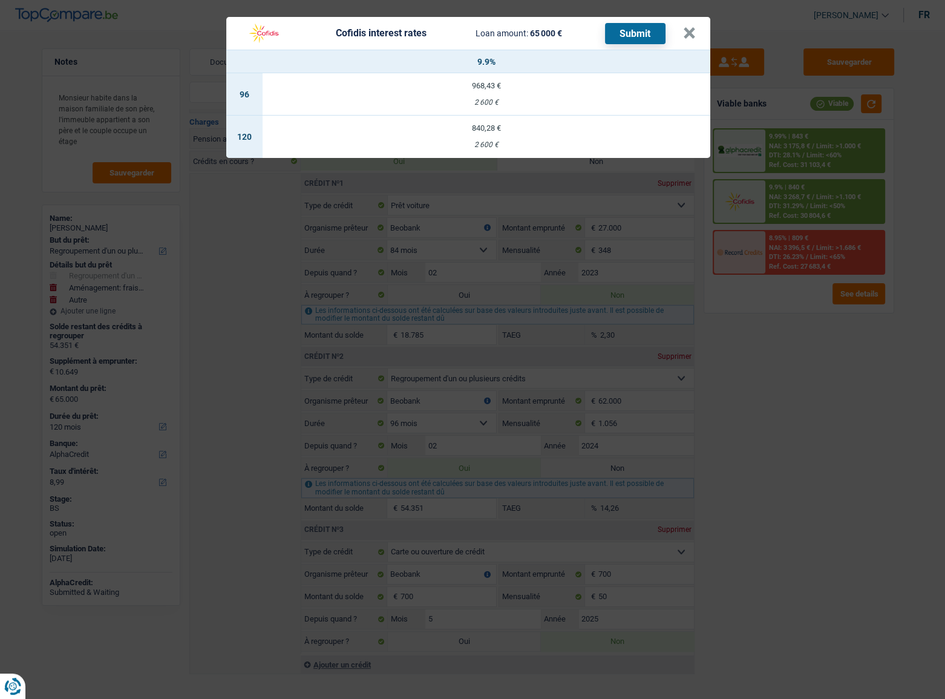
click at [484, 133] on td "840,28 € 2 600 €" at bounding box center [487, 137] width 448 height 42
select select "cofidis"
type input "9,90"
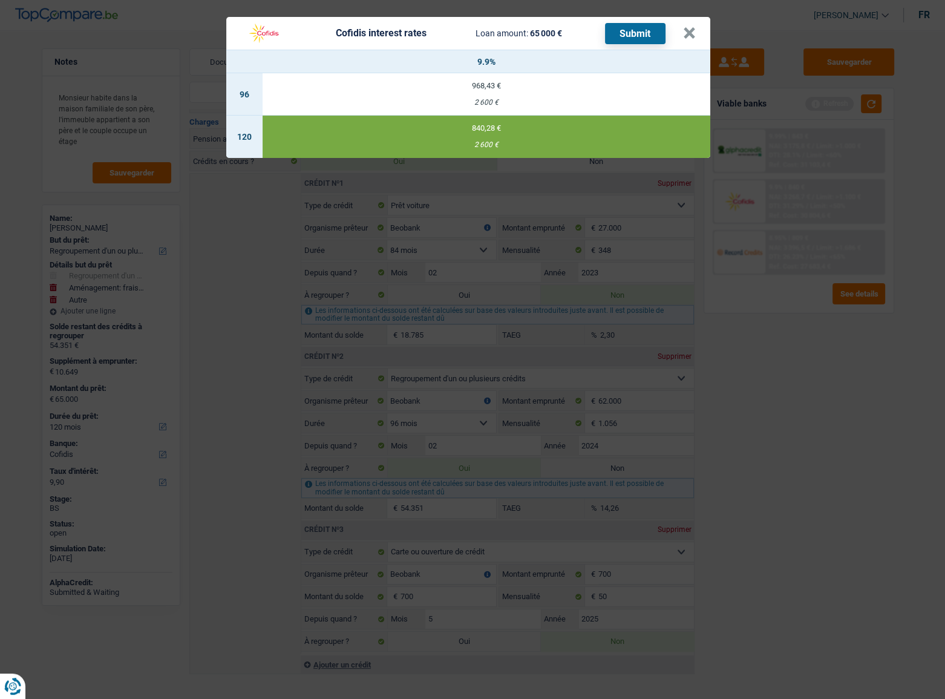
click at [626, 33] on button "Submit" at bounding box center [635, 33] width 61 height 21
click at [687, 36] on button "×" at bounding box center [689, 33] width 13 height 12
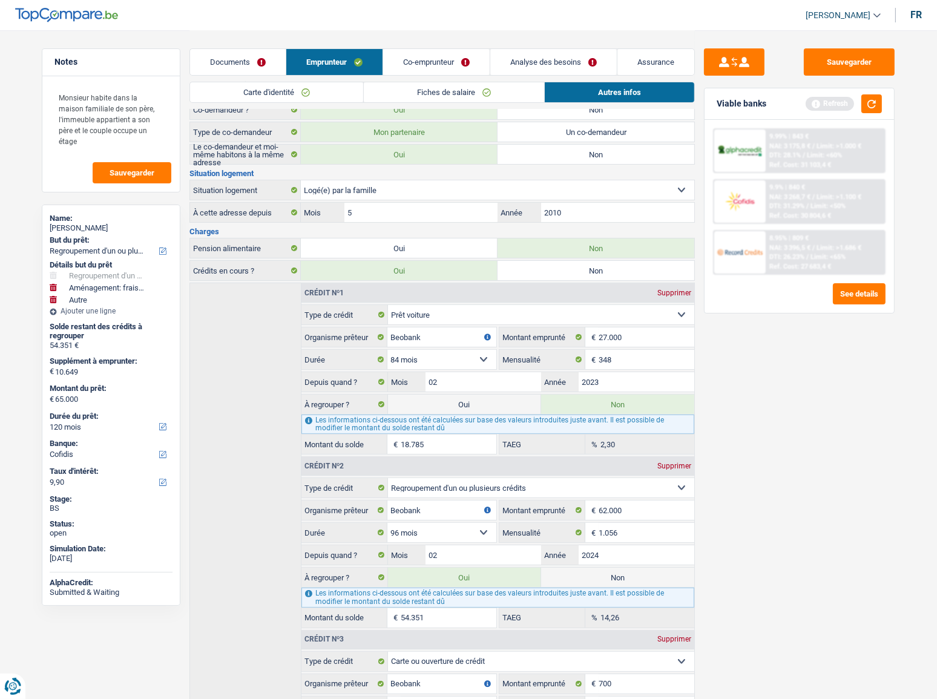
scroll to position [165, 0]
click at [253, 59] on link "Documents" at bounding box center [238, 62] width 96 height 26
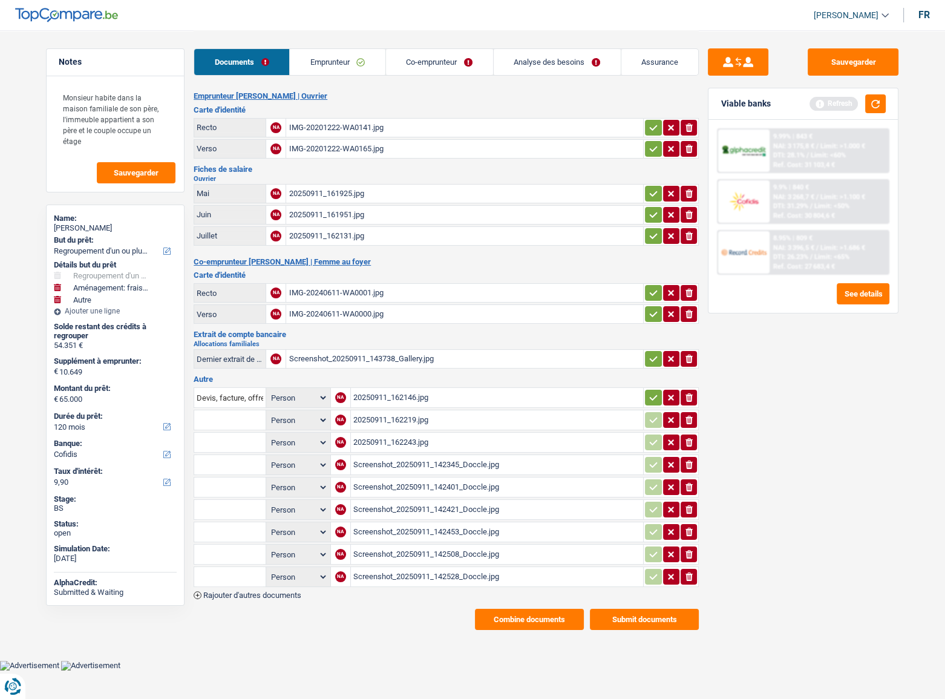
click at [414, 382] on div "20250911_162219.jpg" at bounding box center [497, 420] width 288 height 18
click at [379, 382] on div "20250911_162146.jpg" at bounding box center [497, 398] width 288 height 18
click at [395, 382] on div "20250911_162243.jpg" at bounding box center [497, 442] width 288 height 18
click at [388, 188] on div "20250911_161925.jpg" at bounding box center [465, 194] width 352 height 18
click at [357, 209] on div "20250911_161951.jpg" at bounding box center [465, 215] width 352 height 18
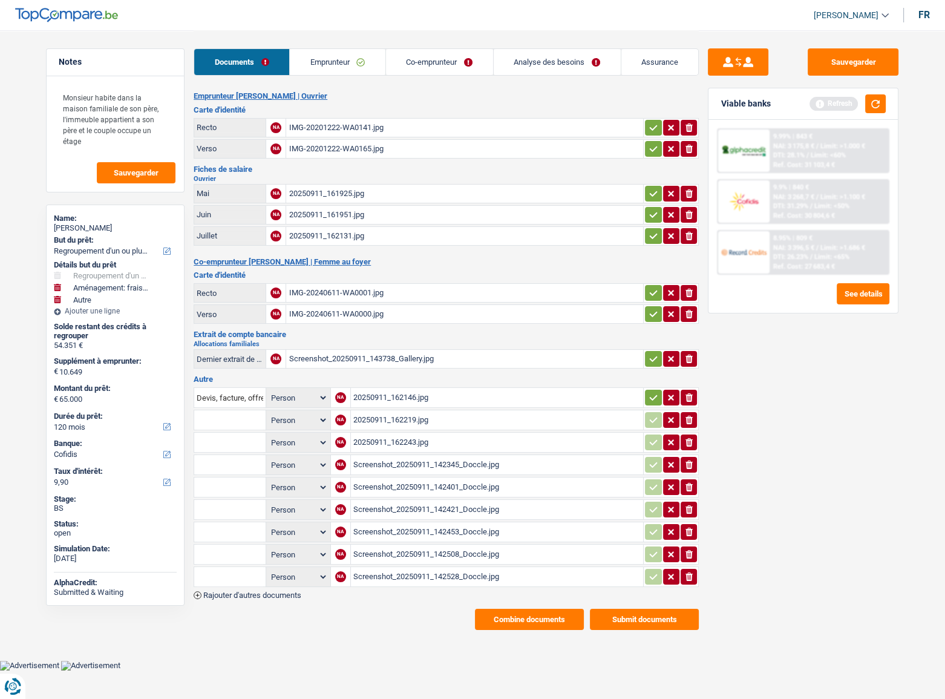
click at [686, 209] on icon "ionicons-v5-e" at bounding box center [689, 215] width 10 height 12
click at [456, 382] on div "20250911_162146.jpg" at bounding box center [497, 398] width 288 height 18
drag, startPoint x: 689, startPoint y: 392, endPoint x: 636, endPoint y: 399, distance: 53.7
click at [689, 382] on icon "button" at bounding box center [689, 397] width 7 height 8
drag, startPoint x: 453, startPoint y: 416, endPoint x: 448, endPoint y: 412, distance: 6.5
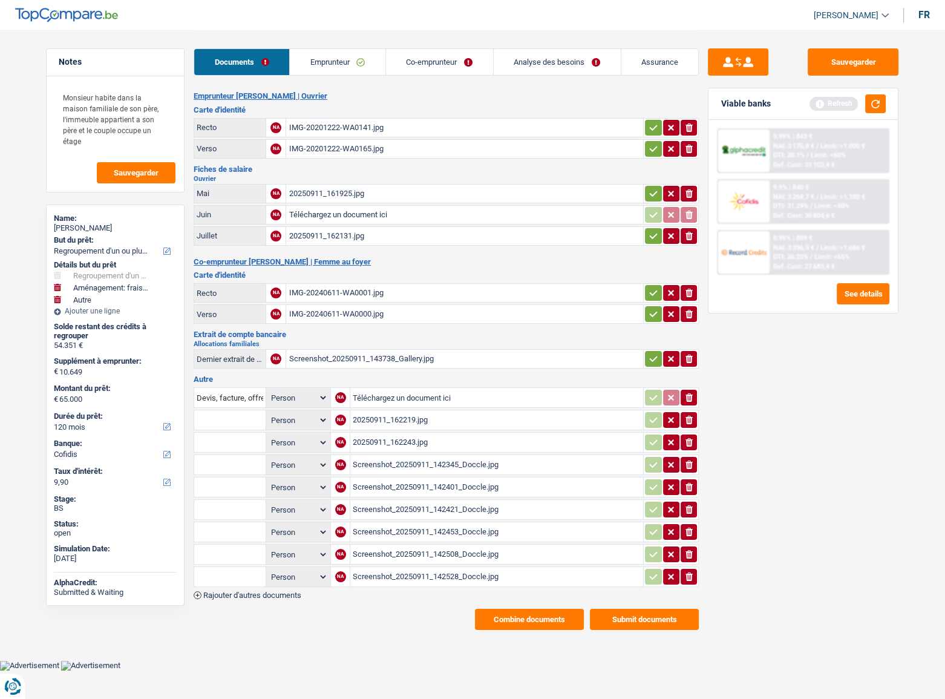
click at [450, 382] on div "20250911_162219.jpg" at bounding box center [497, 420] width 288 height 18
click at [369, 213] on input "Téléchargez un document ici" at bounding box center [465, 215] width 352 height 18
type input "C:\fakepath\05.jpg"
click at [690, 382] on icon "button" at bounding box center [689, 420] width 7 height 8
click at [466, 382] on div "20250911_162243.jpg" at bounding box center [497, 442] width 288 height 18
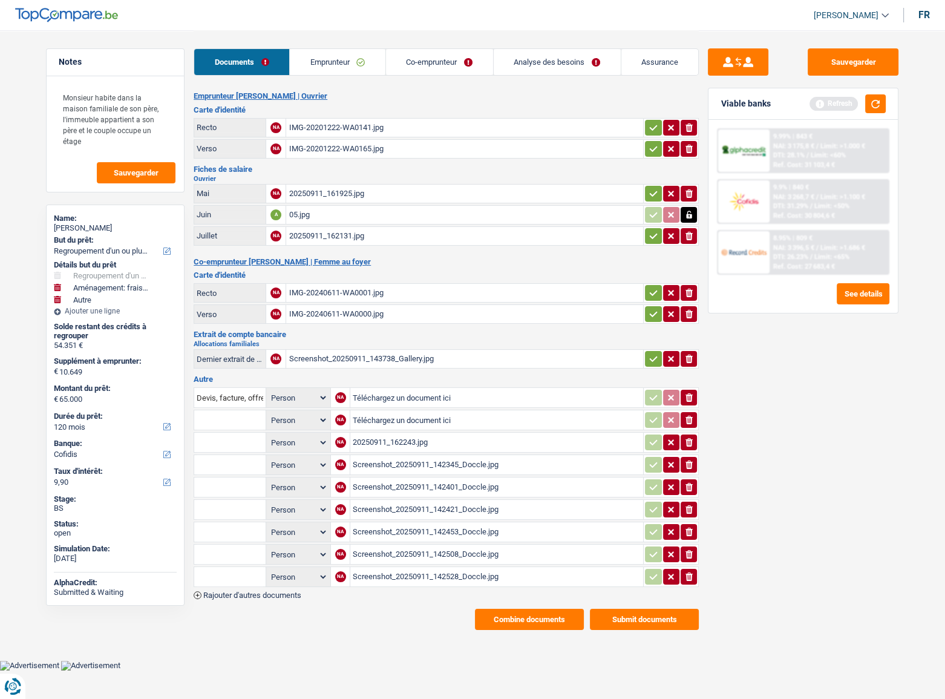
click at [689, 382] on icon "button" at bounding box center [689, 442] width 7 height 8
click at [564, 382] on button "Combine documents" at bounding box center [529, 619] width 109 height 21
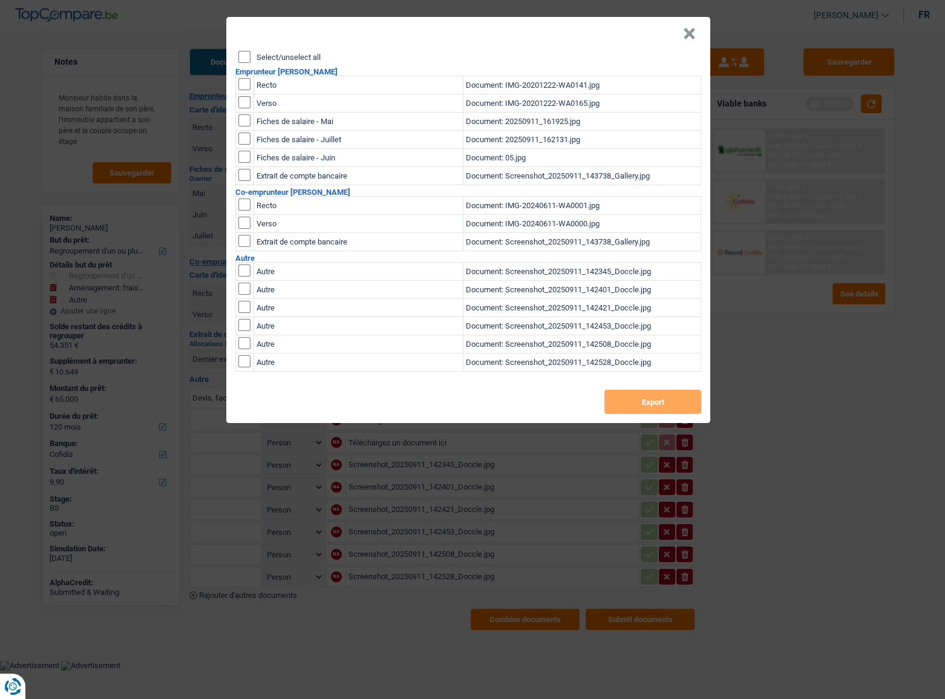
click at [242, 276] on input "checkbox" at bounding box center [244, 270] width 12 height 12
checkbox input "true"
click at [245, 294] on input "checkbox" at bounding box center [244, 289] width 12 height 12
checkbox input "true"
click at [245, 308] on input "checkbox" at bounding box center [244, 307] width 12 height 12
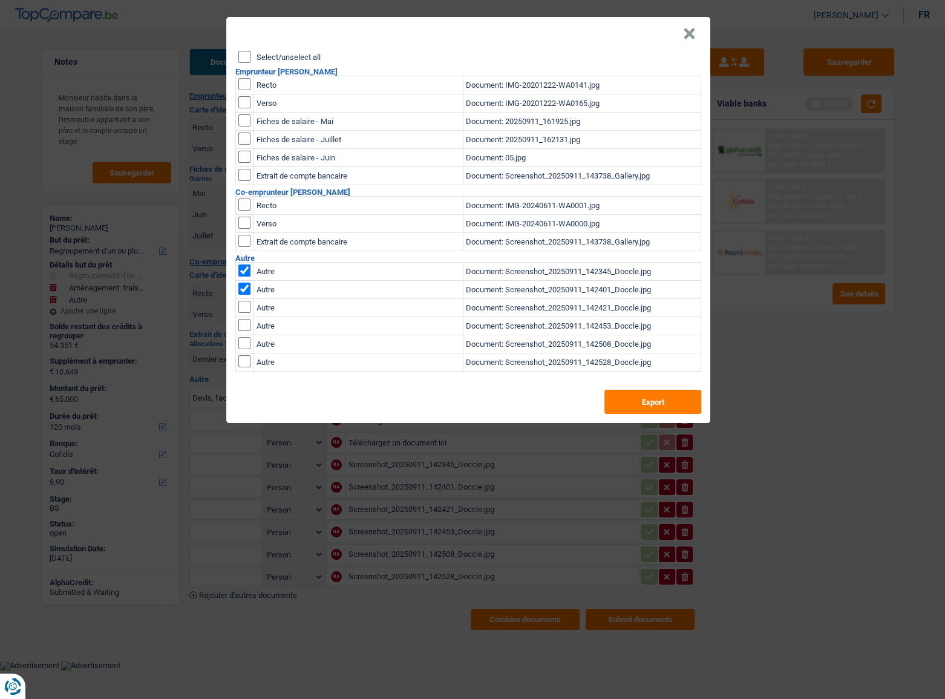
checkbox input "true"
click at [245, 327] on input "checkbox" at bounding box center [244, 325] width 12 height 12
checkbox input "true"
click at [246, 343] on input "checkbox" at bounding box center [244, 343] width 12 height 12
checkbox input "true"
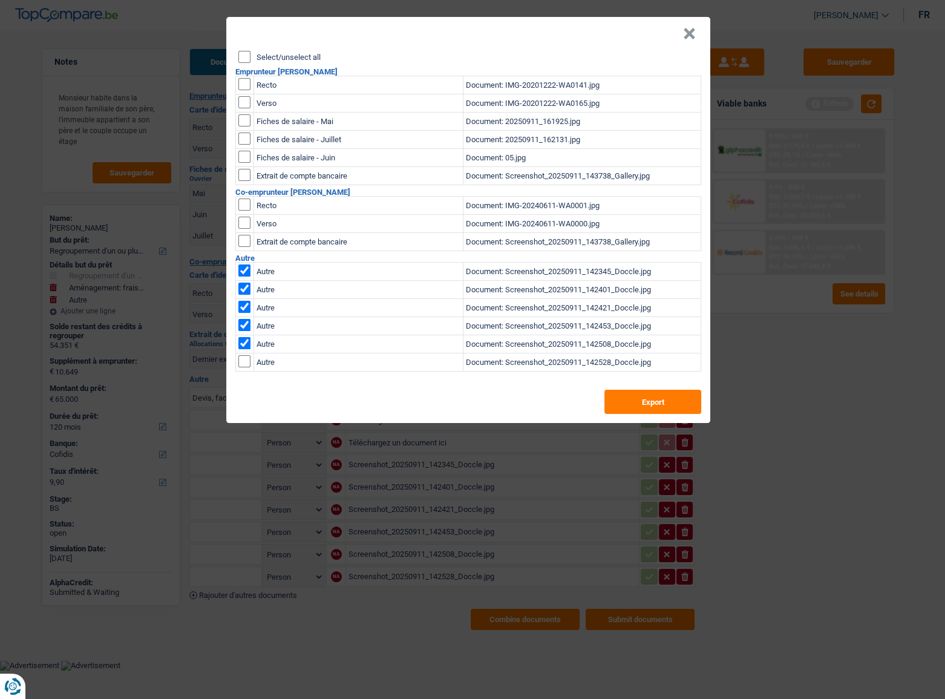
click at [244, 361] on input "checkbox" at bounding box center [244, 361] width 12 height 12
checkbox input "true"
click at [667, 382] on button "Export" at bounding box center [653, 402] width 97 height 24
drag, startPoint x: 800, startPoint y: 394, endPoint x: 744, endPoint y: 200, distance: 202.2
click at [800, 382] on div "× Select/unselect all Emprunteur HONG NGUYEN Recto Document: IMG-20201222-WA014…" at bounding box center [472, 349] width 945 height 699
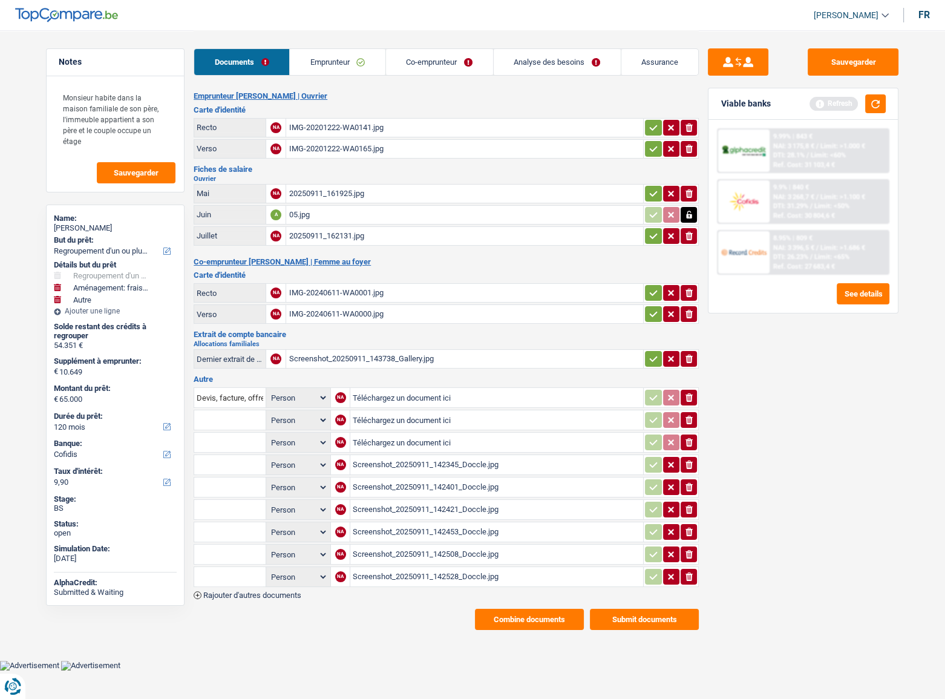
click at [688, 382] on button "ionicons-v5-e" at bounding box center [689, 465] width 16 height 16
click at [690, 382] on icon "ionicons-v5-e" at bounding box center [689, 487] width 10 height 12
drag, startPoint x: 690, startPoint y: 493, endPoint x: 690, endPoint y: 502, distance: 8.5
click at [690, 382] on table "Devis, facture, offre, bon de commande Person Emprunteur Co-emprunteur NA Téléc…" at bounding box center [446, 486] width 505 height 203
click at [690, 382] on icon "ionicons-v5-e" at bounding box center [689, 509] width 10 height 12
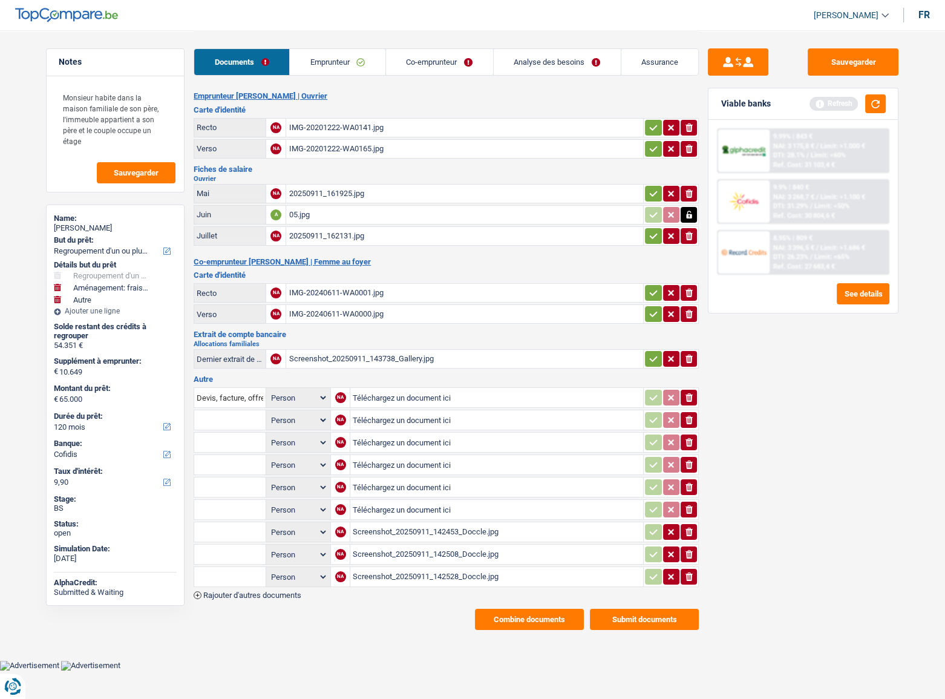
click at [690, 382] on table "Devis, facture, offre, bon de commande Person Emprunteur Co-emprunteur NA Téléc…" at bounding box center [446, 486] width 505 height 203
click at [690, 382] on icon "ionicons-v5-e" at bounding box center [689, 532] width 10 height 12
drag, startPoint x: 690, startPoint y: 549, endPoint x: 689, endPoint y: 557, distance: 8.0
click at [689, 382] on table "Devis, facture, offre, bon de commande Person Emprunteur Co-emprunteur NA Téléc…" at bounding box center [446, 486] width 505 height 203
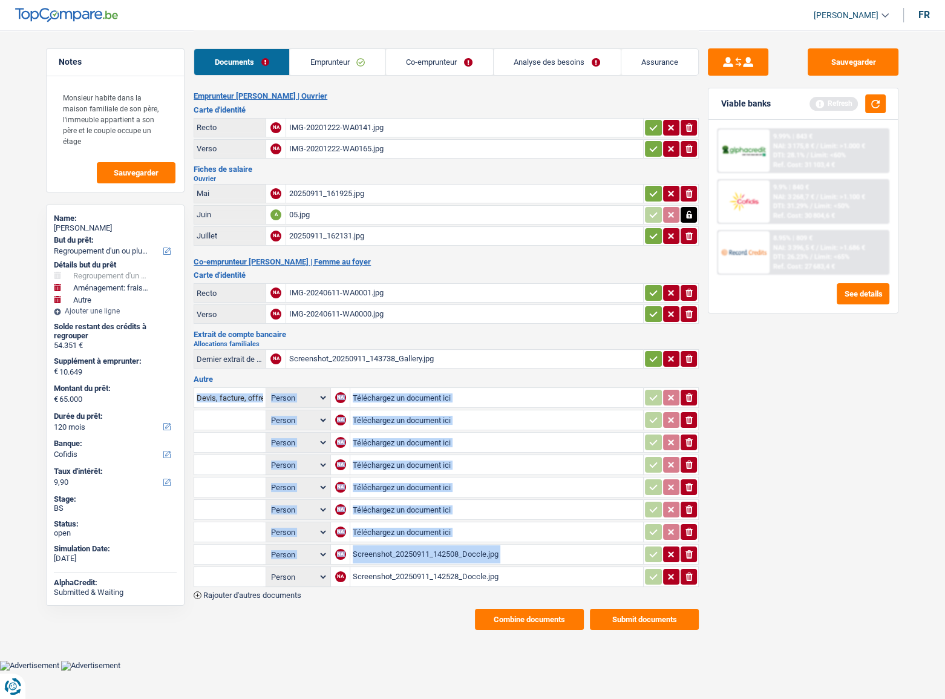
drag, startPoint x: 689, startPoint y: 559, endPoint x: 690, endPoint y: 574, distance: 15.8
click at [689, 382] on table "Devis, facture, offre, bon de commande Person Emprunteur Co-emprunteur NA Téléc…" at bounding box center [446, 486] width 505 height 203
click at [690, 382] on icon "button" at bounding box center [689, 576] width 7 height 8
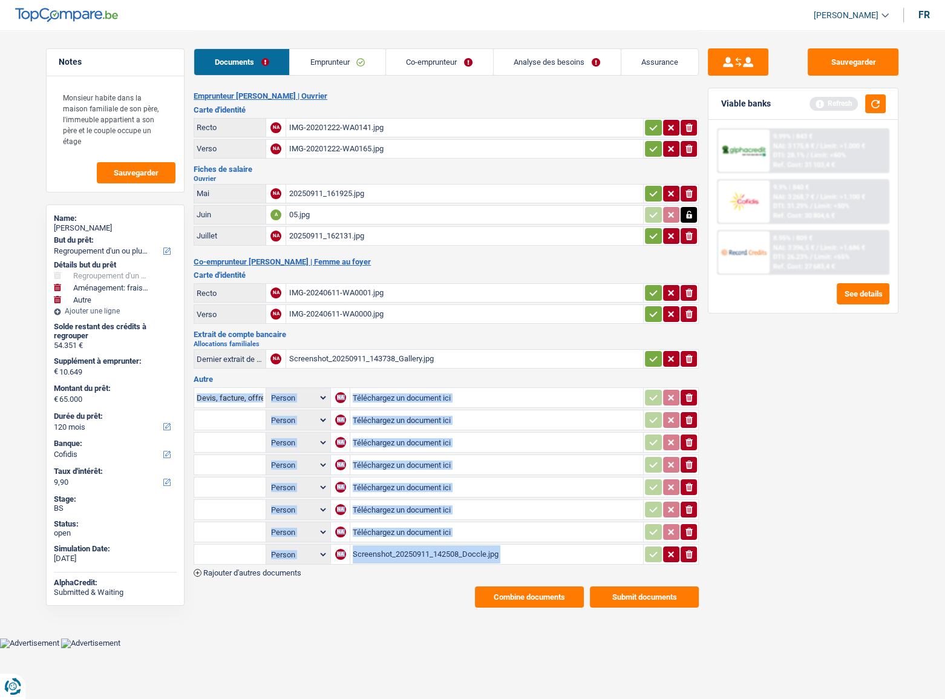
click at [695, 382] on button "ionicons-v5-e" at bounding box center [689, 554] width 16 height 16
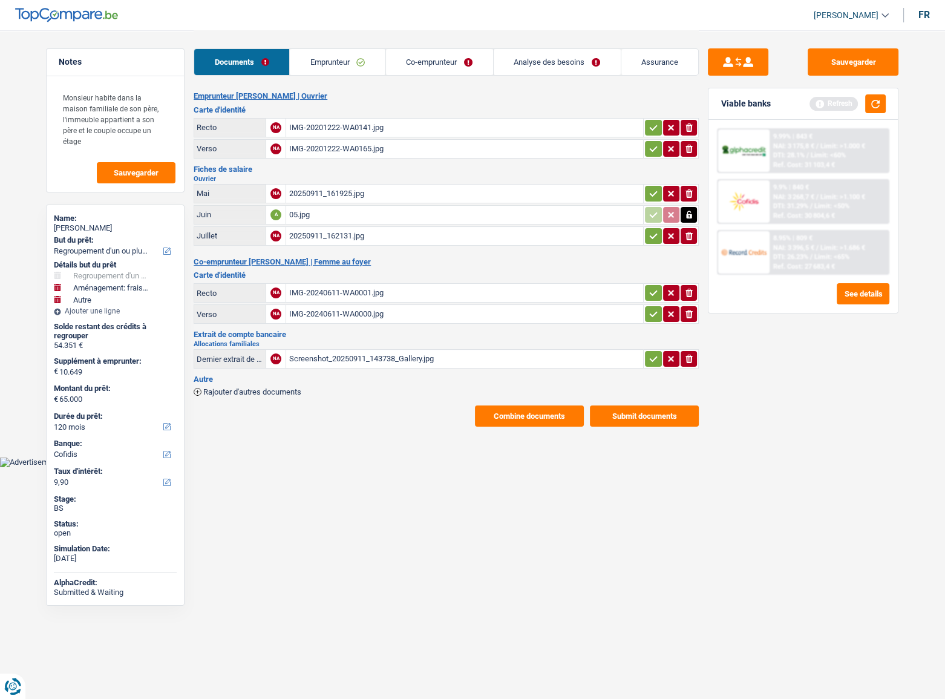
click at [235, 382] on span "Rajouter d'autres documents" at bounding box center [252, 392] width 98 height 8
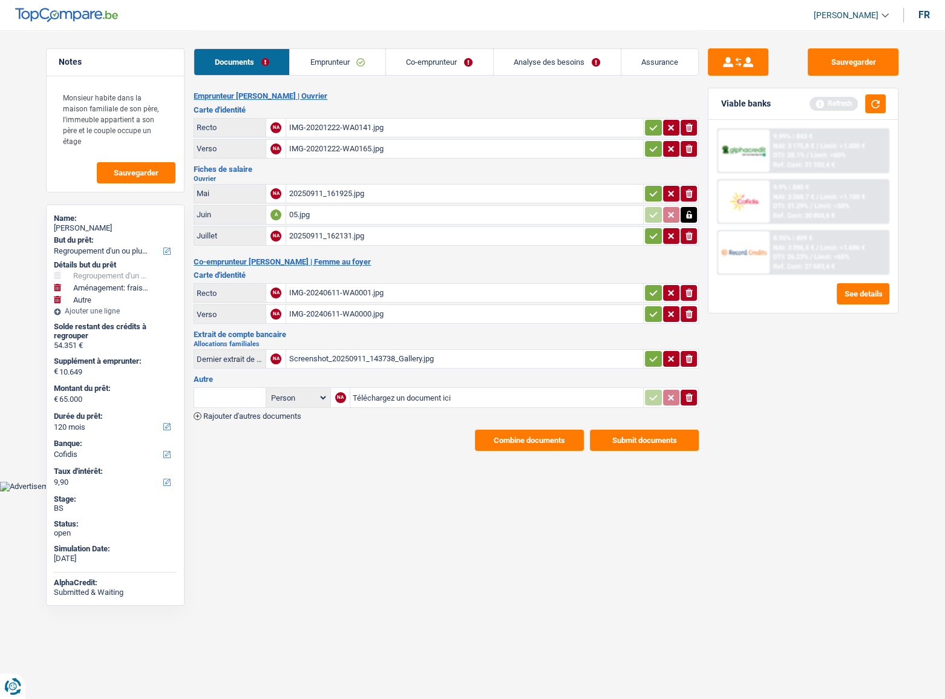
click at [472, 382] on input "Téléchargez un document ici" at bounding box center [497, 398] width 288 height 18
type input "C:\fakepath\flexijob.pdf"
click at [334, 382] on div "Combine documents Submit documents" at bounding box center [446, 440] width 505 height 21
click at [454, 382] on div "flexijob.pdf" at bounding box center [423, 398] width 143 height 18
click at [836, 47] on div "Sauvegarder Viable banks Refresh 9.99% | 843 € NAI: 3 175,8 € / Limit: >1.000 €…" at bounding box center [803, 240] width 209 height 421
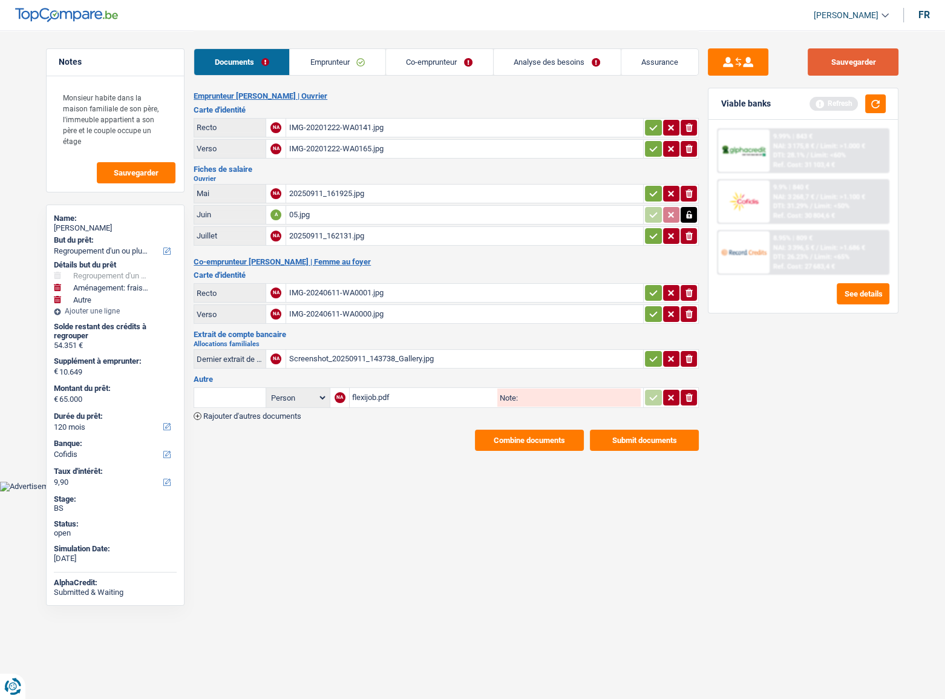
click at [836, 59] on button "Sauvegarder" at bounding box center [853, 61] width 91 height 27
click at [836, 104] on button "button" at bounding box center [875, 103] width 21 height 19
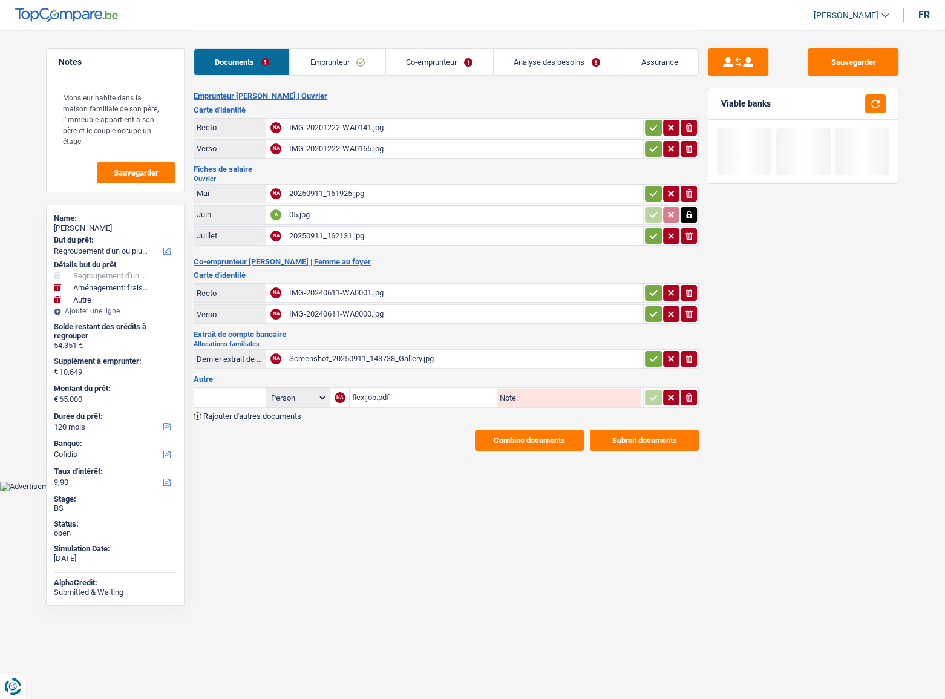
click at [671, 382] on button "Submit documents" at bounding box center [644, 440] width 109 height 21
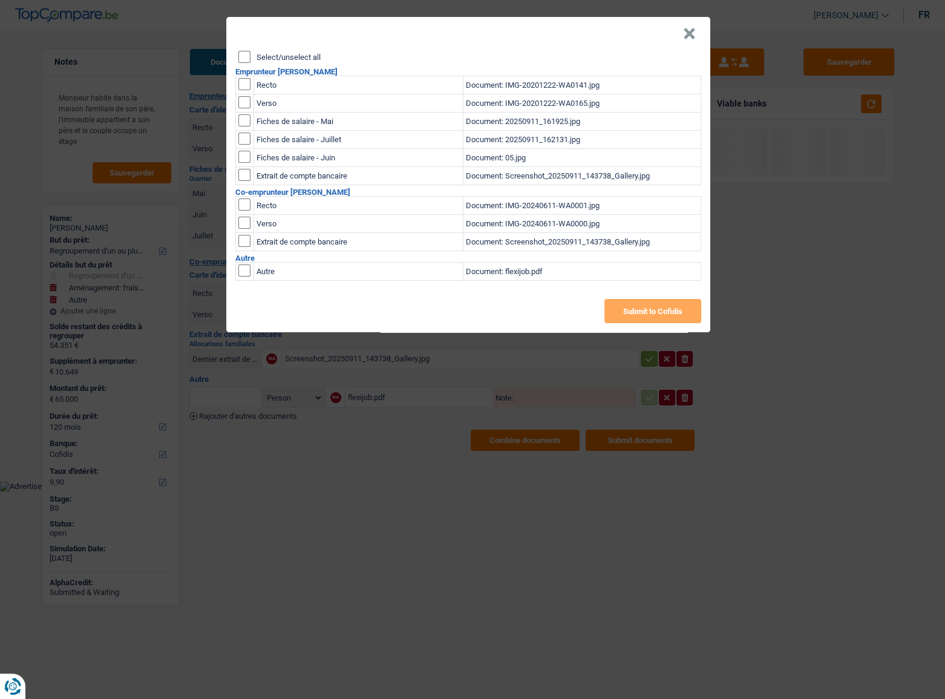
click at [247, 58] on input "Select/unselect all" at bounding box center [244, 57] width 12 height 12
checkbox input "true"
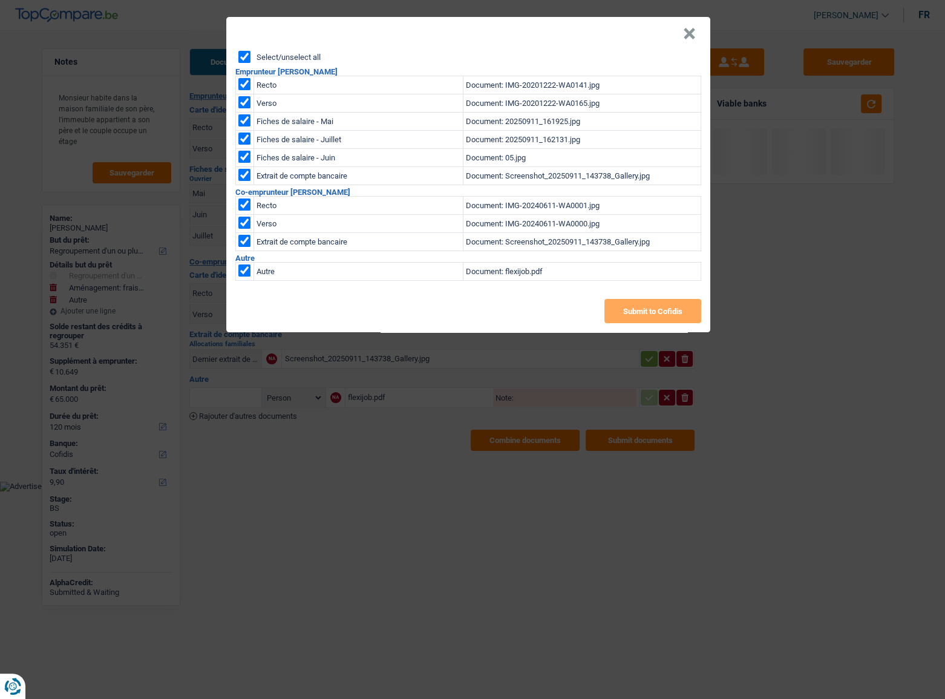
checkbox input "true"
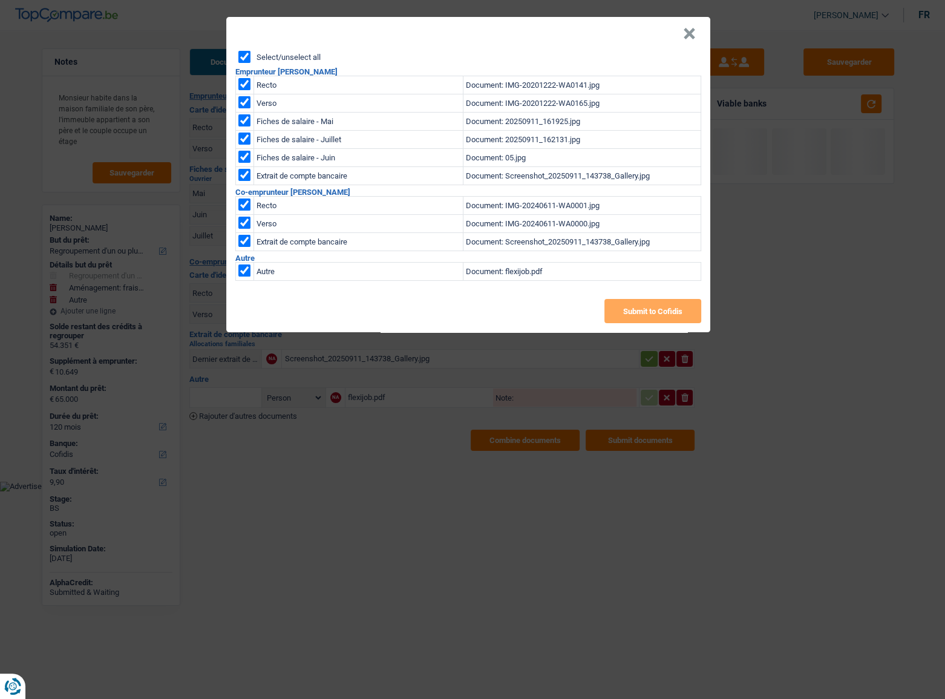
checkbox input "true"
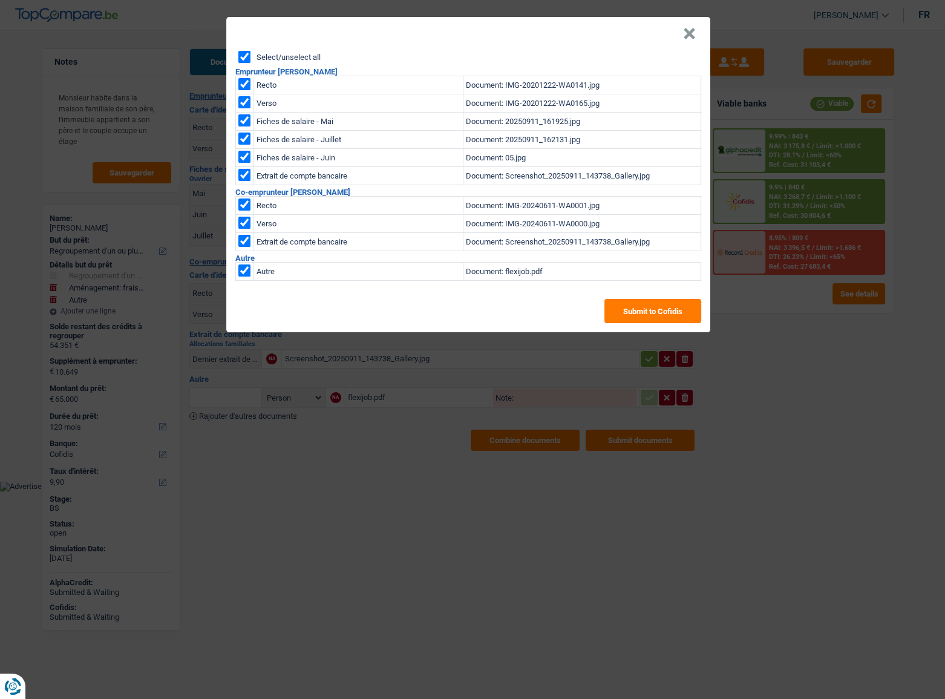
click at [242, 179] on input "checkbox" at bounding box center [244, 175] width 12 height 12
checkbox input "false"
click at [662, 308] on button "Submit to Cofidis" at bounding box center [653, 311] width 97 height 24
click at [698, 30] on header "×" at bounding box center [468, 34] width 484 height 34
click at [694, 33] on button "×" at bounding box center [689, 34] width 13 height 12
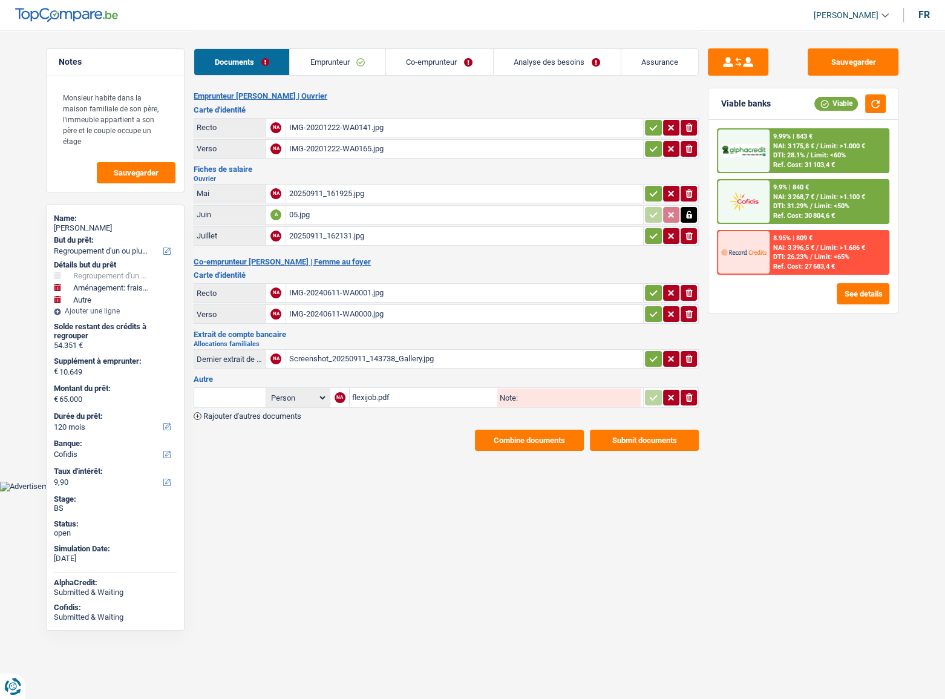
click at [508, 382] on button "Combine documents" at bounding box center [529, 440] width 109 height 21
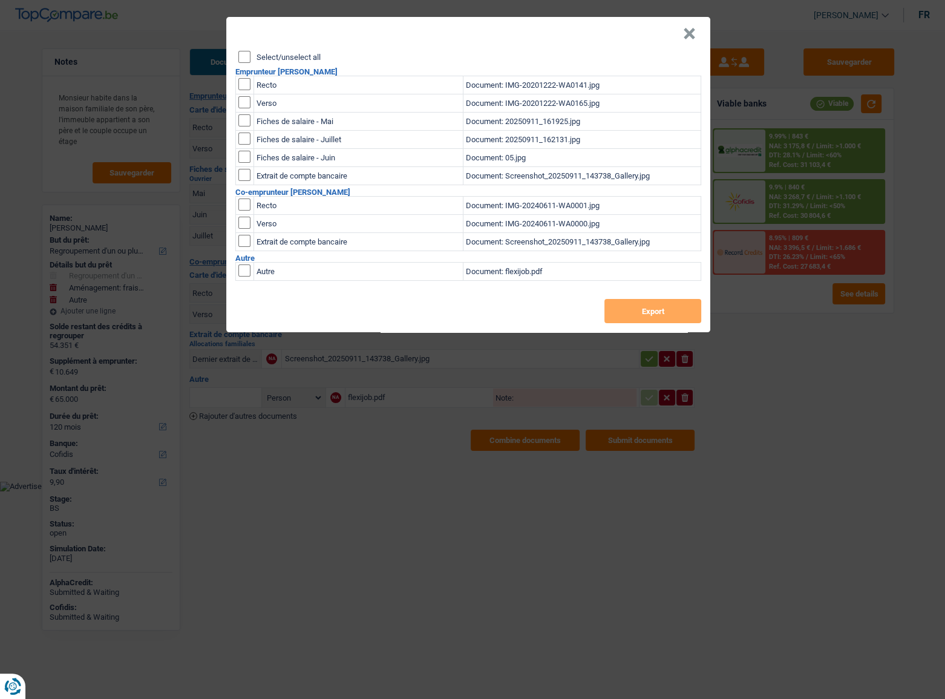
click at [242, 54] on input "Select/unselect all" at bounding box center [244, 57] width 12 height 12
checkbox input "true"
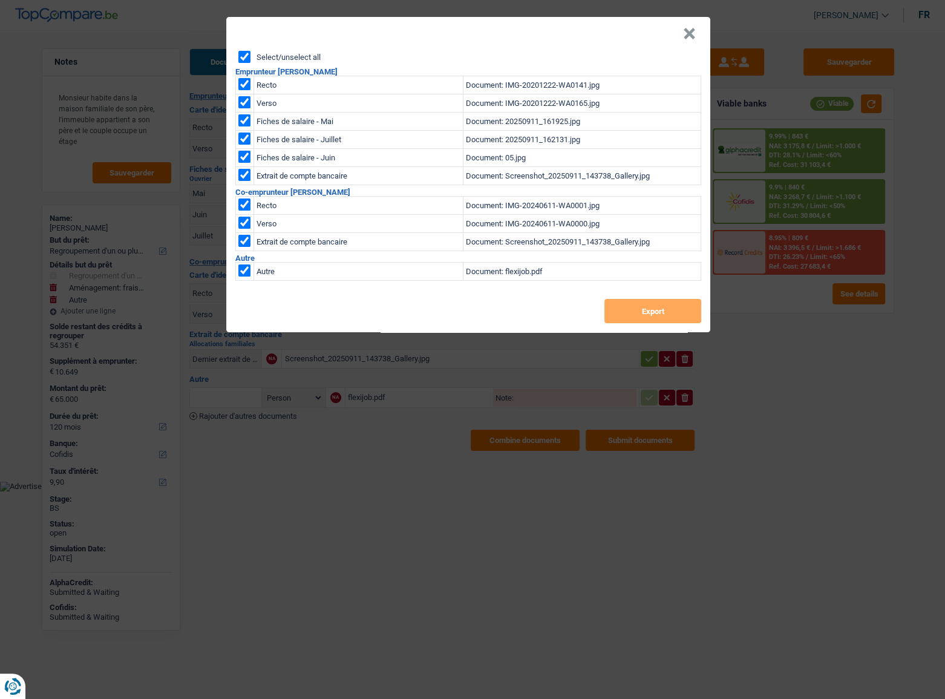
checkbox input "true"
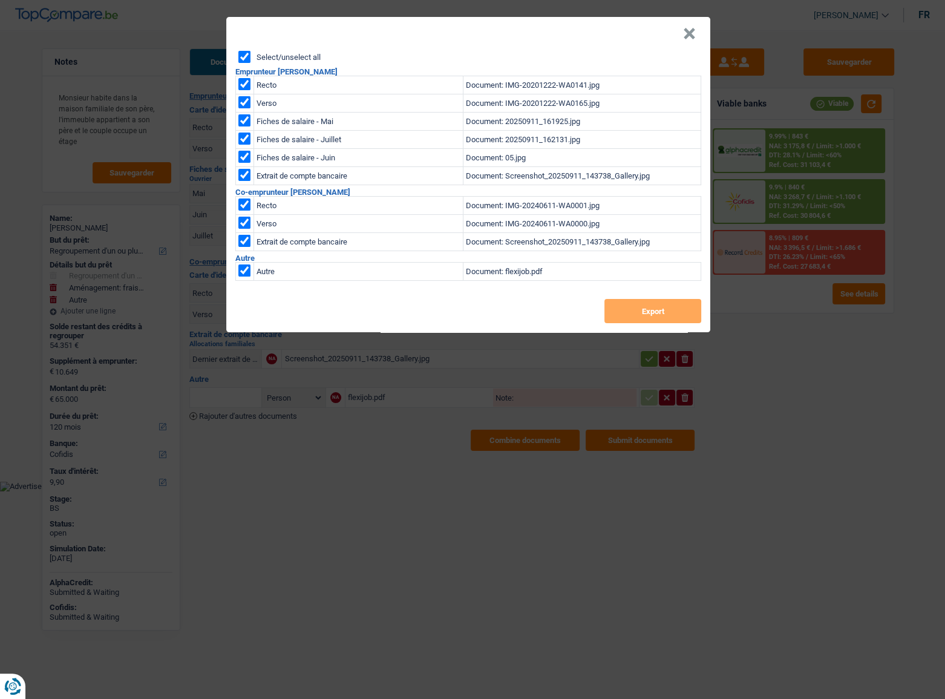
checkbox input "true"
click at [244, 175] on input "checkbox" at bounding box center [244, 175] width 12 height 12
checkbox input "false"
click at [639, 312] on button "Export" at bounding box center [653, 311] width 97 height 24
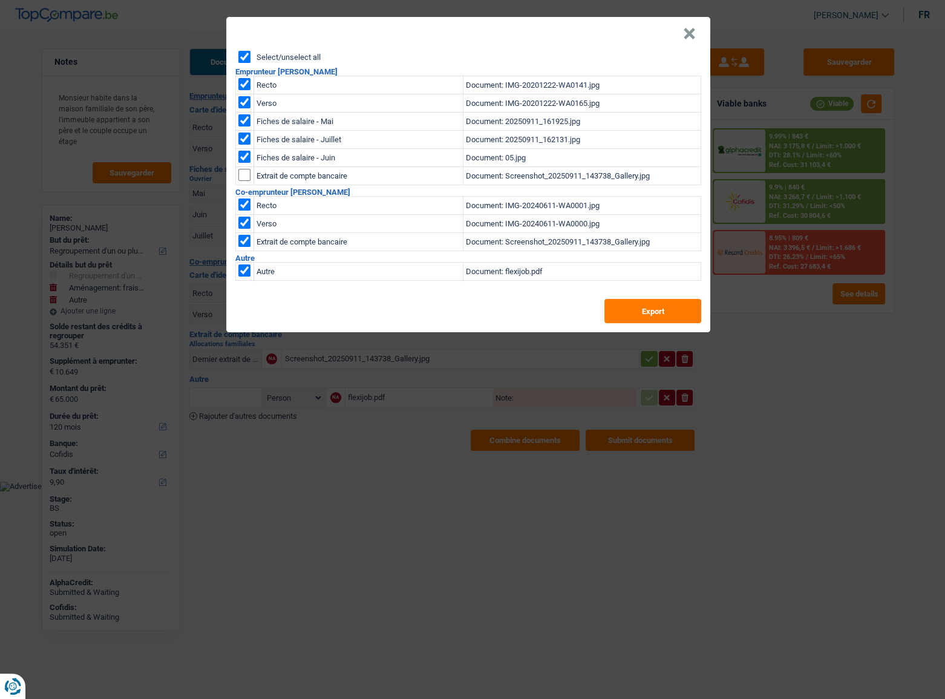
drag, startPoint x: 696, startPoint y: 30, endPoint x: 653, endPoint y: 53, distance: 48.7
click at [695, 32] on header "×" at bounding box center [468, 34] width 484 height 34
click at [683, 31] on button "×" at bounding box center [689, 34] width 13 height 12
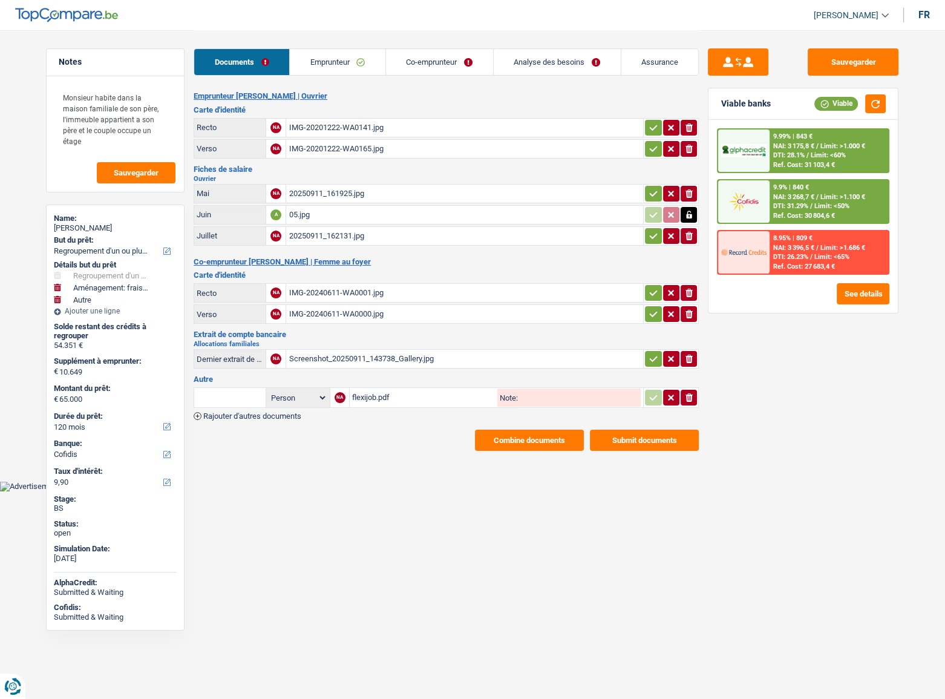
drag, startPoint x: 552, startPoint y: 67, endPoint x: 549, endPoint y: 76, distance: 10.1
click at [552, 67] on link "Analyse des besoins" at bounding box center [557, 62] width 127 height 26
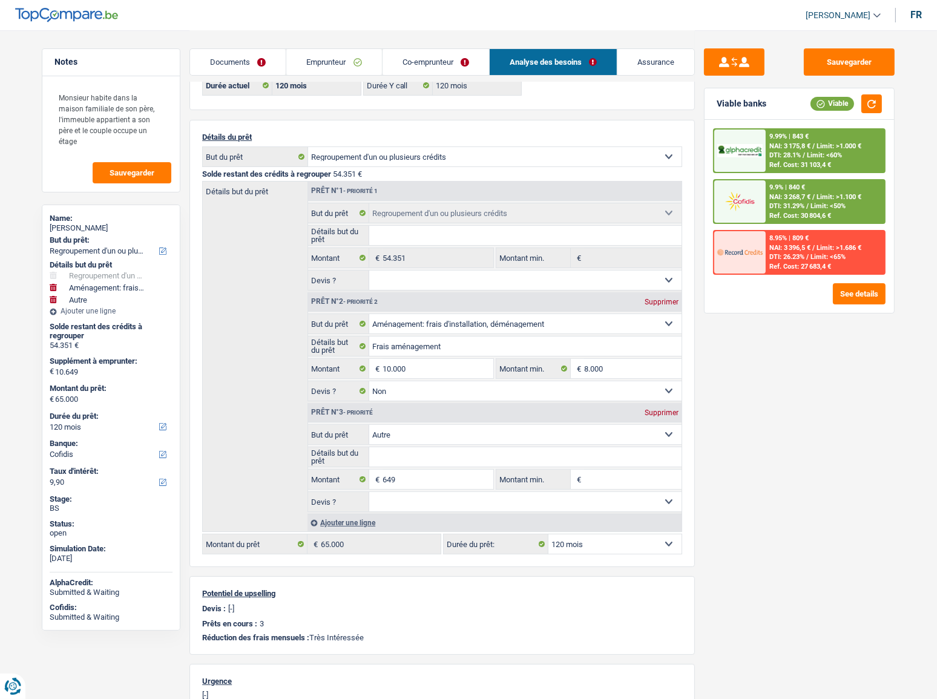
scroll to position [165, 0]
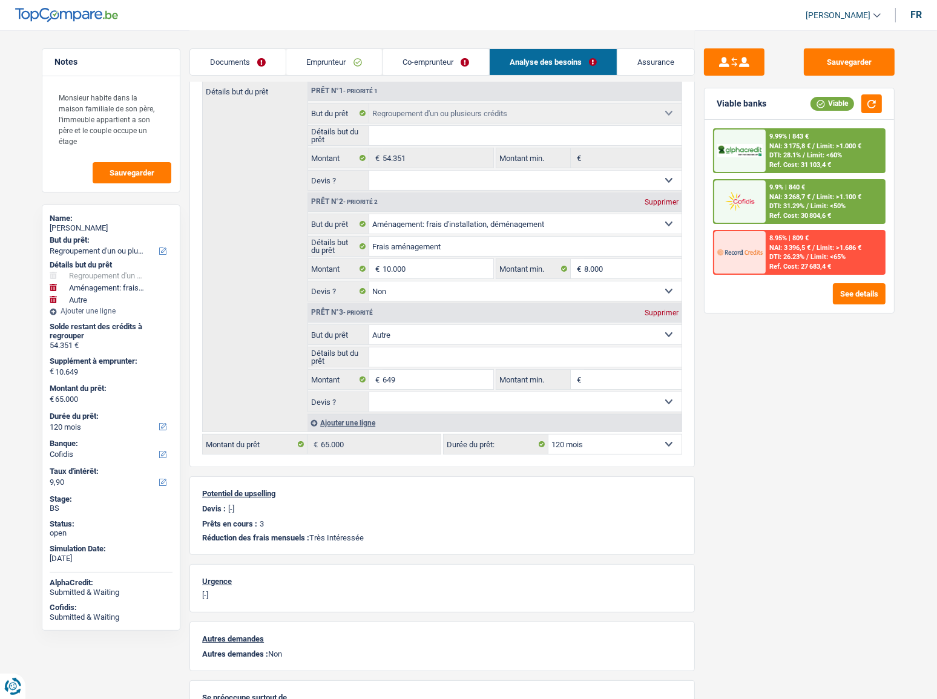
click at [664, 312] on div "Supprimer" at bounding box center [661, 312] width 40 height 7
type input "10.000"
type input "64.351"
select select "144"
type input "64.351"
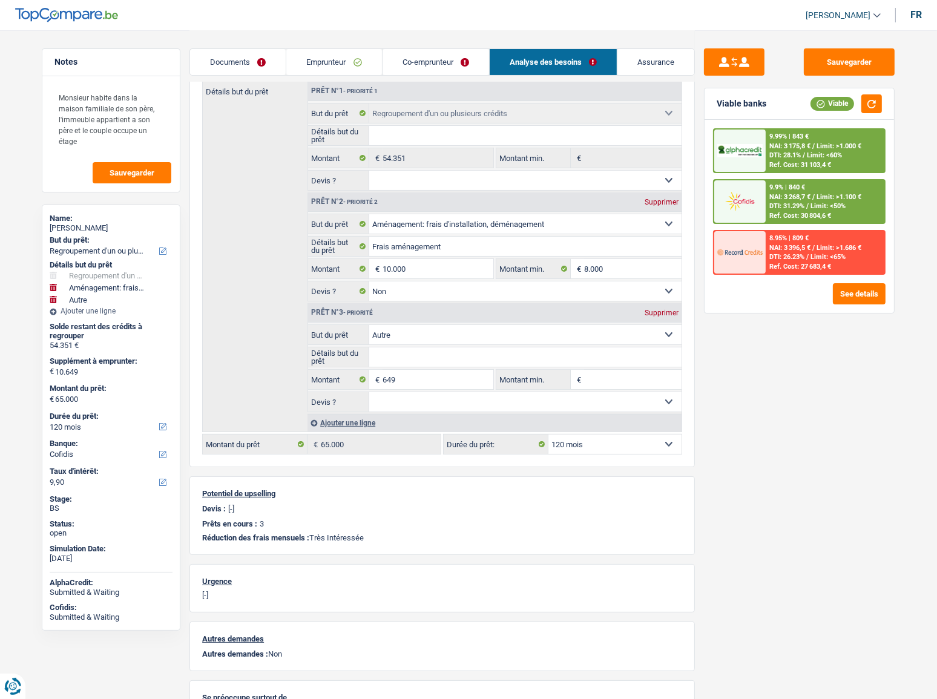
select select "144"
type input "64.351"
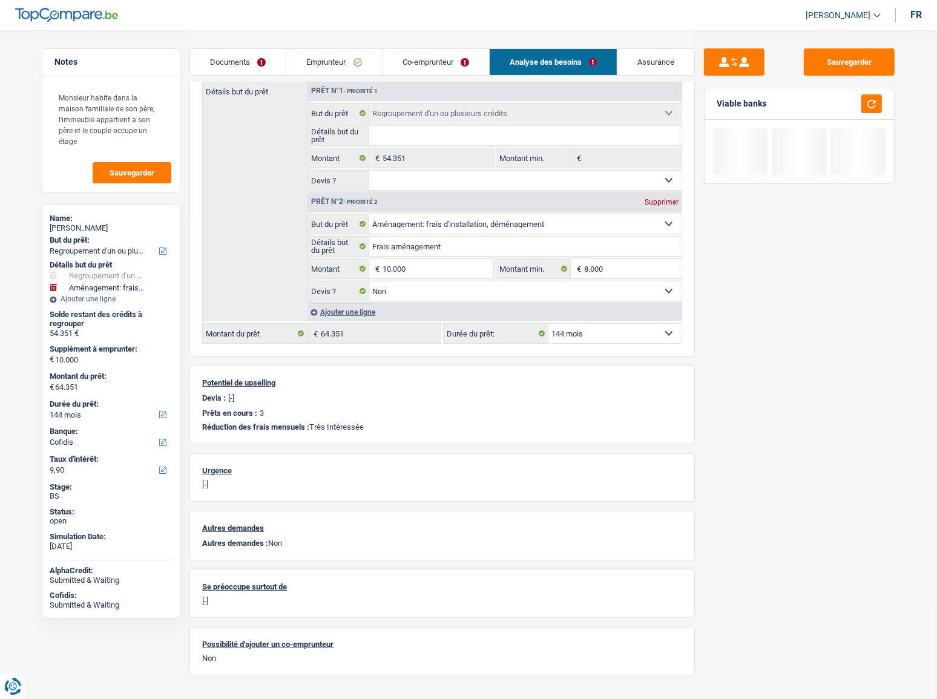
click at [573, 327] on select "12 mois 18 mois 24 mois 30 mois 36 mois 42 mois 48 mois 60 mois 72 mois 84 mois…" at bounding box center [614, 333] width 133 height 19
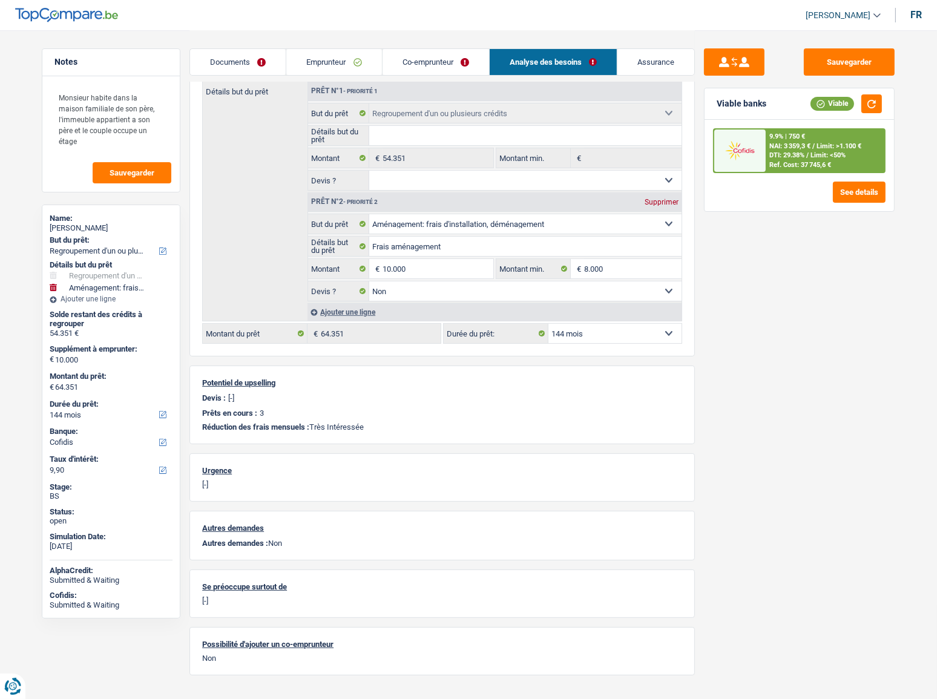
select select "84"
click at [548, 324] on select "12 mois 18 mois 24 mois 30 mois 36 mois 42 mois 48 mois 60 mois 72 mois 84 mois…" at bounding box center [614, 333] width 133 height 19
select select "84"
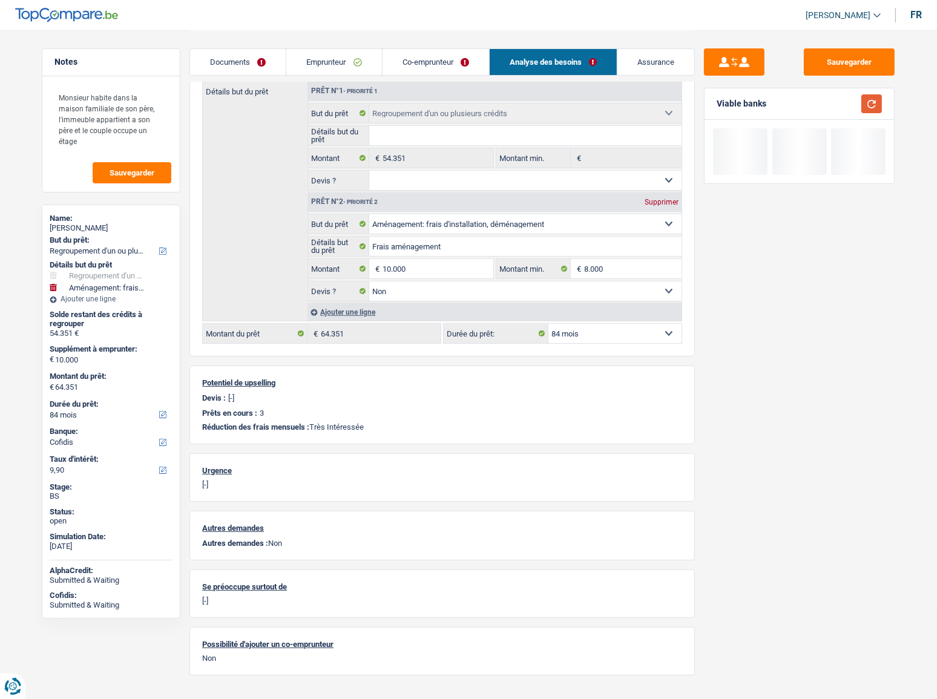
click at [836, 105] on button "button" at bounding box center [871, 103] width 21 height 19
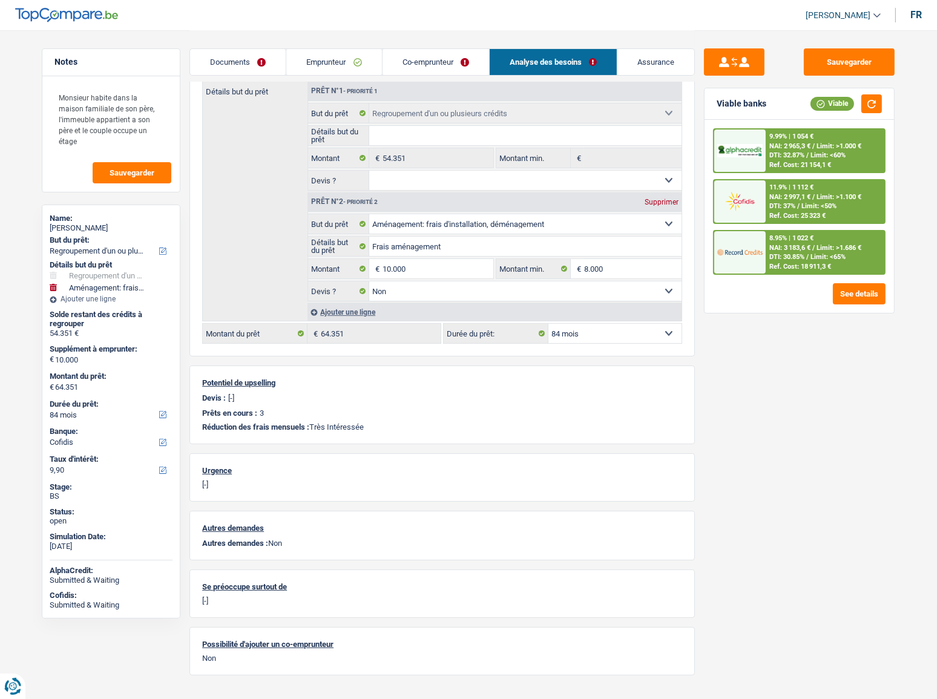
click at [792, 250] on span "NAI: 3 183,6 €" at bounding box center [789, 248] width 41 height 8
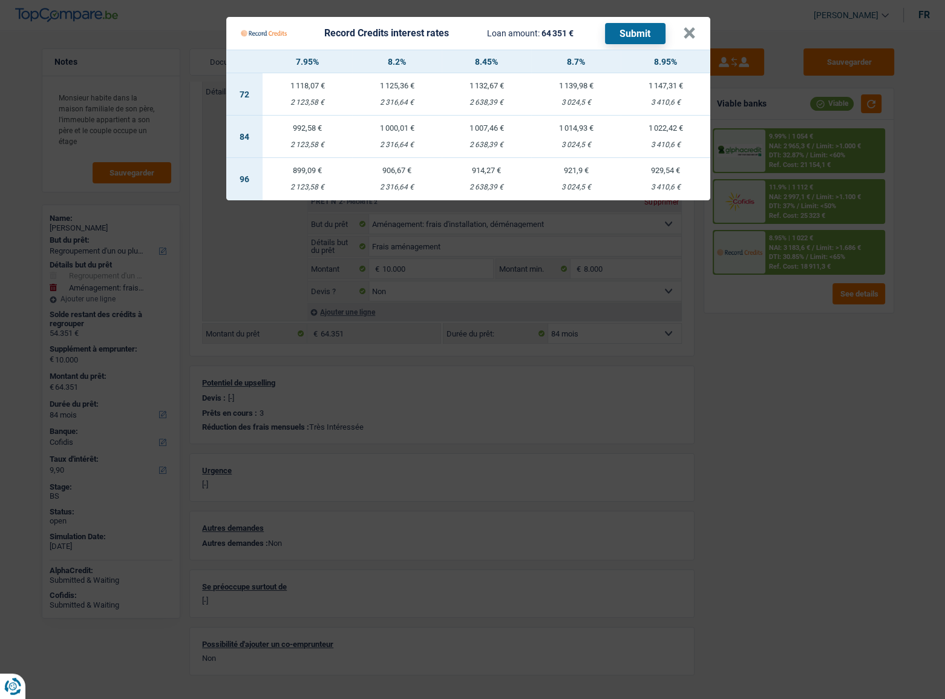
click at [296, 133] on td "992,58 € 2 123,58 €" at bounding box center [308, 137] width 90 height 42
select select "record credits"
type input "7,95"
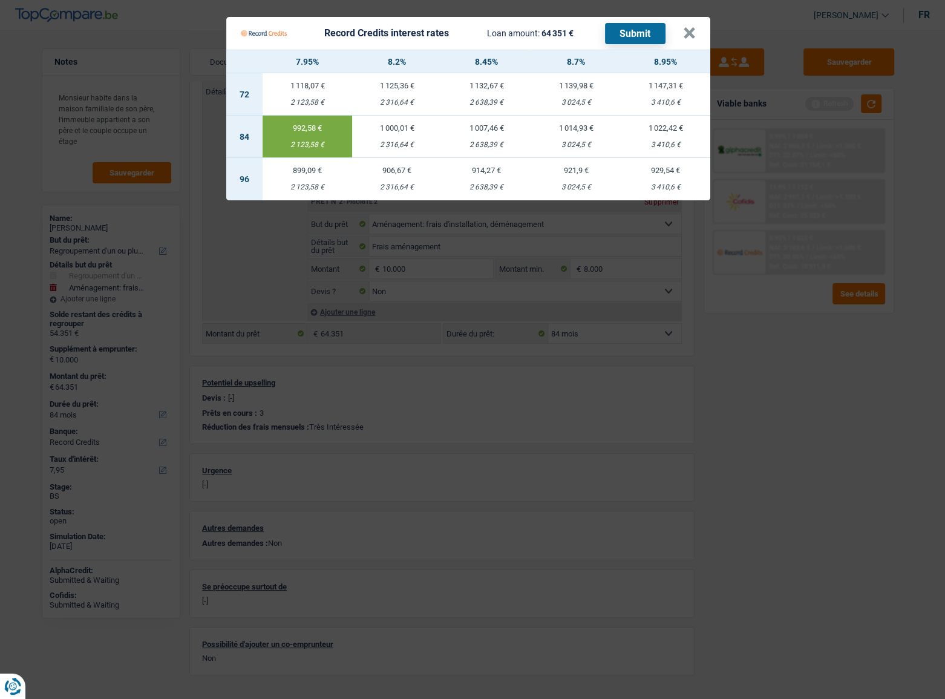
click at [633, 31] on button "Submit" at bounding box center [635, 33] width 61 height 21
click at [689, 36] on button "×" at bounding box center [689, 33] width 13 height 12
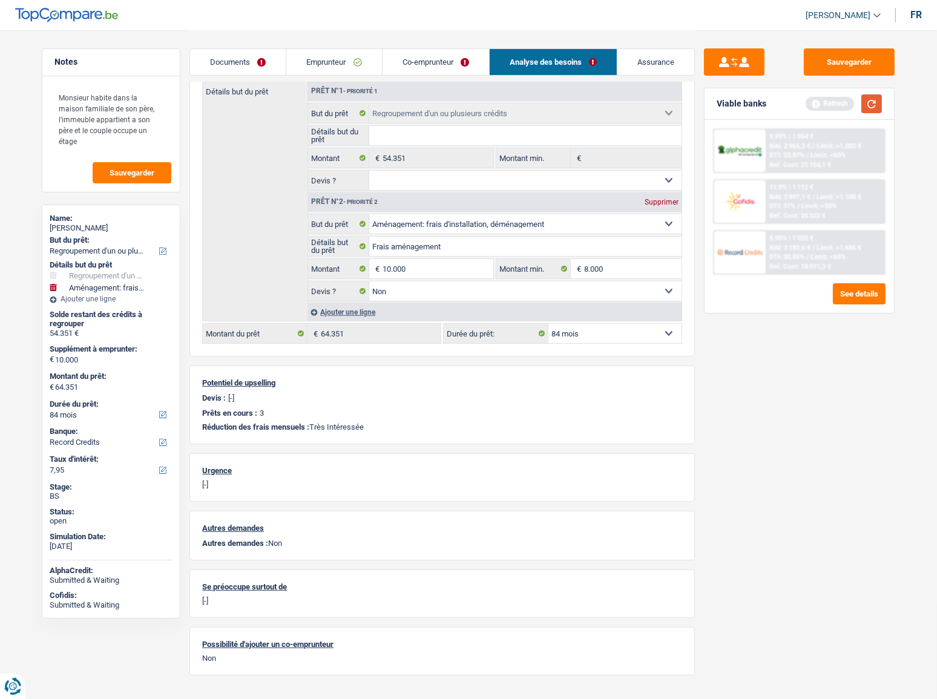
click at [836, 105] on button "button" at bounding box center [871, 103] width 21 height 19
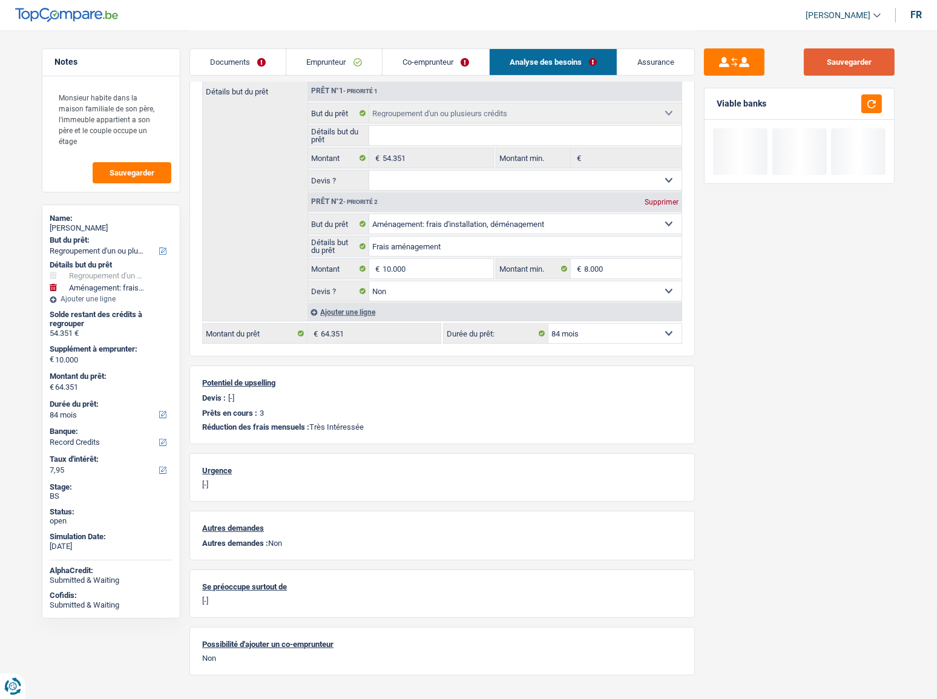
click at [836, 67] on button "Sauvegarder" at bounding box center [849, 61] width 91 height 27
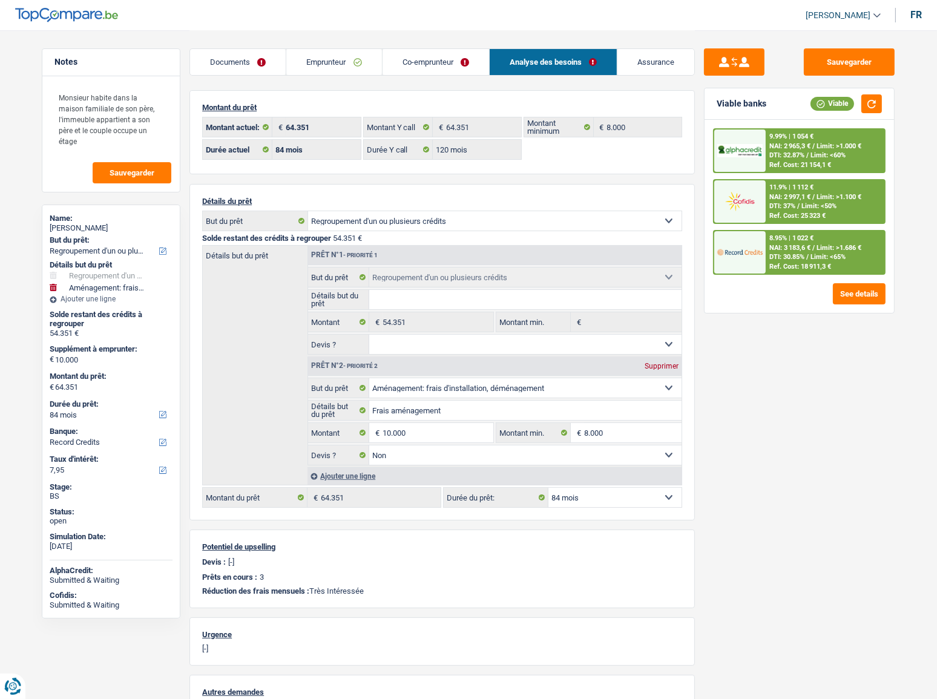
scroll to position [0, 0]
click at [394, 382] on input "10.000" at bounding box center [437, 433] width 111 height 19
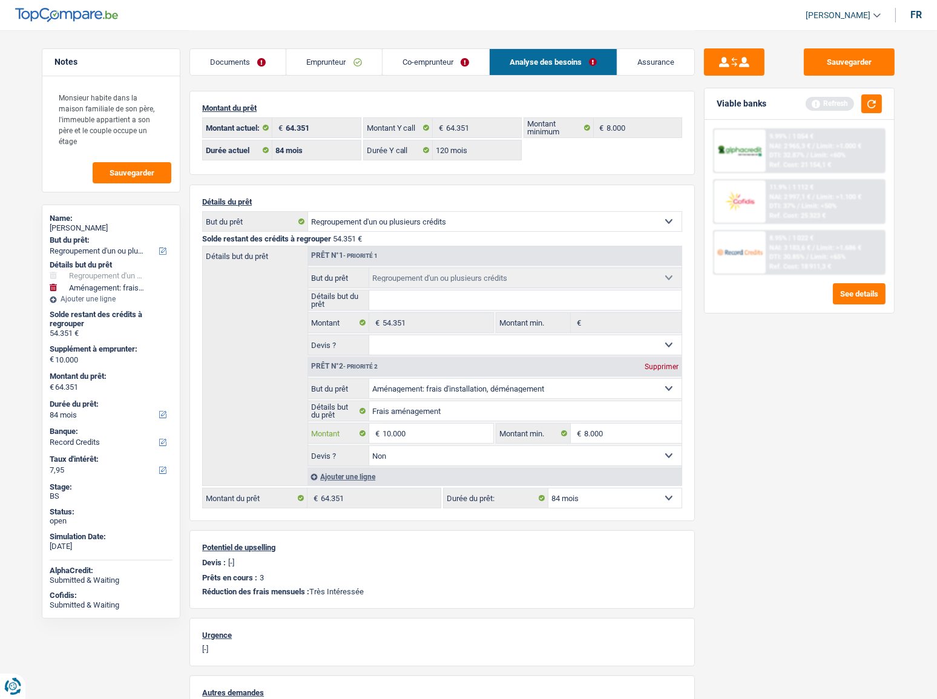
click at [390, 382] on input "10.000" at bounding box center [437, 433] width 111 height 19
click at [800, 382] on div "Sauvegarder Viable banks Refresh 9.99% | 1 054 € NAI: 2 965,3 € / Limit: >1.000…" at bounding box center [799, 363] width 209 height 631
click at [236, 63] on link "Documents" at bounding box center [238, 62] width 96 height 26
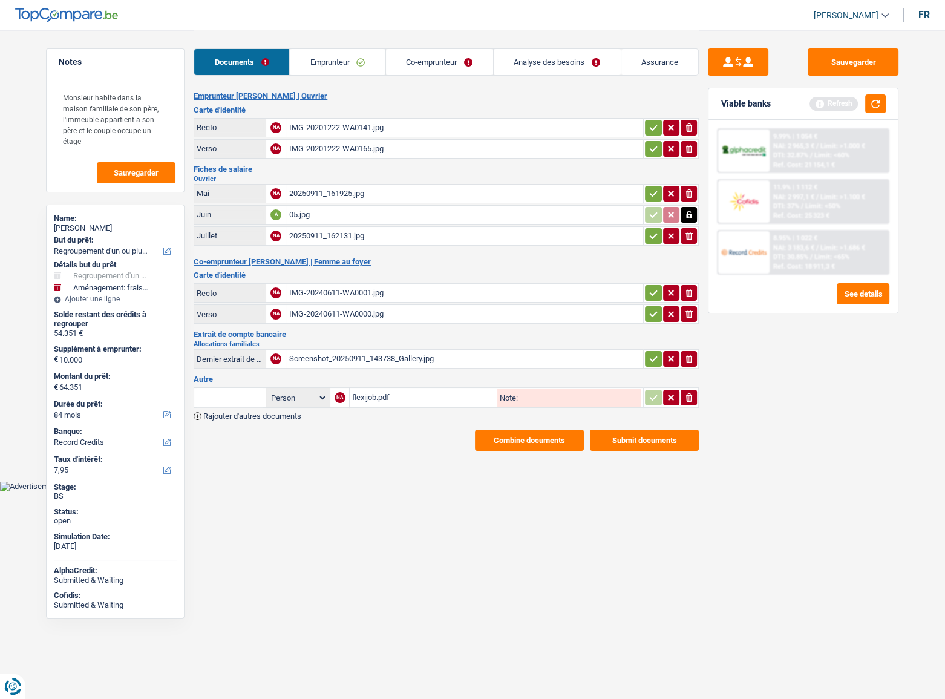
click at [383, 135] on div "IMG-20201222-WA0141.jpg" at bounding box center [465, 128] width 352 height 18
click at [344, 238] on div "20250911_162131.jpg" at bounding box center [465, 236] width 352 height 18
click at [387, 382] on div "flexijob.pdf" at bounding box center [423, 398] width 143 height 18
drag, startPoint x: 308, startPoint y: 233, endPoint x: 307, endPoint y: 226, distance: 6.8
click at [307, 228] on div "20250911_162131.jpg" at bounding box center [465, 236] width 352 height 18
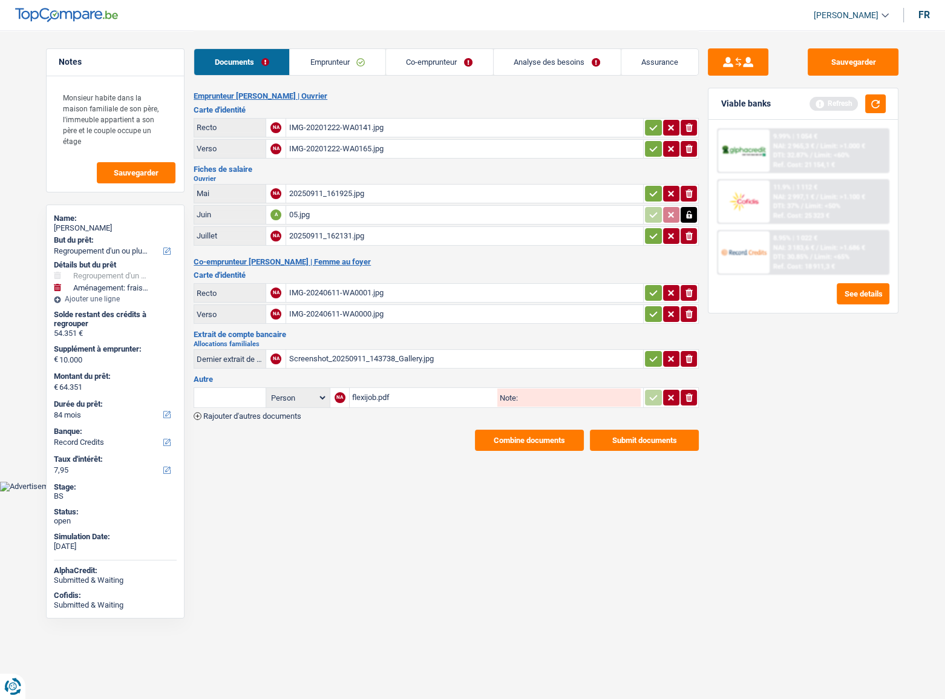
click at [327, 198] on div "20250911_161925.jpg" at bounding box center [465, 194] width 352 height 18
click at [290, 382] on span "Rajouter d'autres documents" at bounding box center [252, 416] width 98 height 8
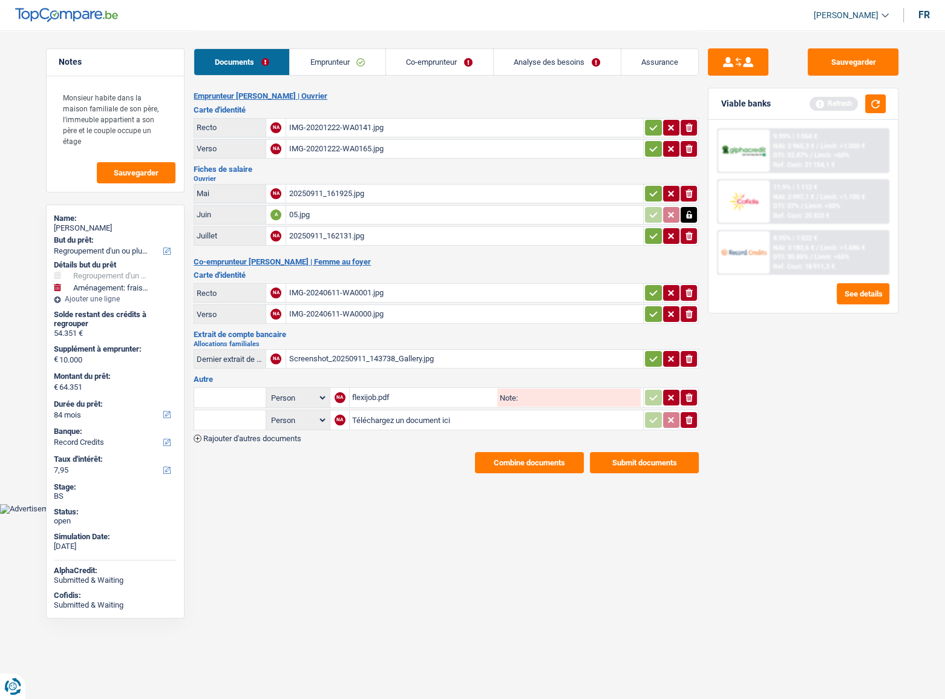
click at [381, 382] on input "Téléchargez un document ici" at bounding box center [496, 420] width 289 height 18
type input "C:\fakepath\FP 06 page 2 - Chèques Repas.jpg"
click at [836, 60] on button "Sauvegarder" at bounding box center [853, 61] width 91 height 27
click at [348, 66] on link "Emprunteur" at bounding box center [338, 62] width 96 height 26
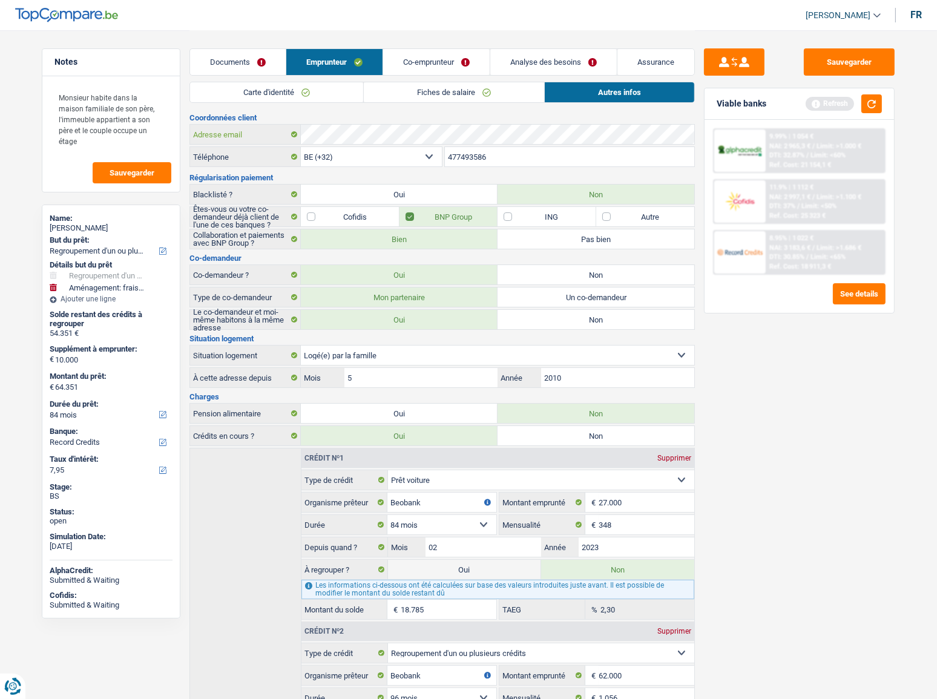
click at [205, 135] on div "Adresse email" at bounding box center [442, 134] width 504 height 19
click at [271, 66] on link "Documents" at bounding box center [238, 62] width 96 height 26
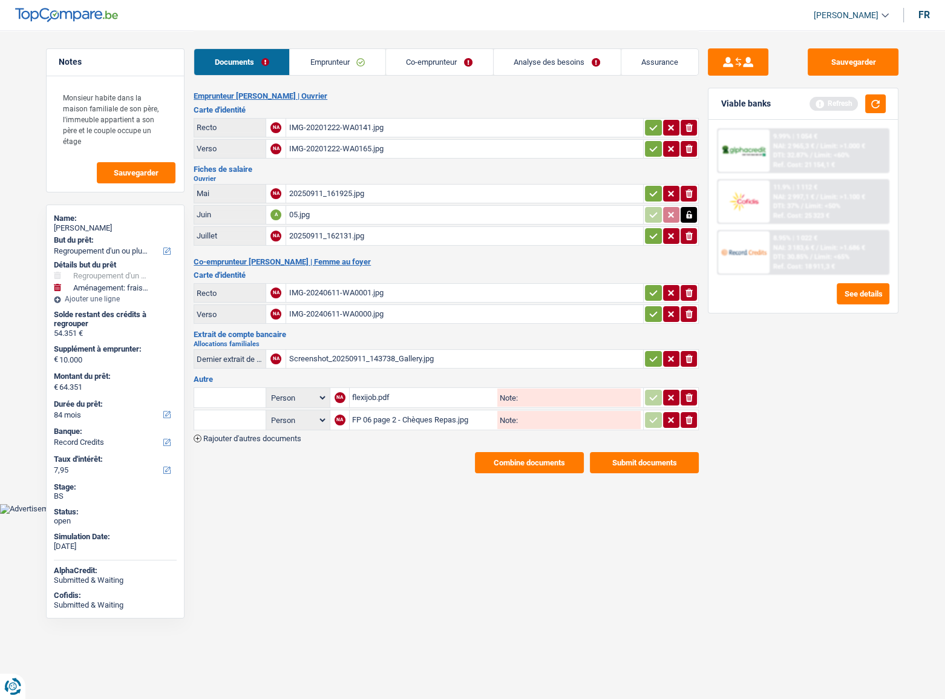
click at [295, 61] on link "Emprunteur" at bounding box center [338, 62] width 96 height 26
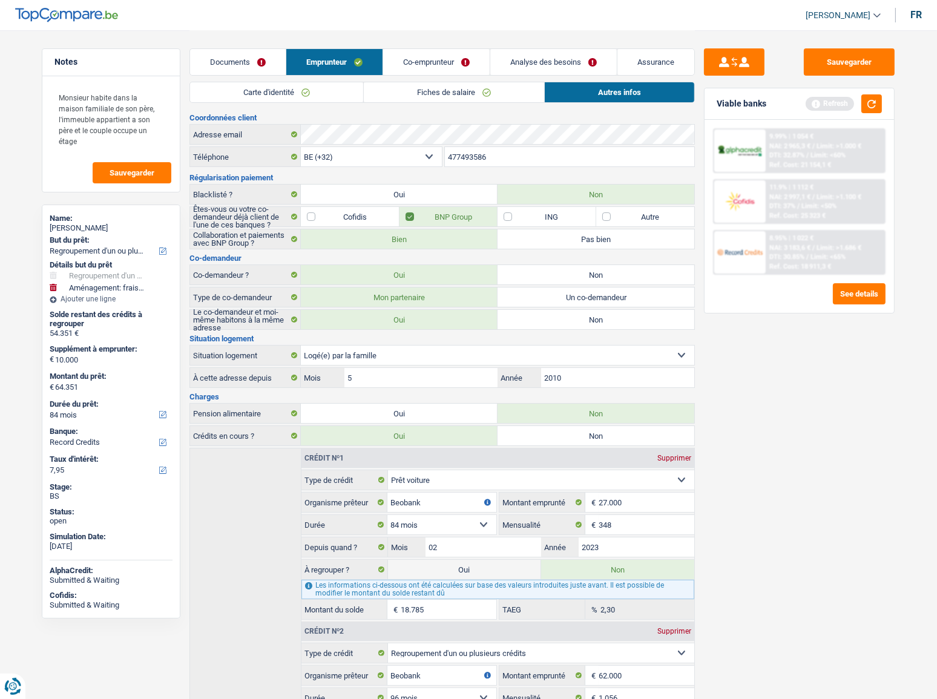
click at [421, 63] on link "Co-emprunteur" at bounding box center [436, 62] width 107 height 26
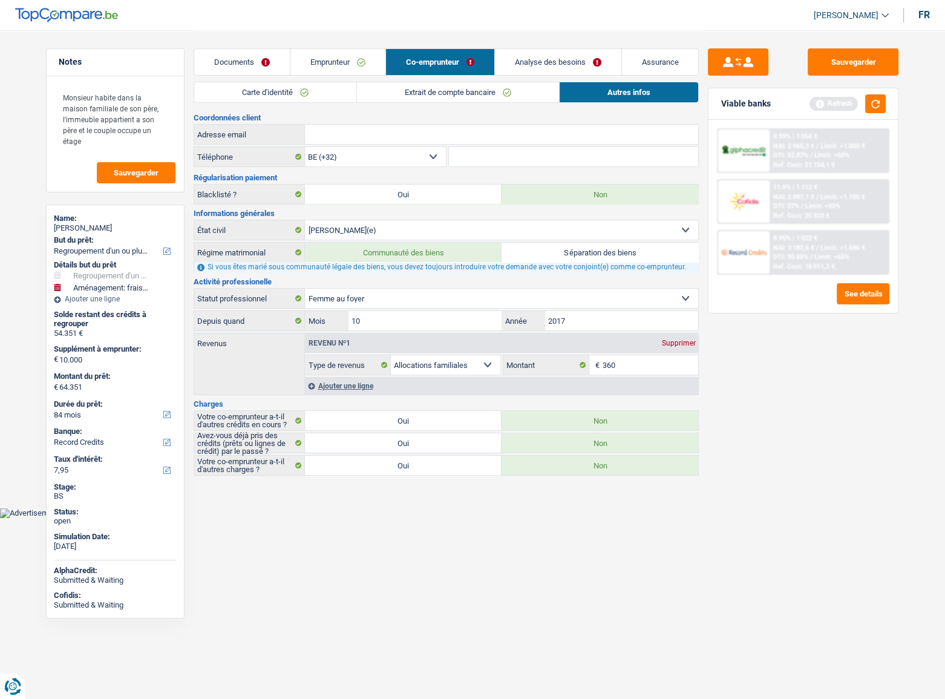
click at [310, 99] on link "Carte d'identité" at bounding box center [275, 92] width 162 height 20
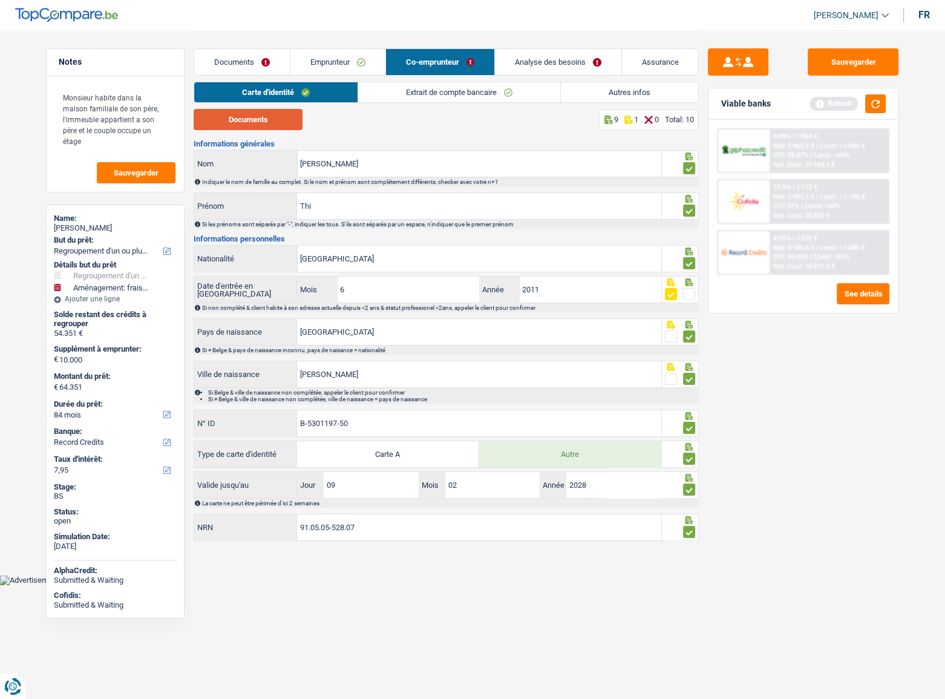
click at [274, 117] on button "Documents" at bounding box center [248, 119] width 109 height 21
click at [317, 71] on link "Emprunteur" at bounding box center [337, 62] width 95 height 26
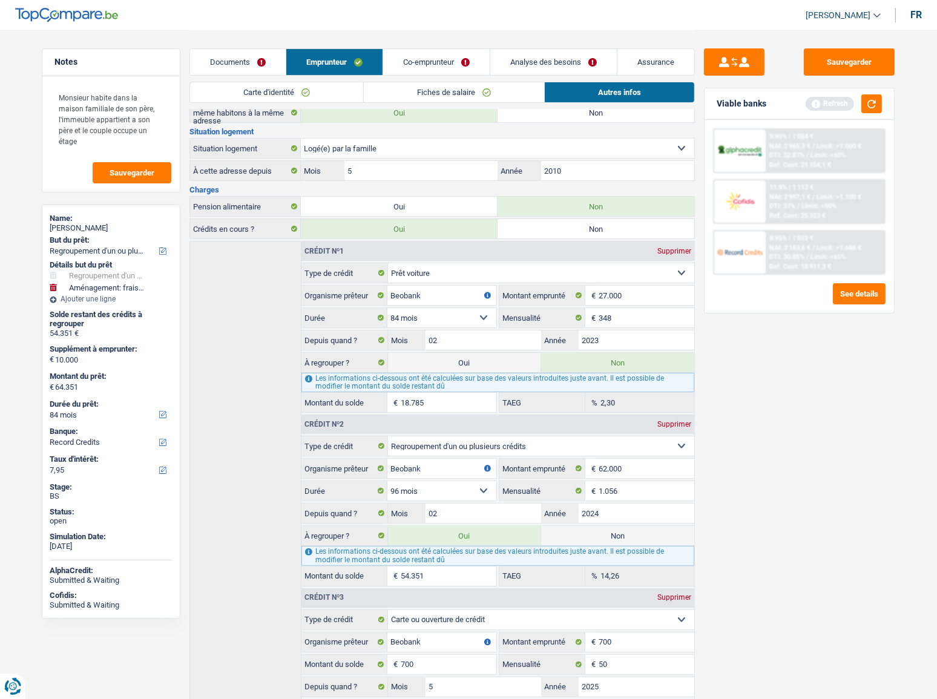
scroll to position [58, 0]
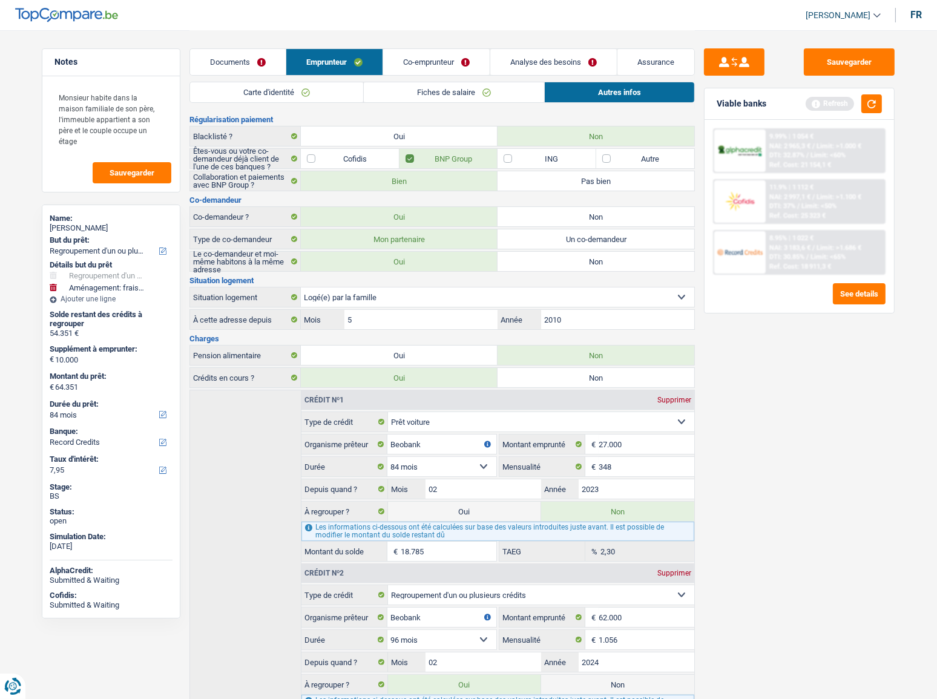
click at [324, 79] on div "Documents Emprunteur Co-emprunteur Analyse des besoins Assurance" at bounding box center [441, 55] width 505 height 51
click at [322, 88] on link "Carte d'identité" at bounding box center [276, 92] width 173 height 20
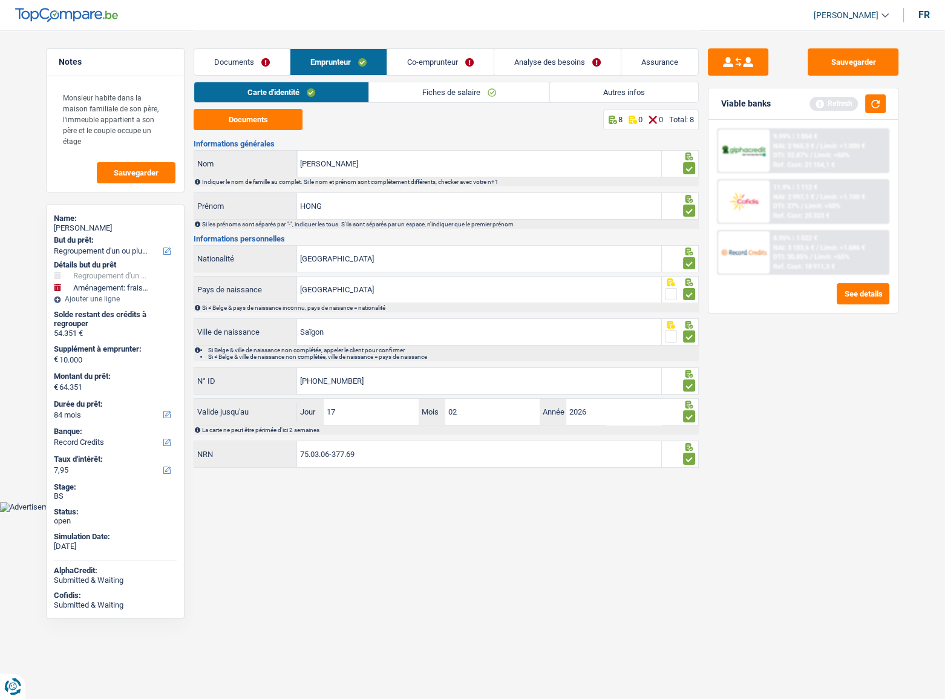
click at [452, 89] on link "Fiches de salaire" at bounding box center [459, 92] width 180 height 20
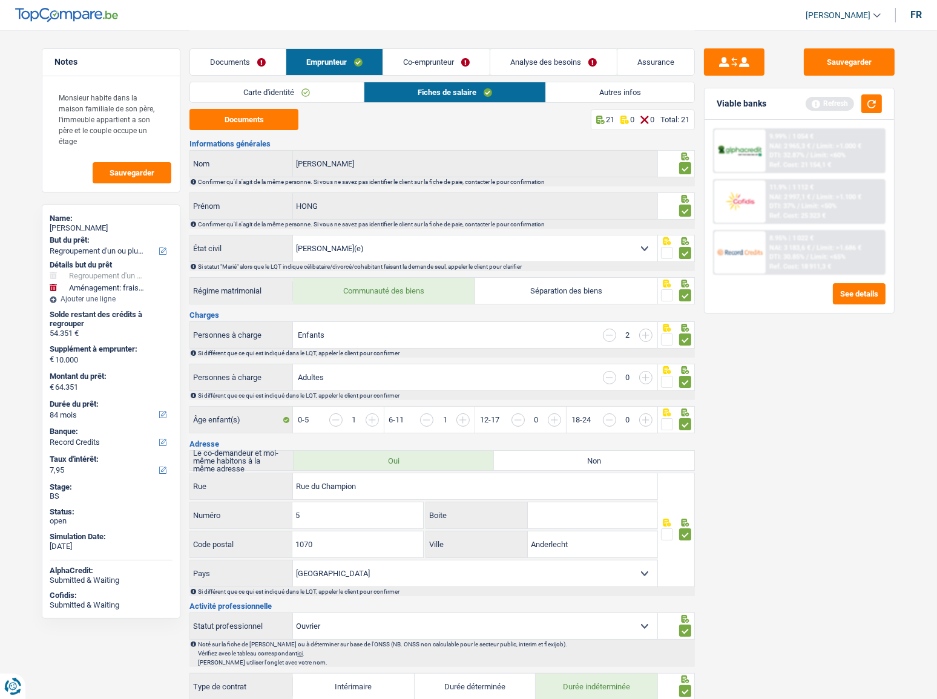
click at [447, 64] on link "Co-emprunteur" at bounding box center [436, 62] width 107 height 26
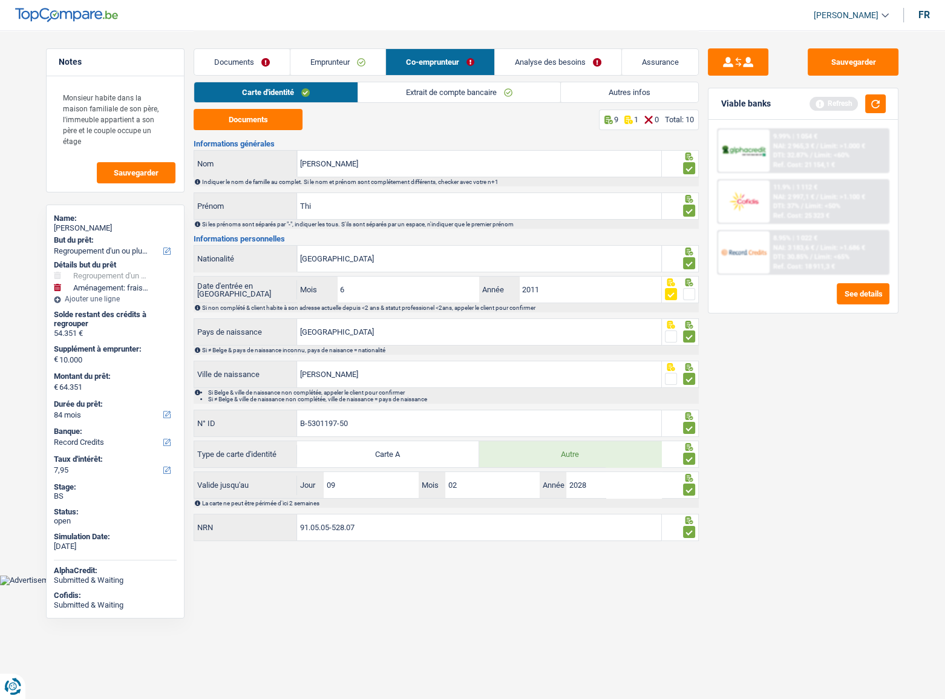
click at [468, 91] on link "Extrait de compte bancaire" at bounding box center [459, 92] width 202 height 20
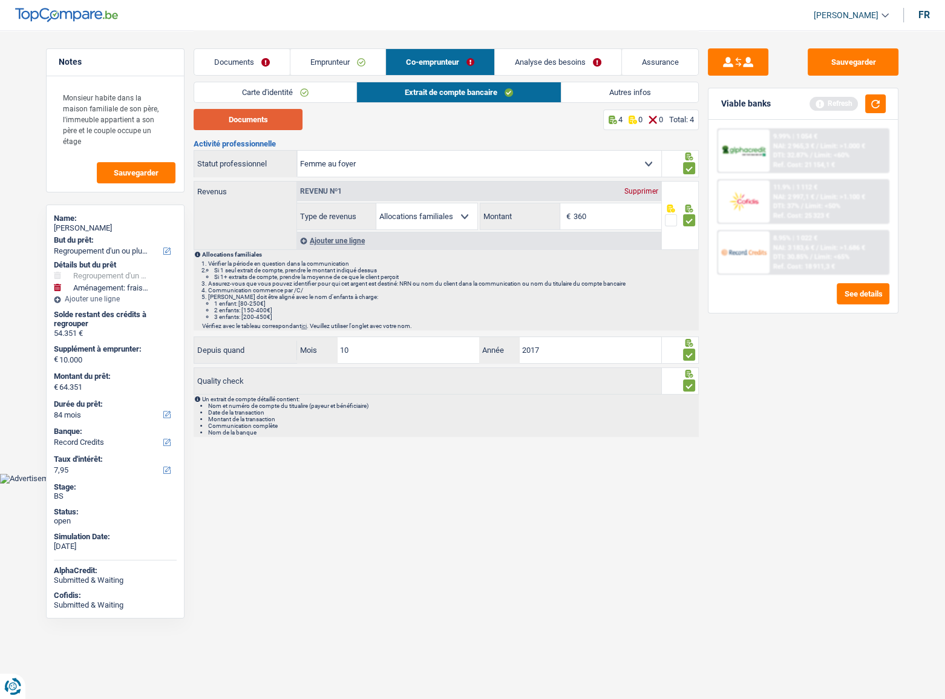
click at [271, 118] on button "Documents" at bounding box center [248, 119] width 109 height 21
drag, startPoint x: 308, startPoint y: 64, endPoint x: 386, endPoint y: 83, distance: 80.4
click at [308, 64] on link "Emprunteur" at bounding box center [337, 62] width 95 height 26
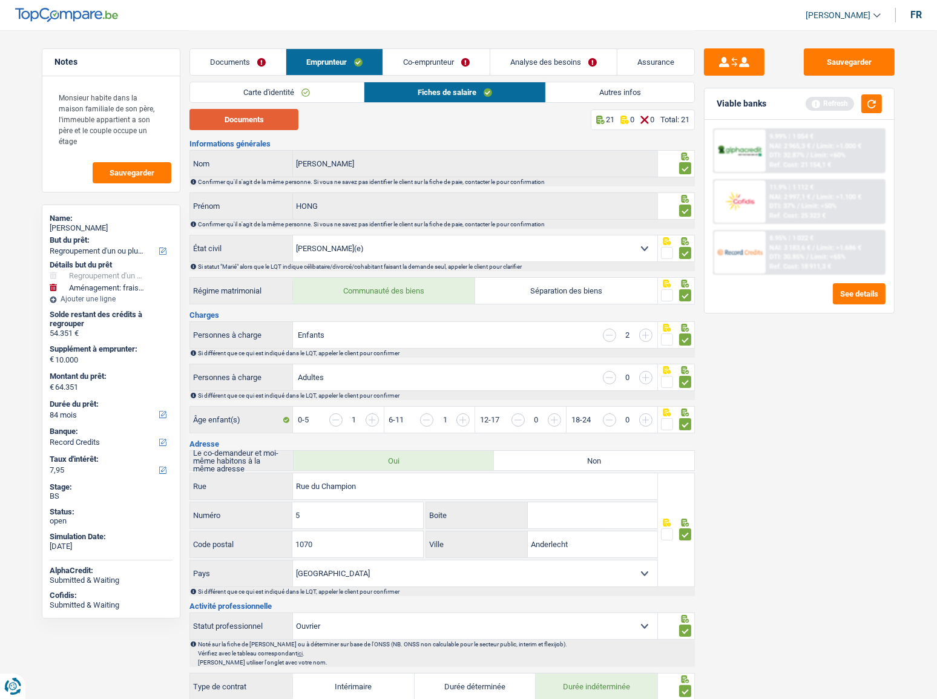
click at [244, 120] on button "Documents" at bounding box center [243, 119] width 109 height 21
click at [834, 54] on button "Sauvegarder" at bounding box center [849, 61] width 91 height 27
click at [836, 61] on button "Sauvegarder" at bounding box center [849, 61] width 91 height 27
